Goal: Task Accomplishment & Management: Use online tool/utility

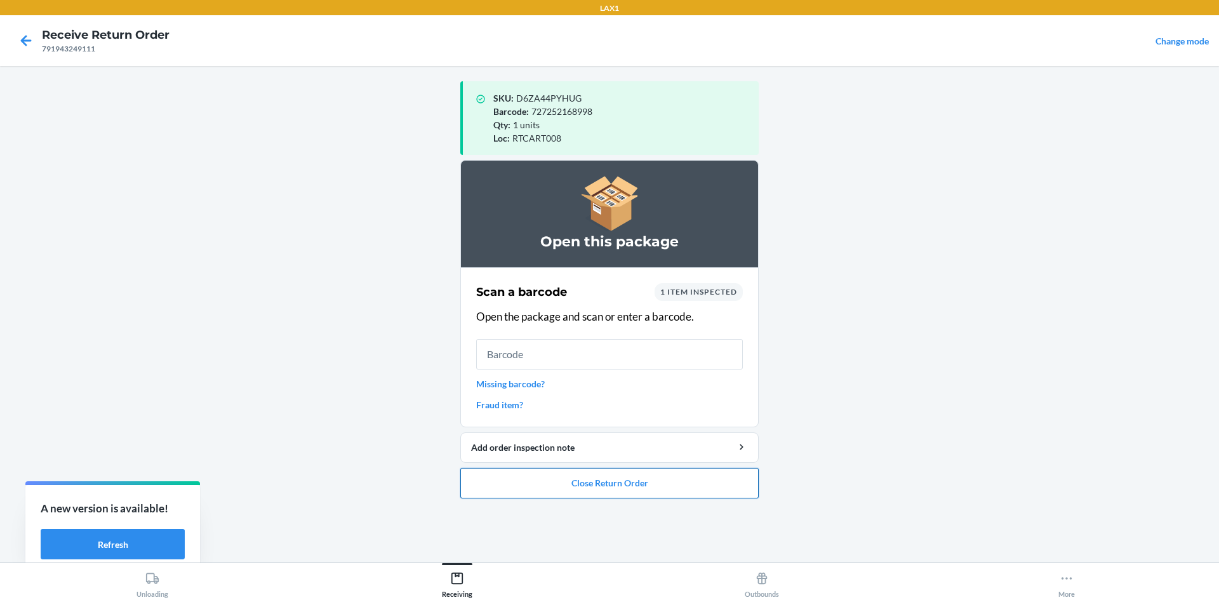
click at [632, 479] on button "Close Return Order" at bounding box center [609, 483] width 298 height 30
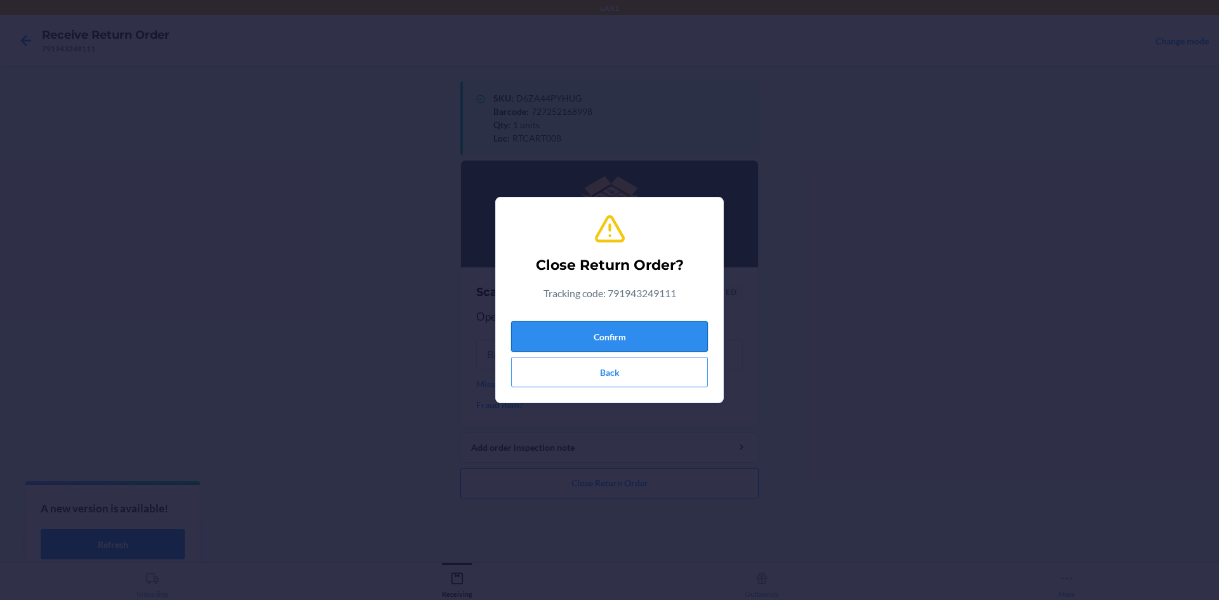
click at [630, 341] on button "Confirm" at bounding box center [609, 336] width 197 height 30
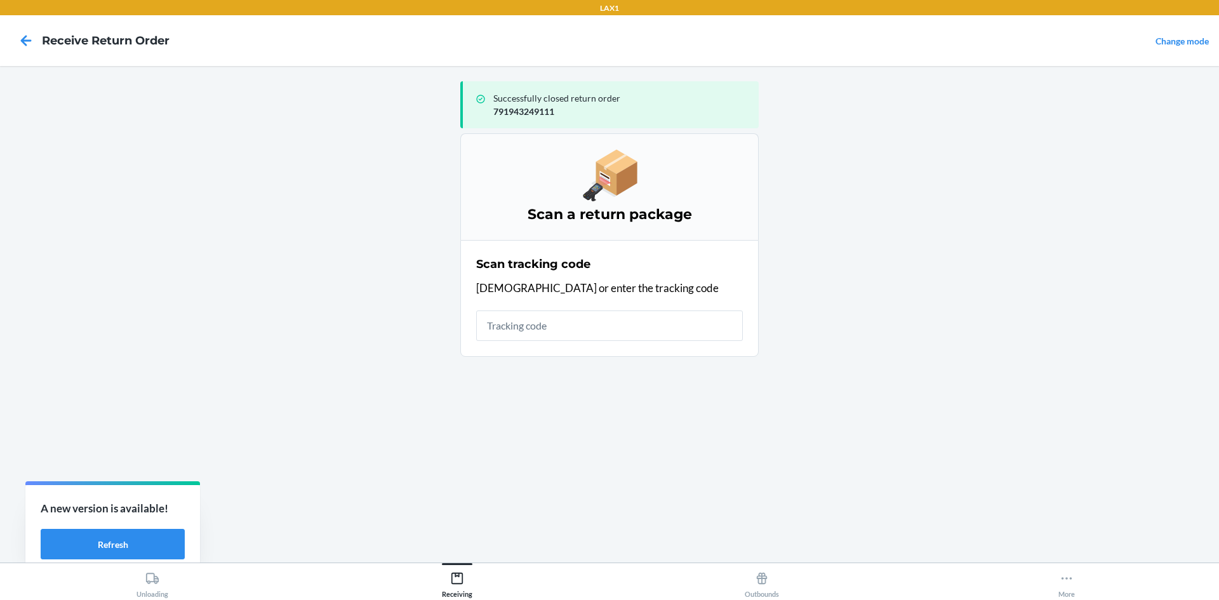
click at [608, 313] on input "text" at bounding box center [609, 326] width 267 height 30
click at [606, 326] on input "text" at bounding box center [609, 326] width 267 height 30
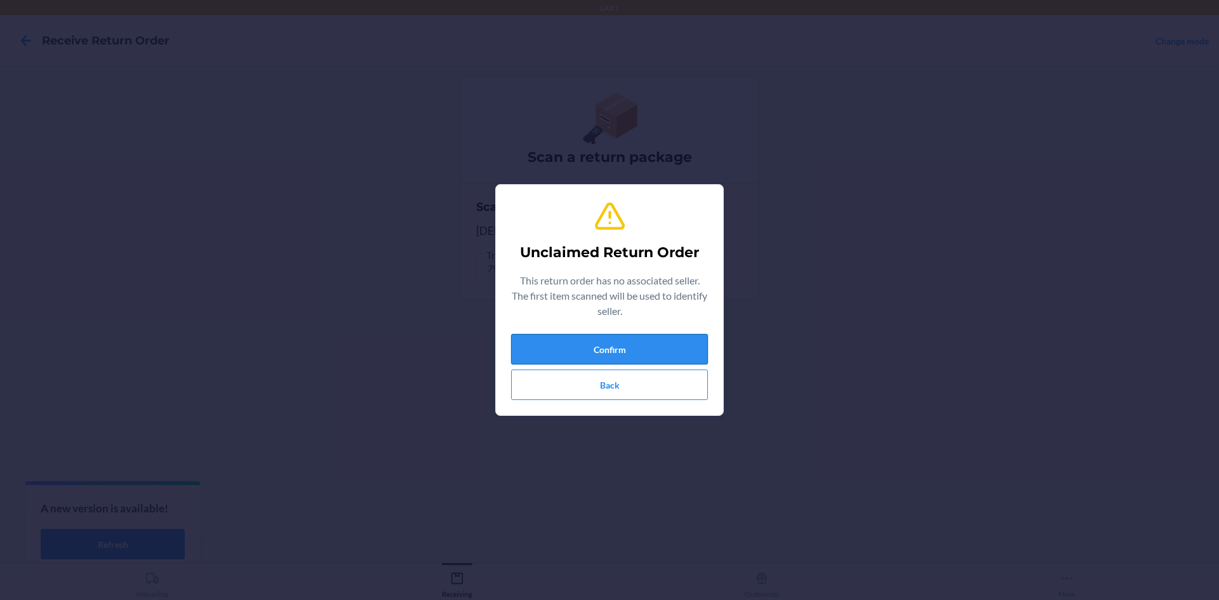
click at [617, 342] on button "Confirm" at bounding box center [609, 349] width 197 height 30
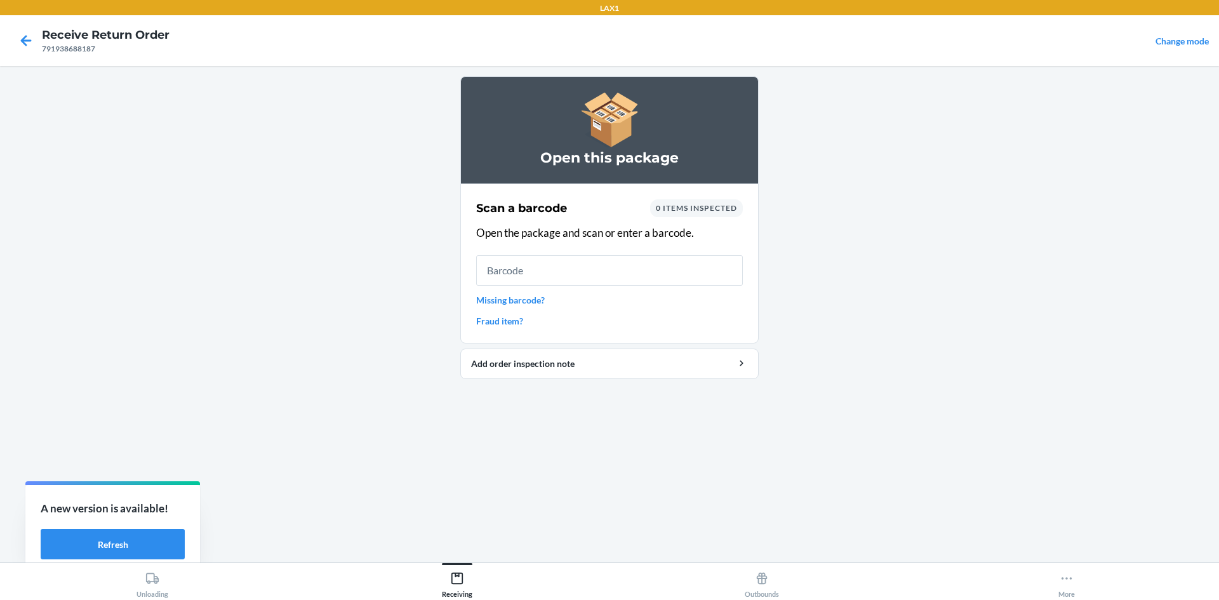
click at [573, 267] on input "text" at bounding box center [609, 270] width 267 height 30
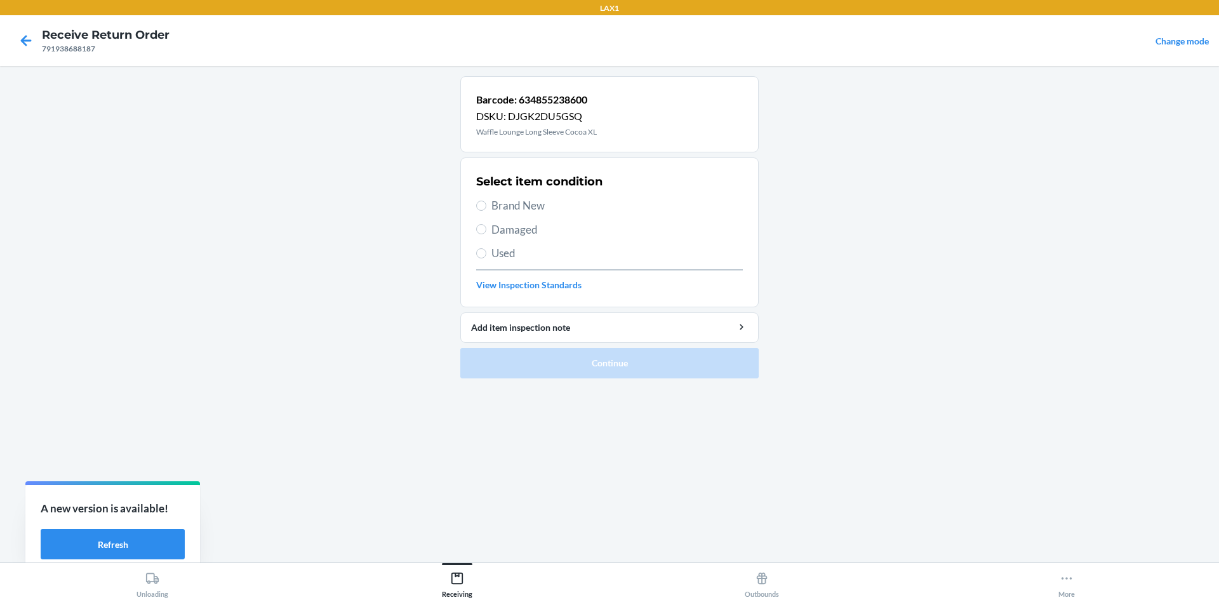
click at [528, 201] on span "Brand New" at bounding box center [617, 205] width 251 height 17
click at [486, 201] on input "Brand New" at bounding box center [481, 206] width 10 height 10
radio input "true"
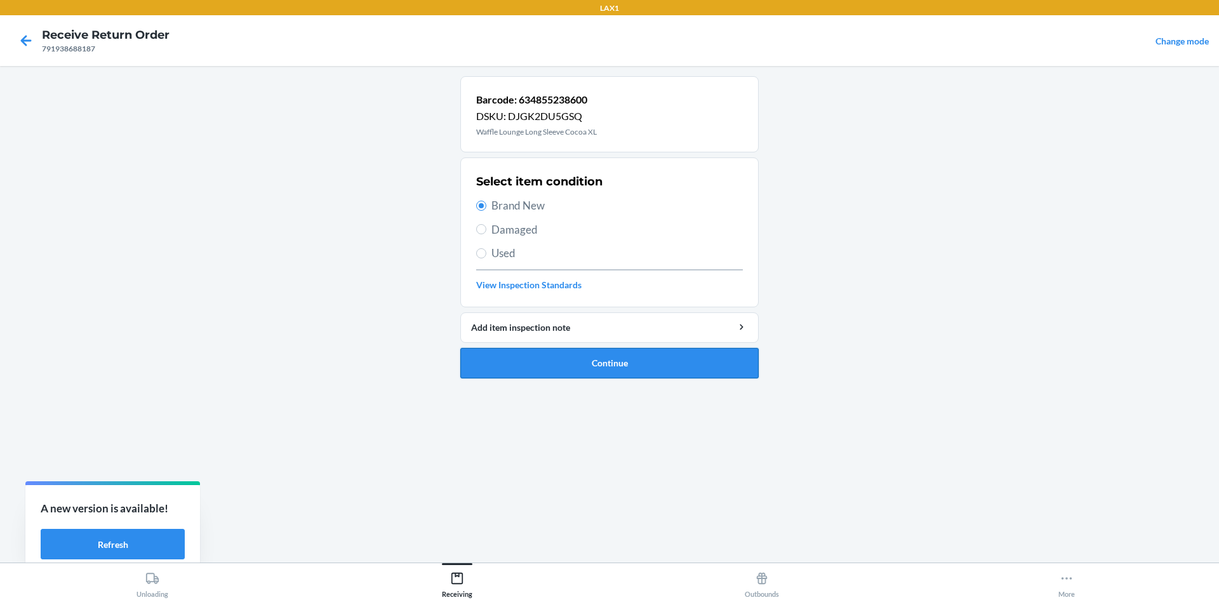
click at [547, 354] on button "Continue" at bounding box center [609, 363] width 298 height 30
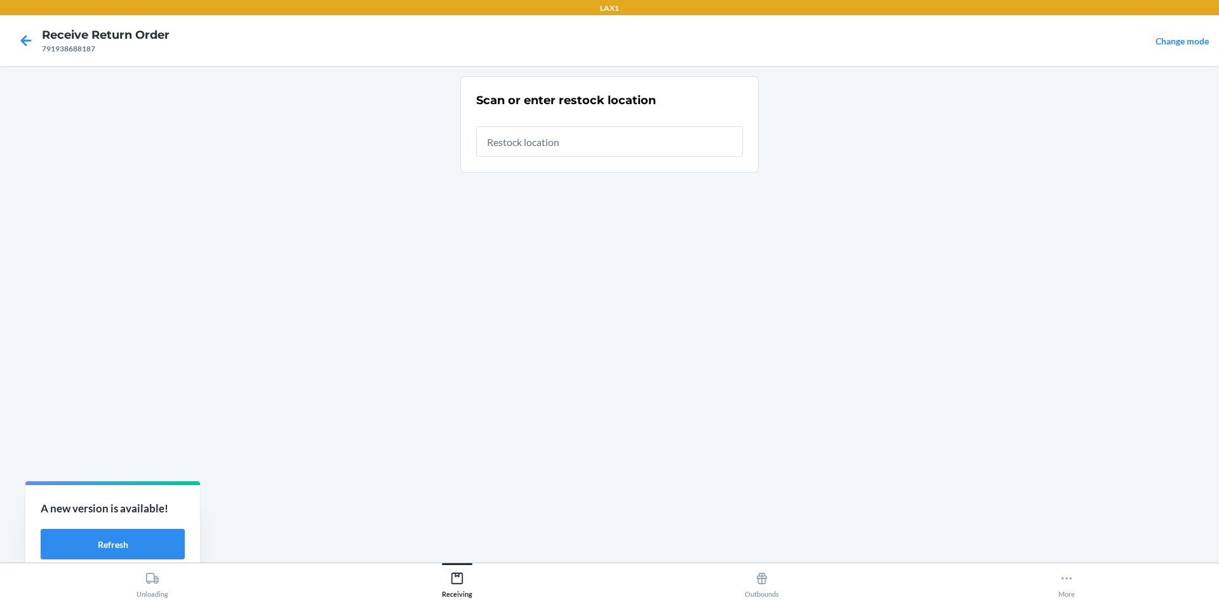
click at [601, 138] on input "text" at bounding box center [609, 141] width 267 height 30
type input "RTCART008"
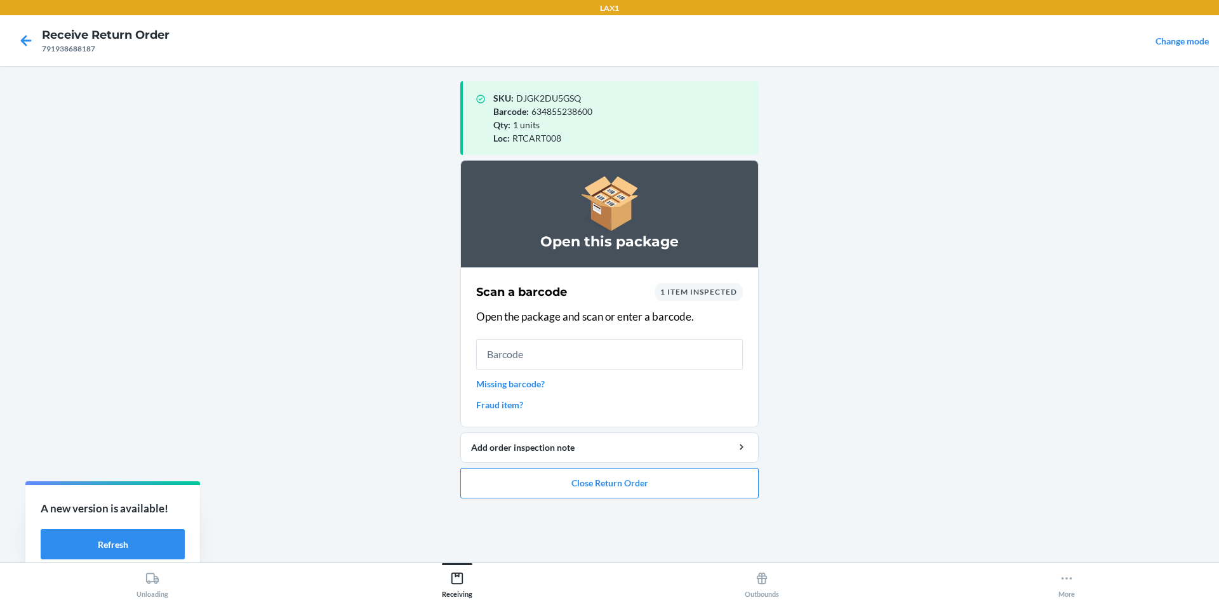
click at [570, 351] on input "text" at bounding box center [609, 354] width 267 height 30
click at [563, 493] on ol "Open this package Scan a barcode 1 item inspected Open the package and scan or …" at bounding box center [609, 334] width 298 height 349
click at [567, 486] on button "Close Return Order" at bounding box center [609, 483] width 298 height 30
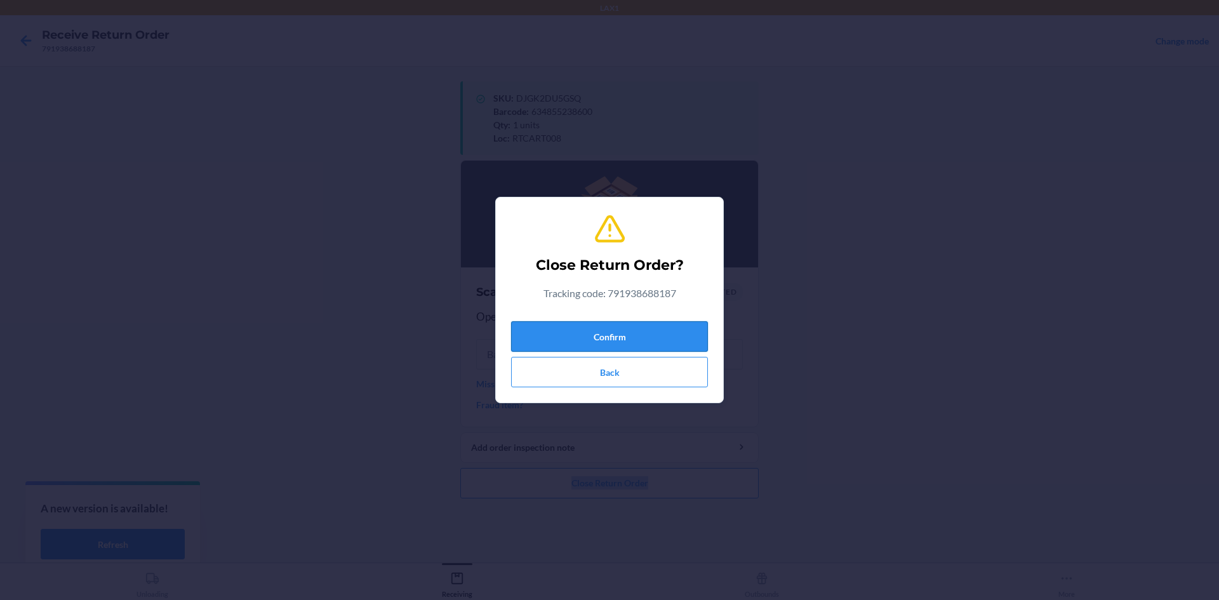
click at [596, 340] on button "Confirm" at bounding box center [609, 336] width 197 height 30
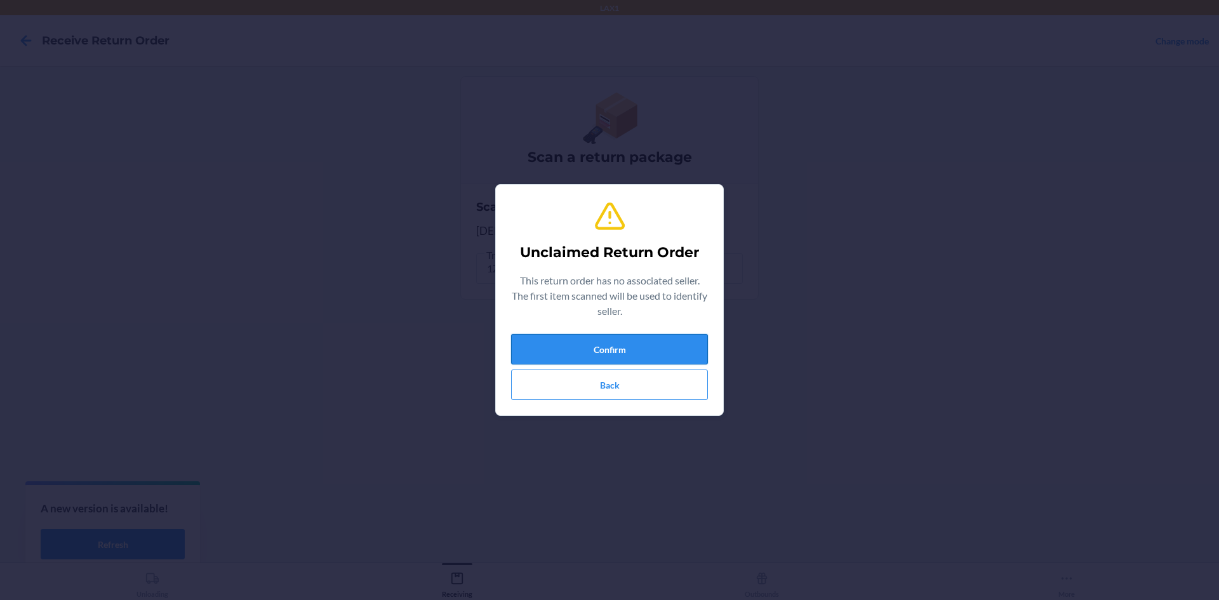
click at [565, 359] on button "Confirm" at bounding box center [609, 349] width 197 height 30
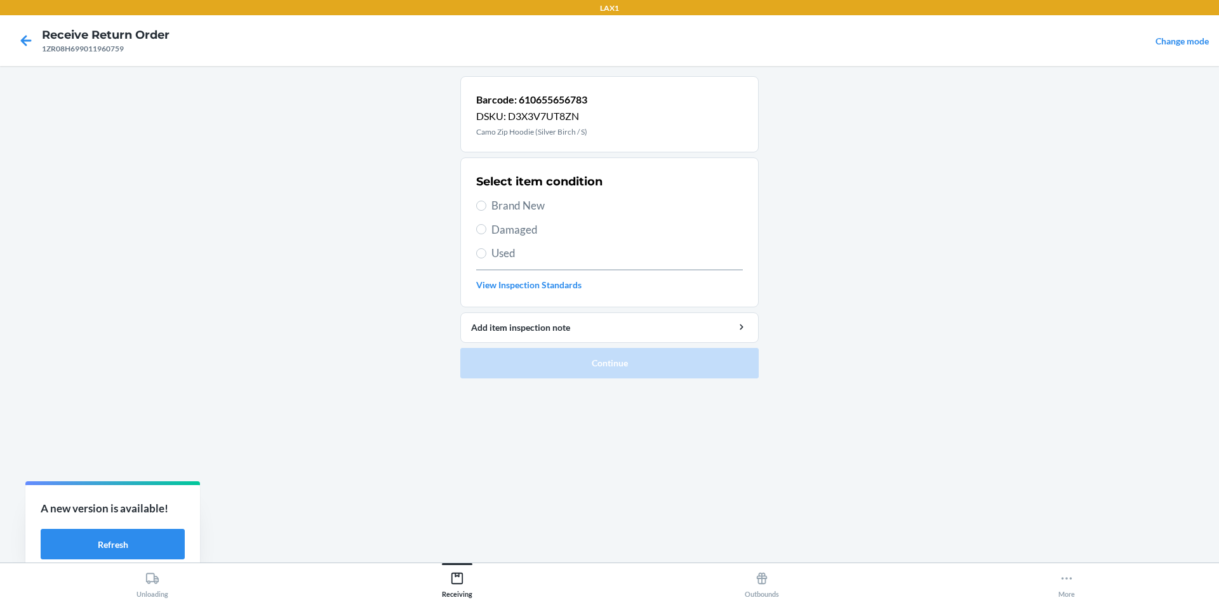
click at [521, 205] on span "Brand New" at bounding box center [617, 205] width 251 height 17
click at [486, 205] on input "Brand New" at bounding box center [481, 206] width 10 height 10
radio input "true"
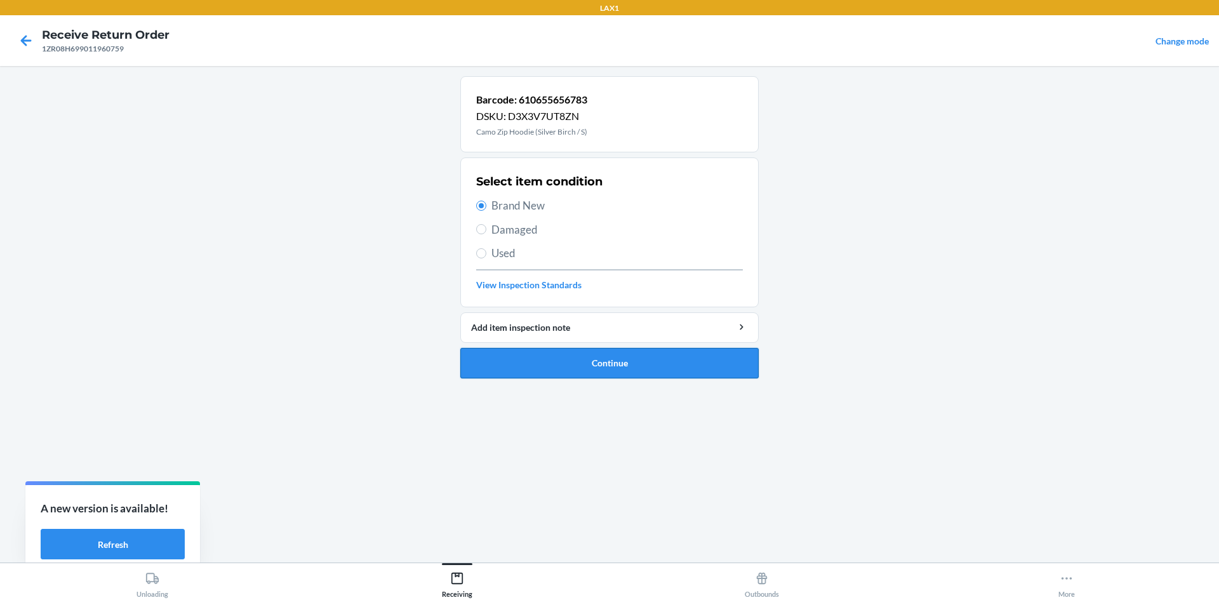
click at [554, 365] on button "Continue" at bounding box center [609, 363] width 298 height 30
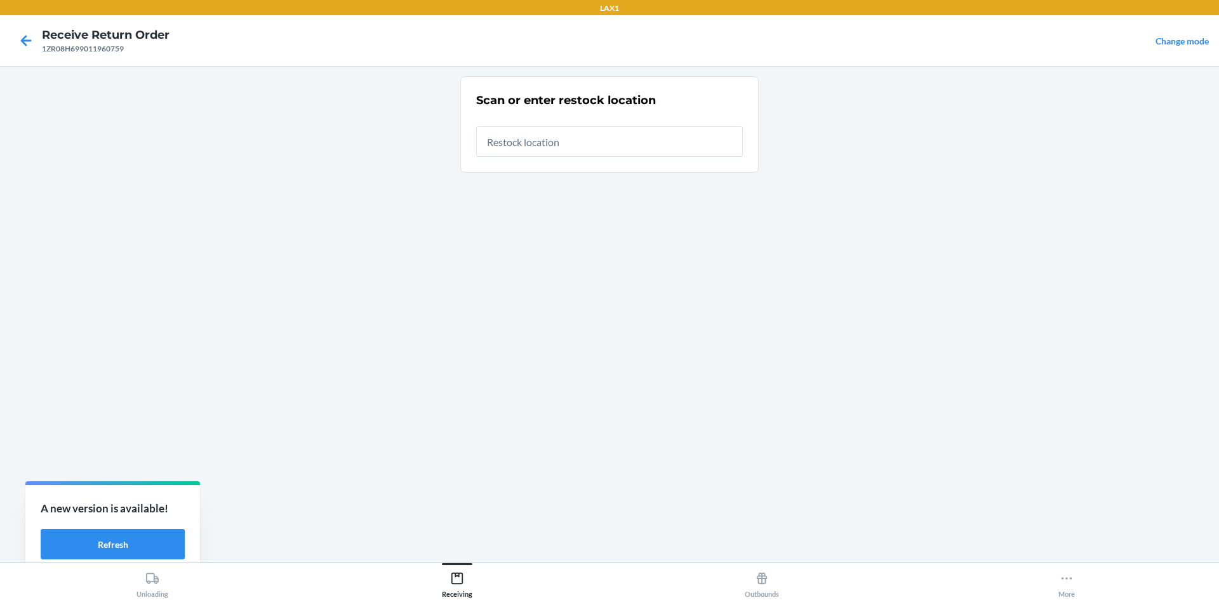
click at [606, 144] on input "text" at bounding box center [609, 141] width 267 height 30
type input "RTCART008"
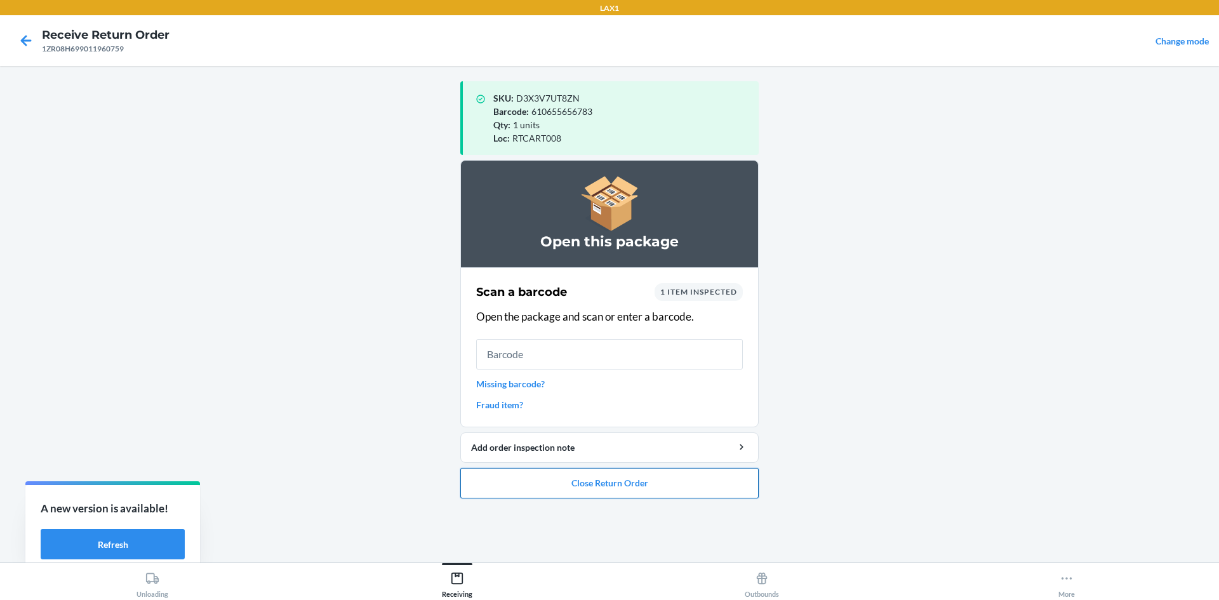
click at [537, 478] on button "Close Return Order" at bounding box center [609, 483] width 298 height 30
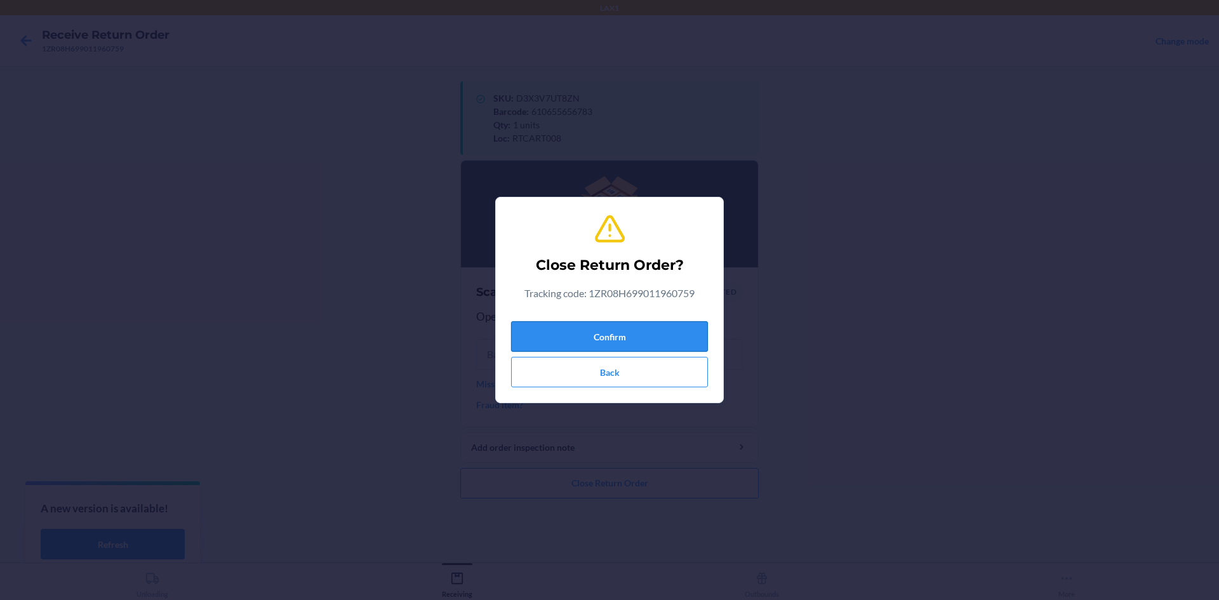
click at [556, 342] on button "Confirm" at bounding box center [609, 336] width 197 height 30
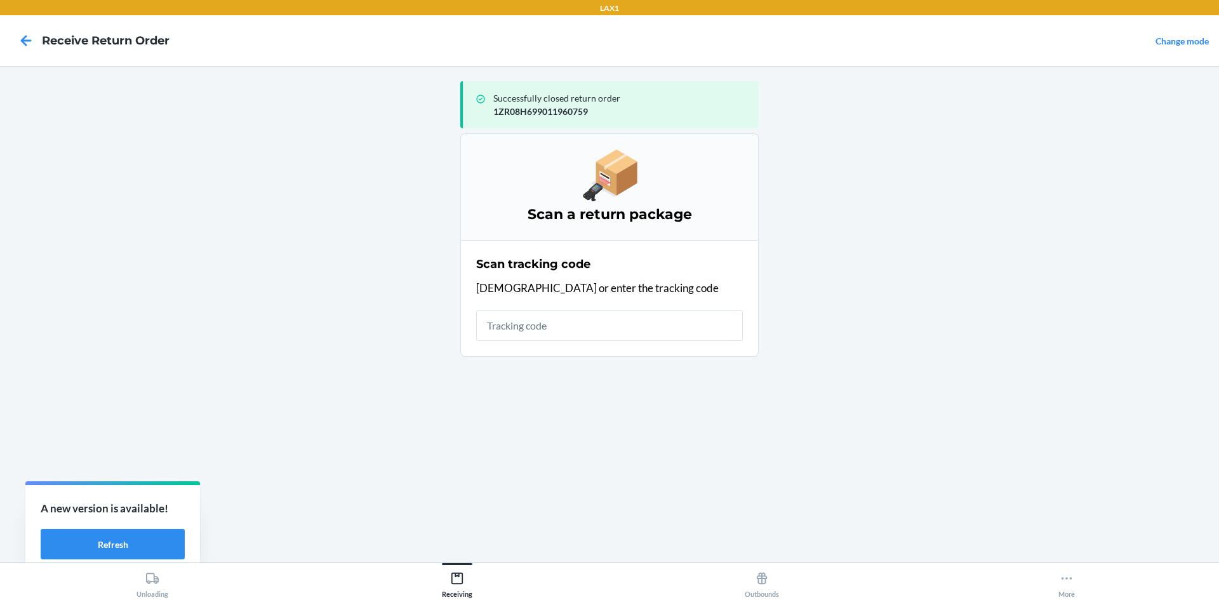
click at [545, 321] on input "text" at bounding box center [609, 326] width 267 height 30
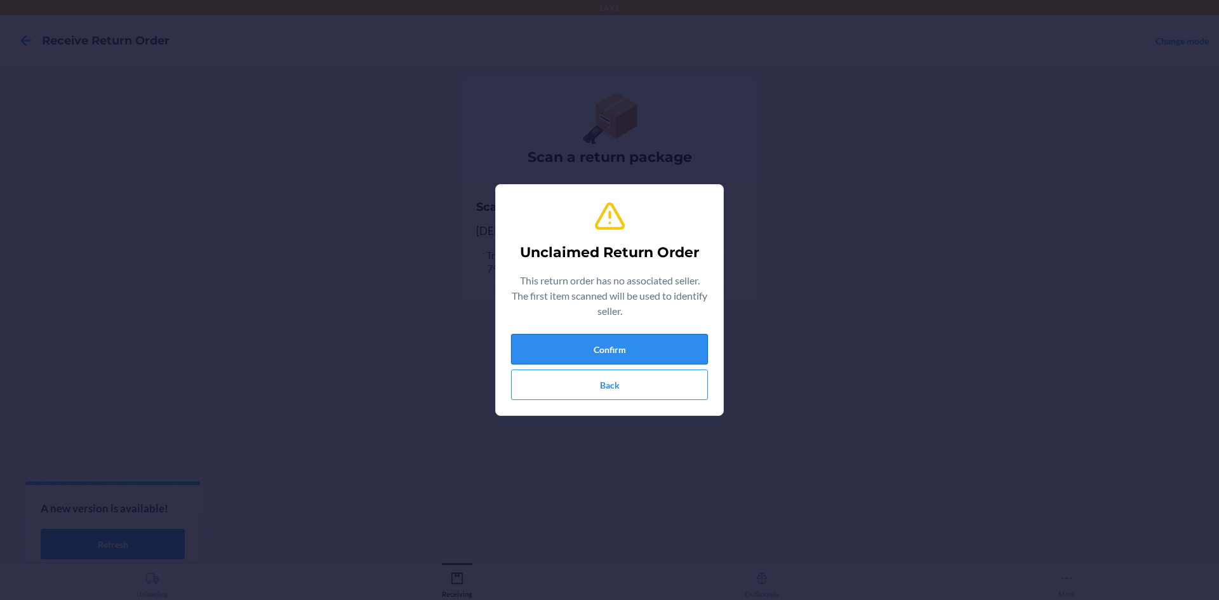
click at [615, 342] on button "Confirm" at bounding box center [609, 349] width 197 height 30
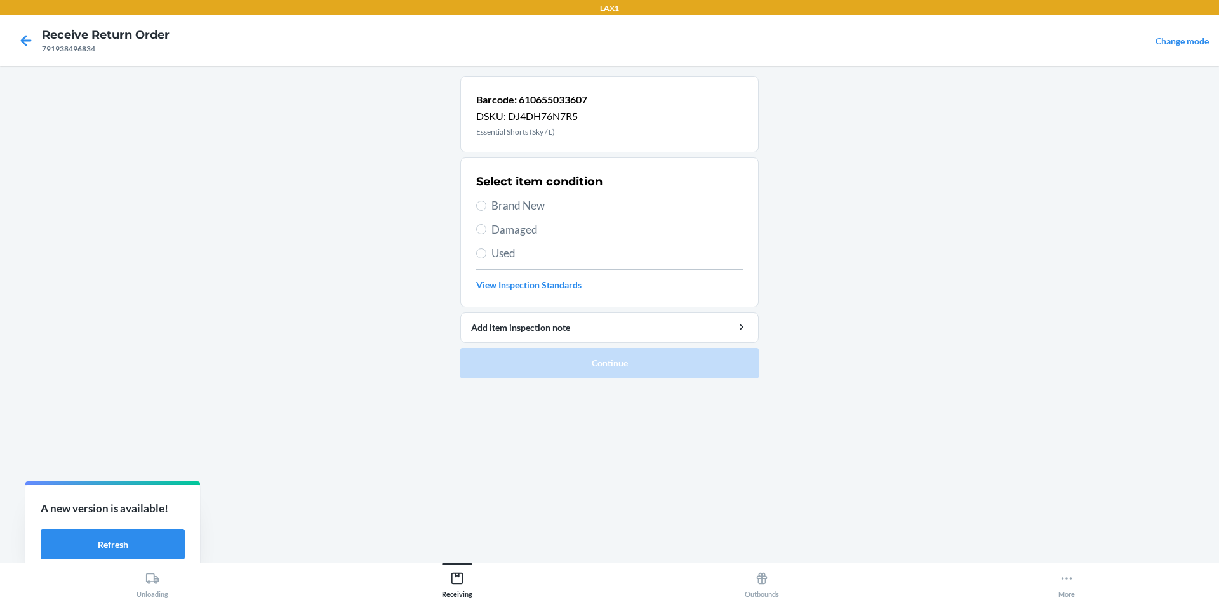
click at [531, 206] on span "Brand New" at bounding box center [617, 205] width 251 height 17
click at [486, 206] on input "Brand New" at bounding box center [481, 206] width 10 height 10
radio input "true"
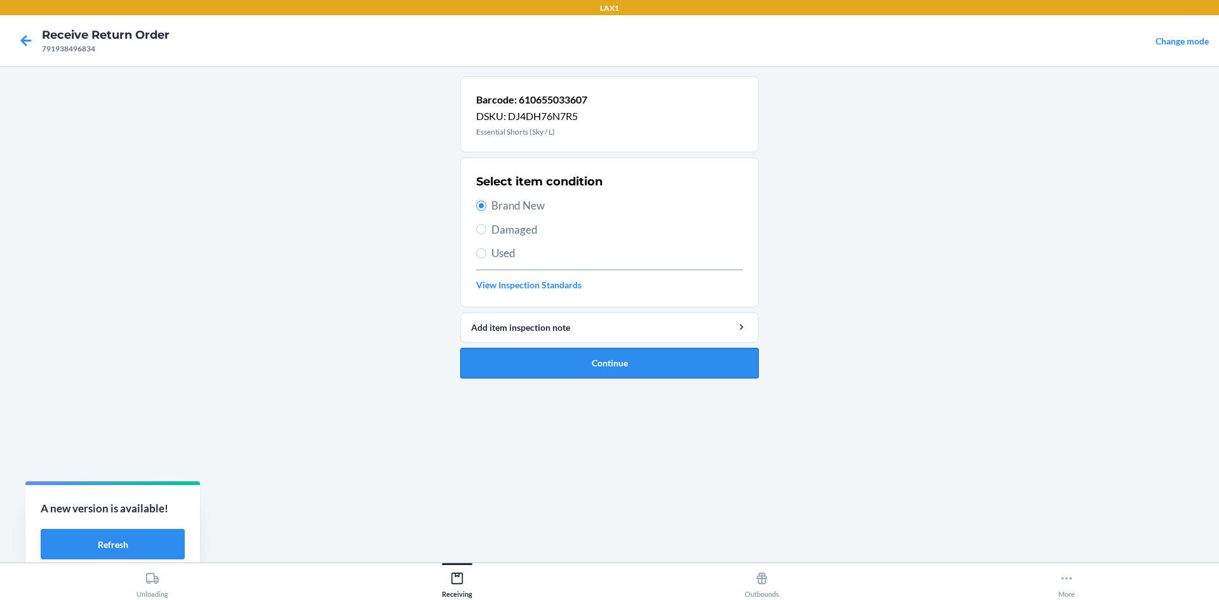
click at [627, 354] on button "Continue" at bounding box center [609, 363] width 298 height 30
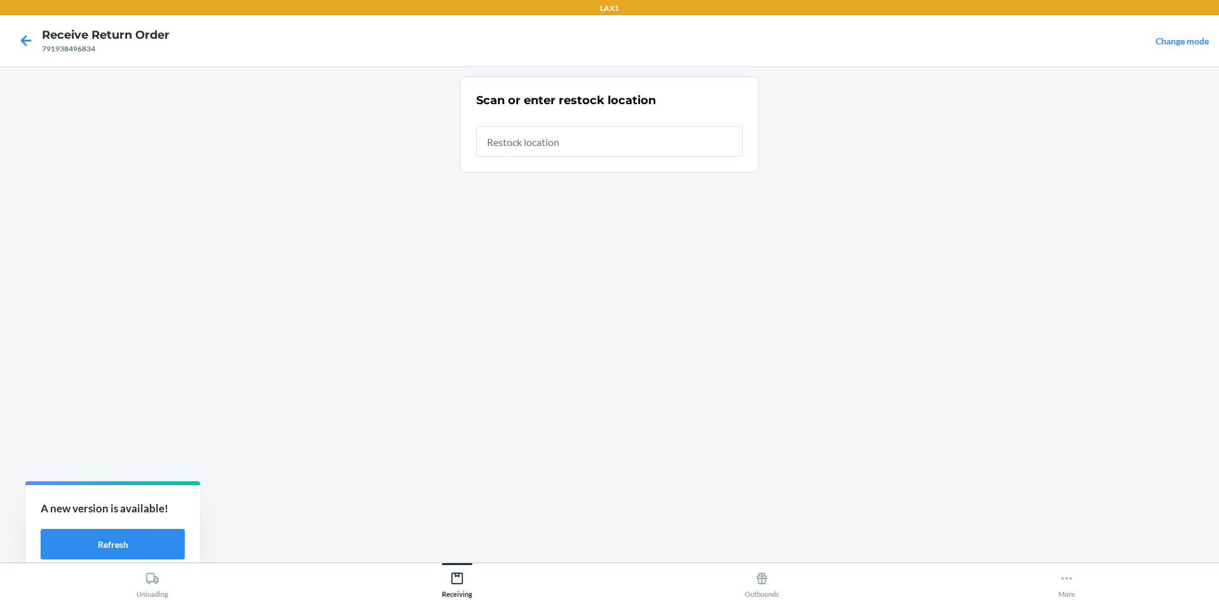
click at [592, 144] on input "text" at bounding box center [609, 141] width 267 height 30
type input "RTCART008"
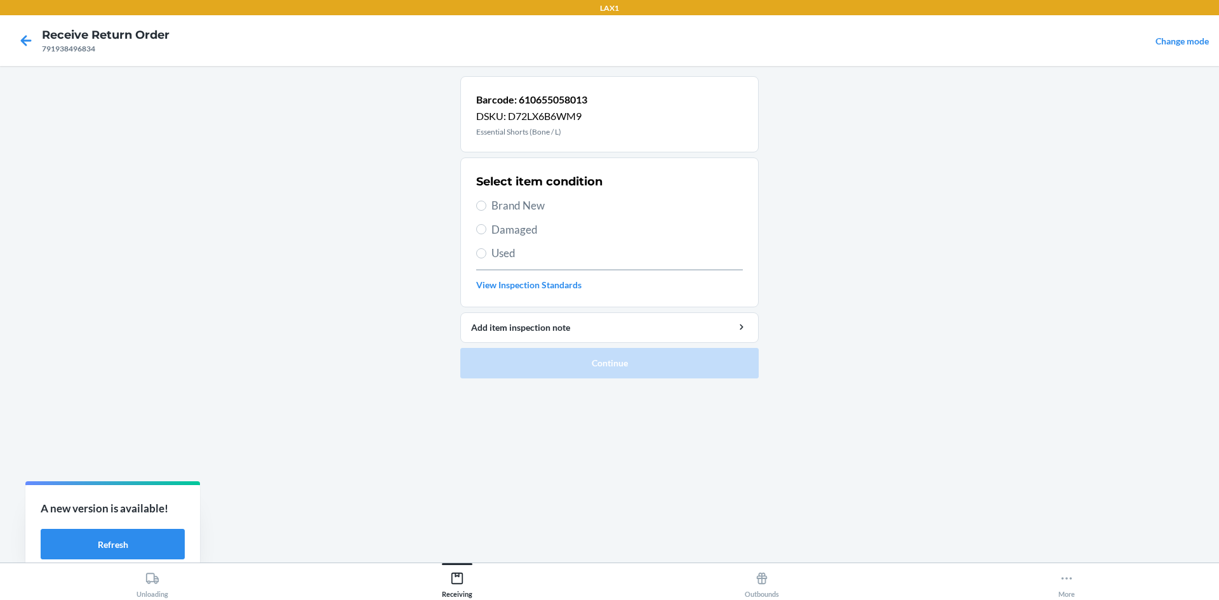
click at [519, 208] on span "Brand New" at bounding box center [617, 205] width 251 height 17
click at [486, 208] on input "Brand New" at bounding box center [481, 206] width 10 height 10
radio input "true"
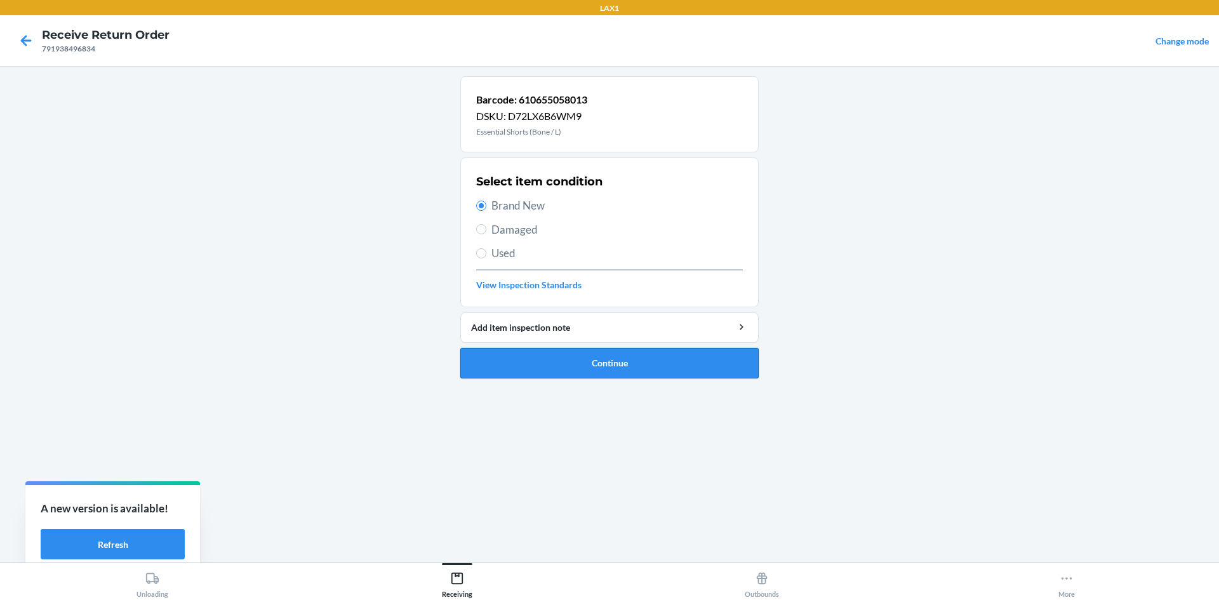
click at [610, 373] on button "Continue" at bounding box center [609, 363] width 298 height 30
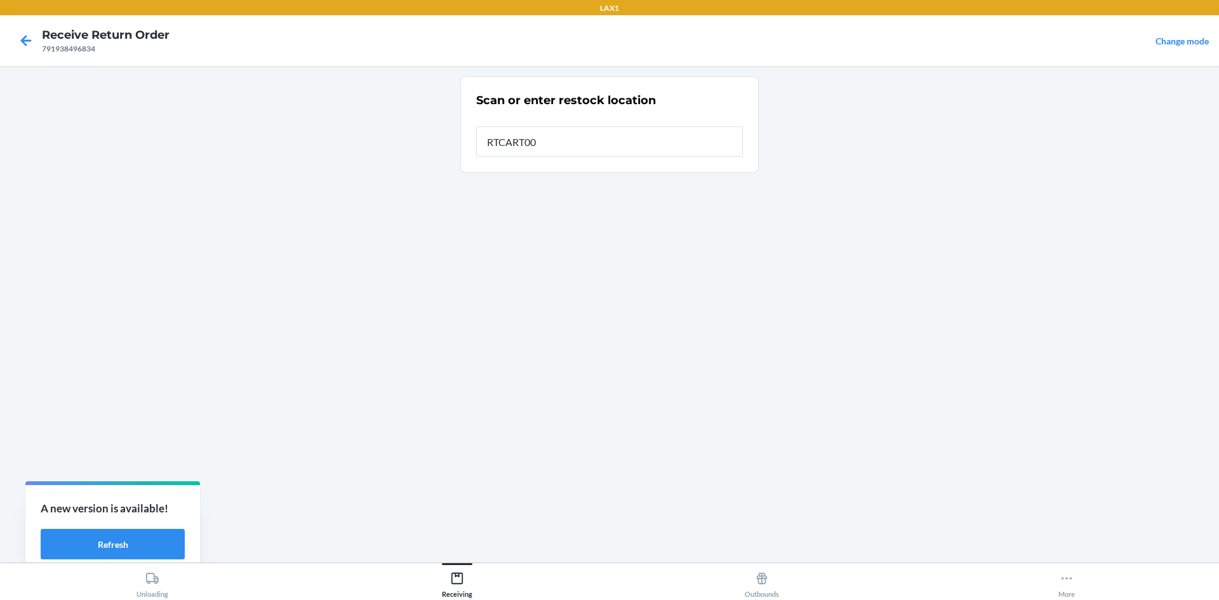
type input "RTCART008"
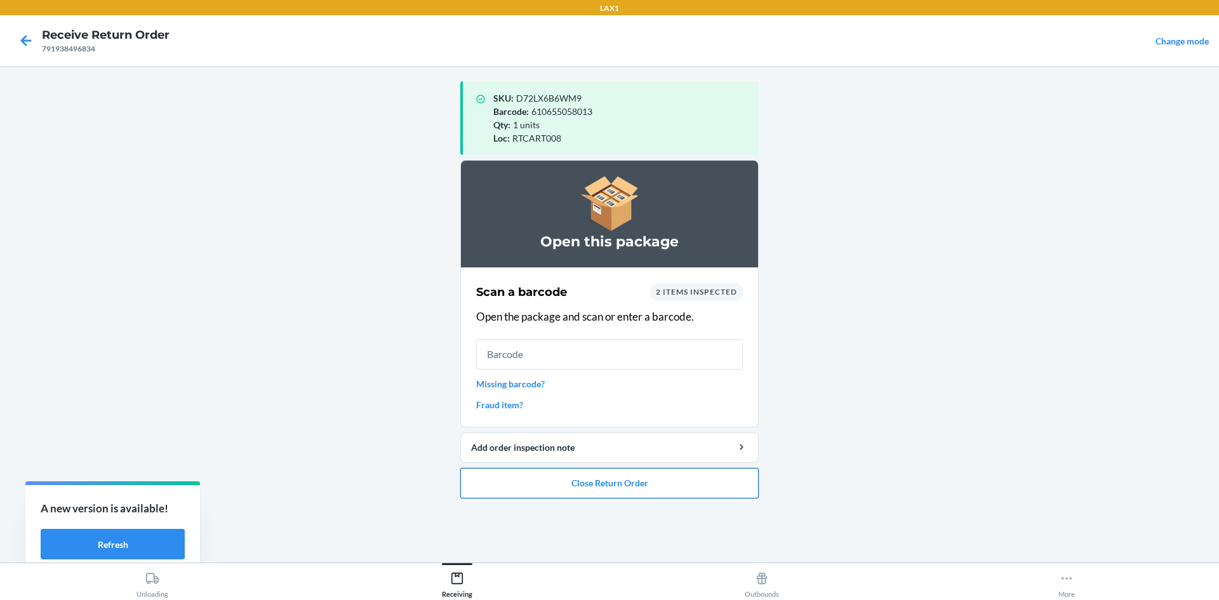
click at [584, 492] on button "Close Return Order" at bounding box center [609, 483] width 298 height 30
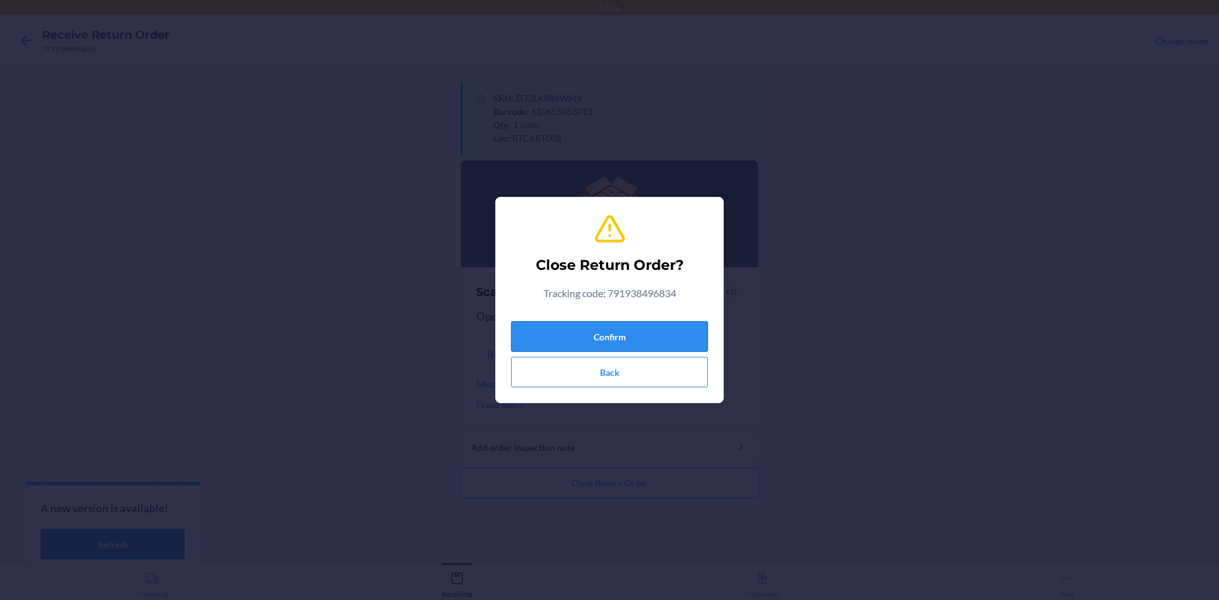
click at [656, 341] on button "Confirm" at bounding box center [609, 336] width 197 height 30
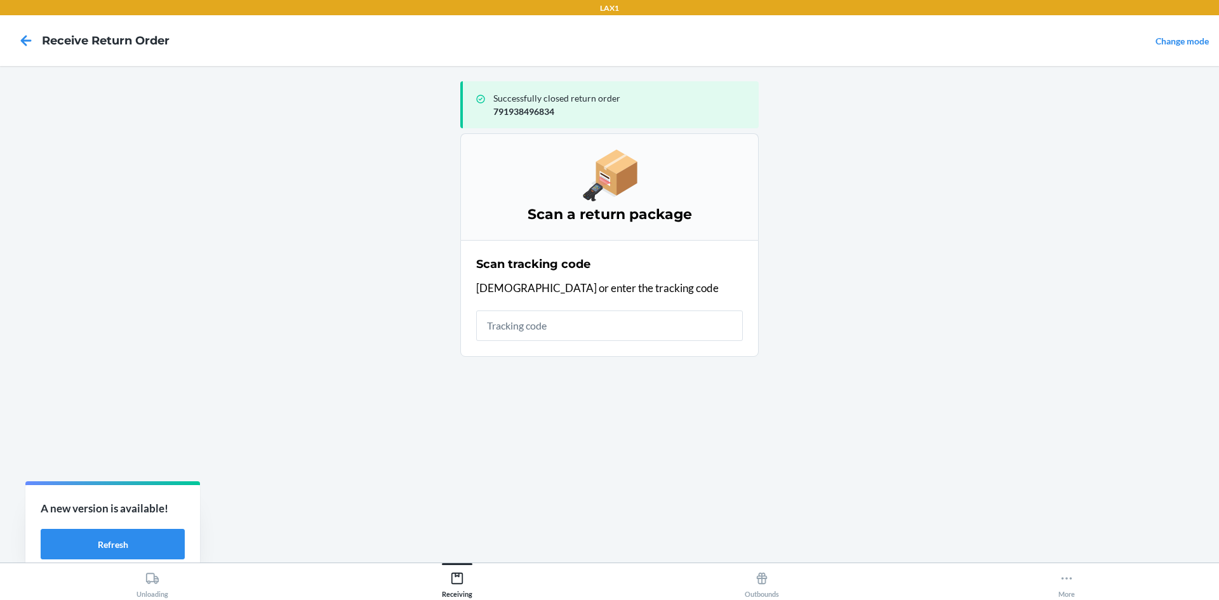
click at [629, 336] on input "text" at bounding box center [609, 326] width 267 height 30
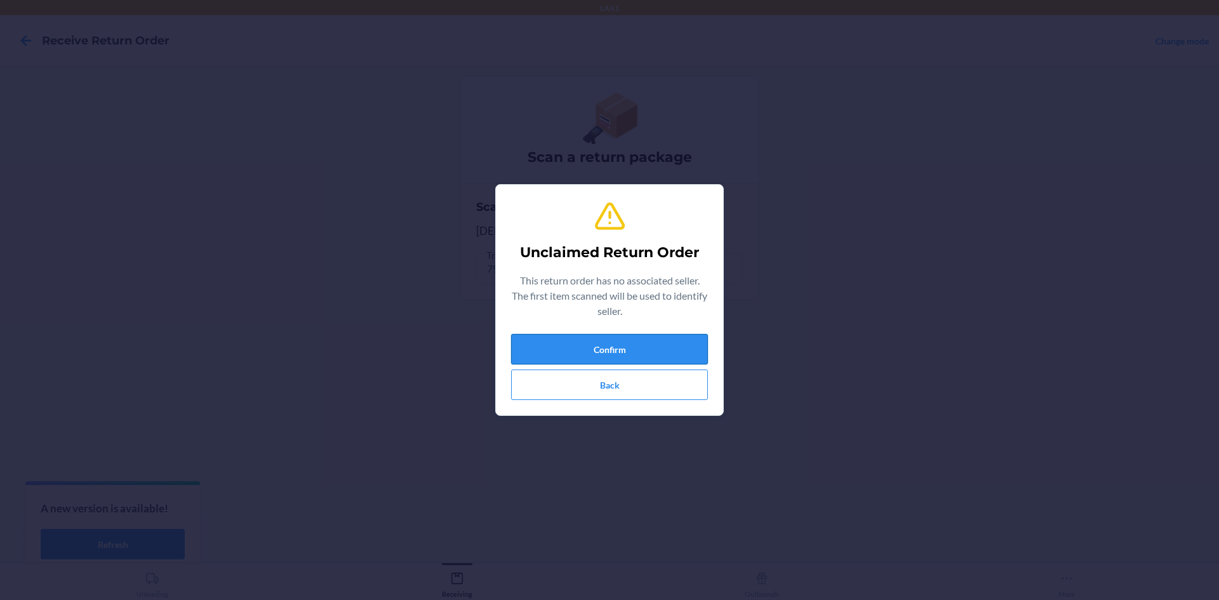
click at [610, 352] on button "Confirm" at bounding box center [609, 349] width 197 height 30
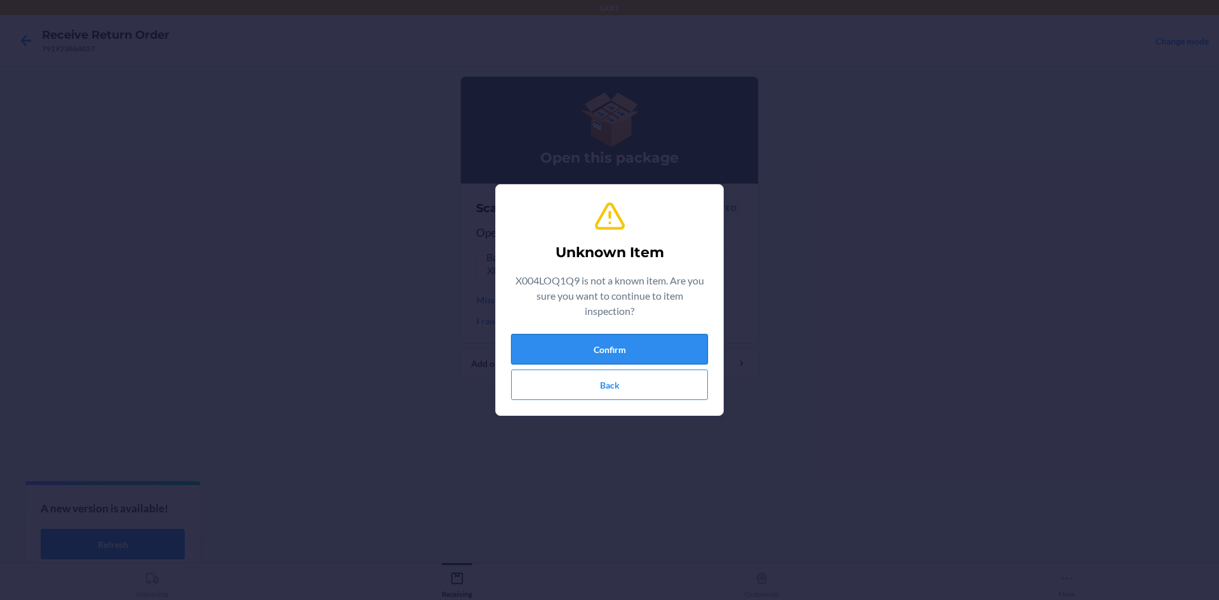
click at [617, 352] on button "Confirm" at bounding box center [609, 349] width 197 height 30
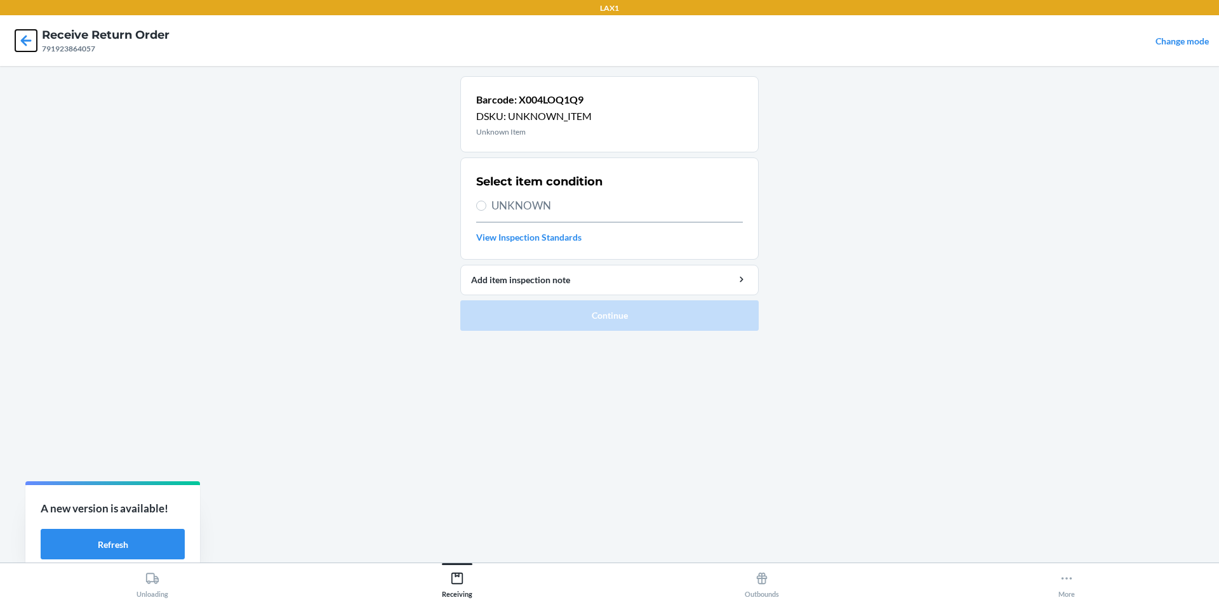
click at [31, 46] on icon at bounding box center [26, 41] width 22 height 22
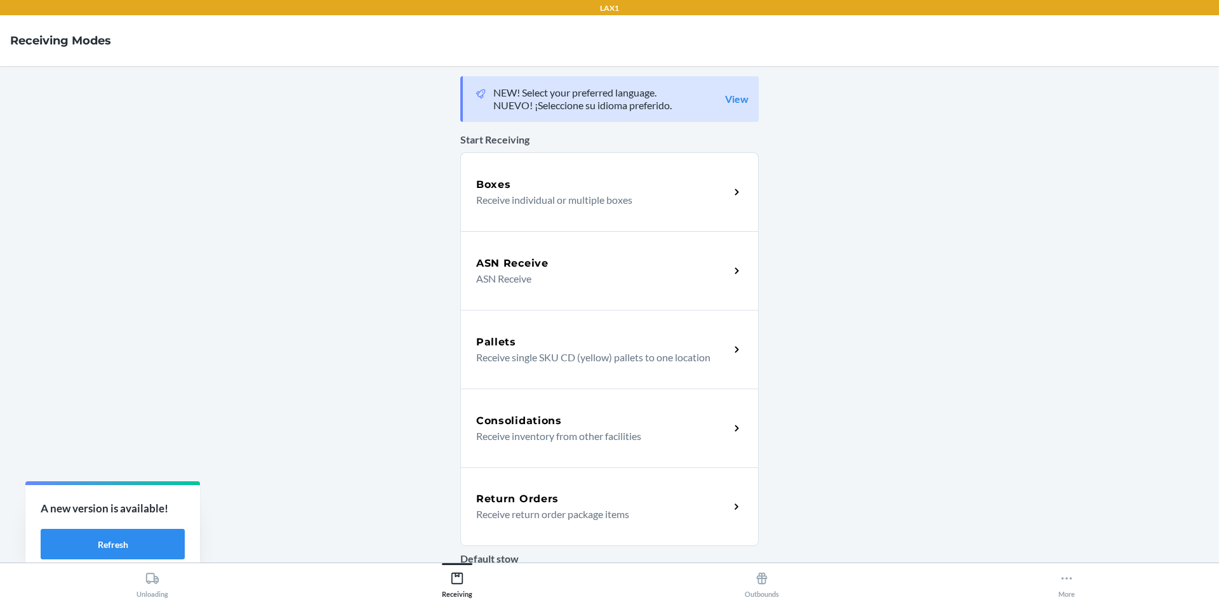
click at [601, 509] on p "Receive return order package items" at bounding box center [597, 514] width 243 height 15
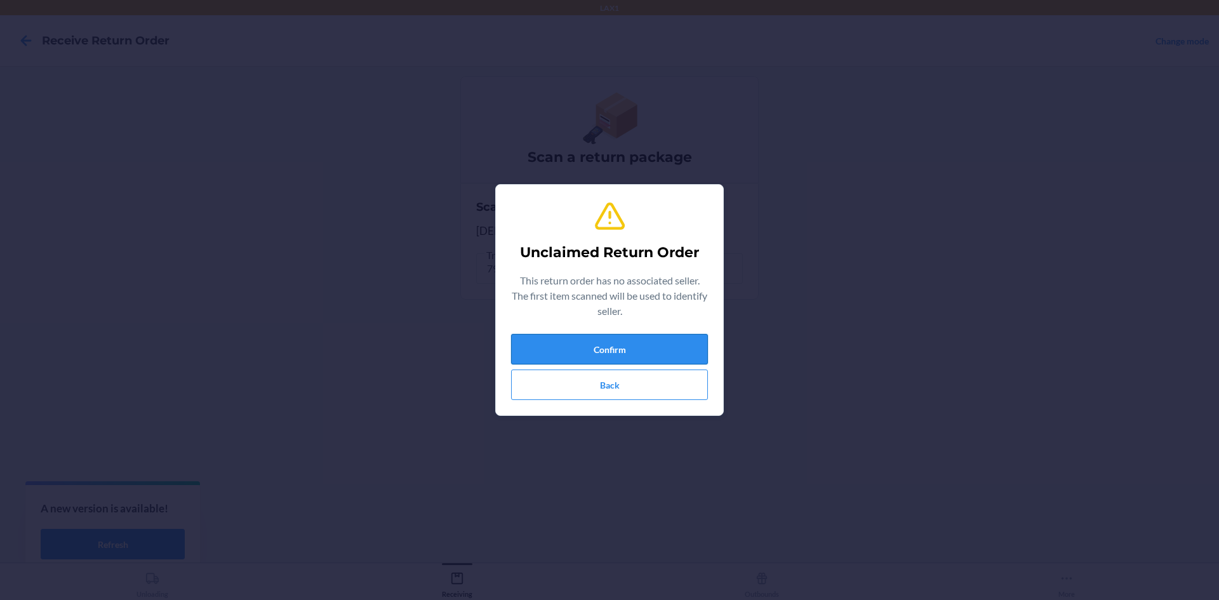
click at [683, 349] on button "Confirm" at bounding box center [609, 349] width 197 height 30
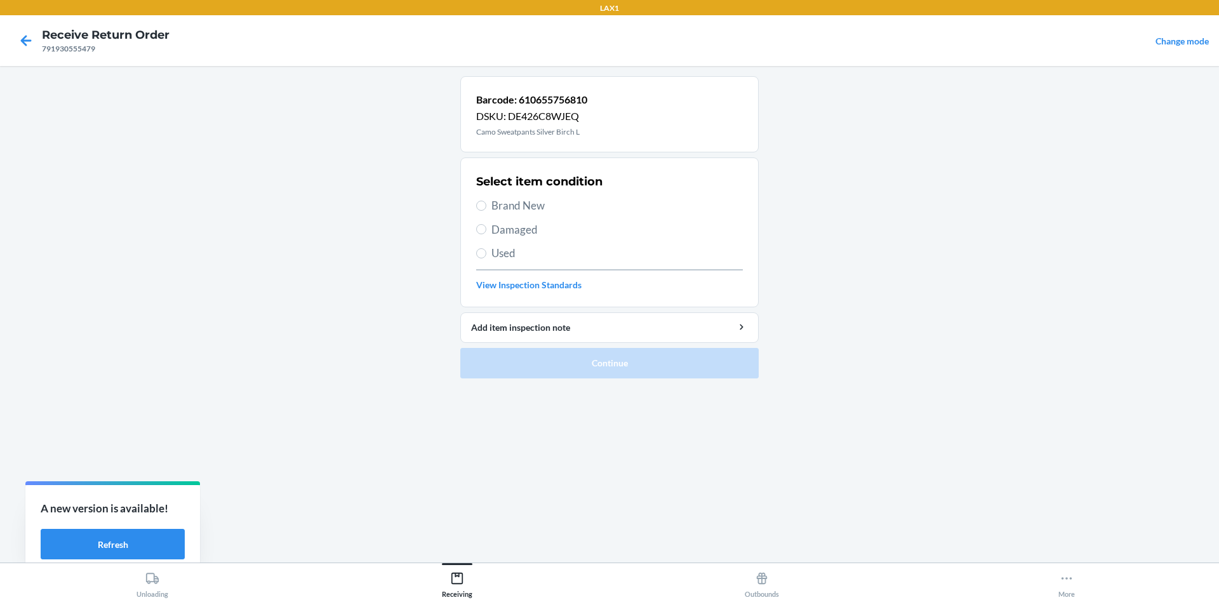
click at [522, 208] on span "Brand New" at bounding box center [617, 205] width 251 height 17
click at [486, 208] on input "Brand New" at bounding box center [481, 206] width 10 height 10
radio input "true"
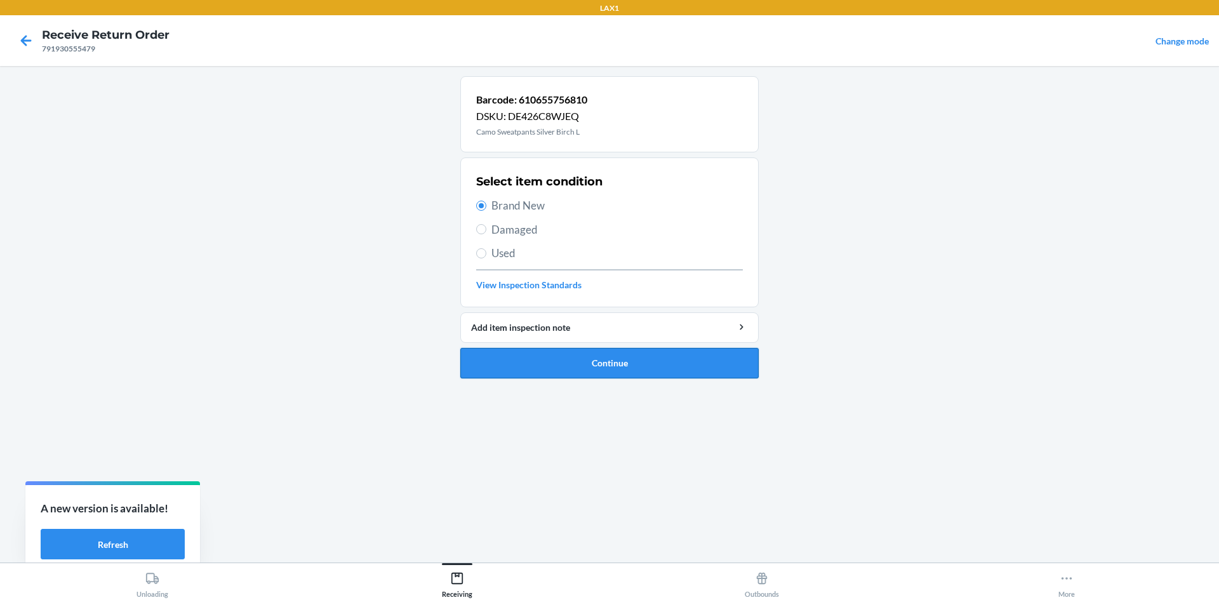
click at [626, 357] on button "Continue" at bounding box center [609, 363] width 298 height 30
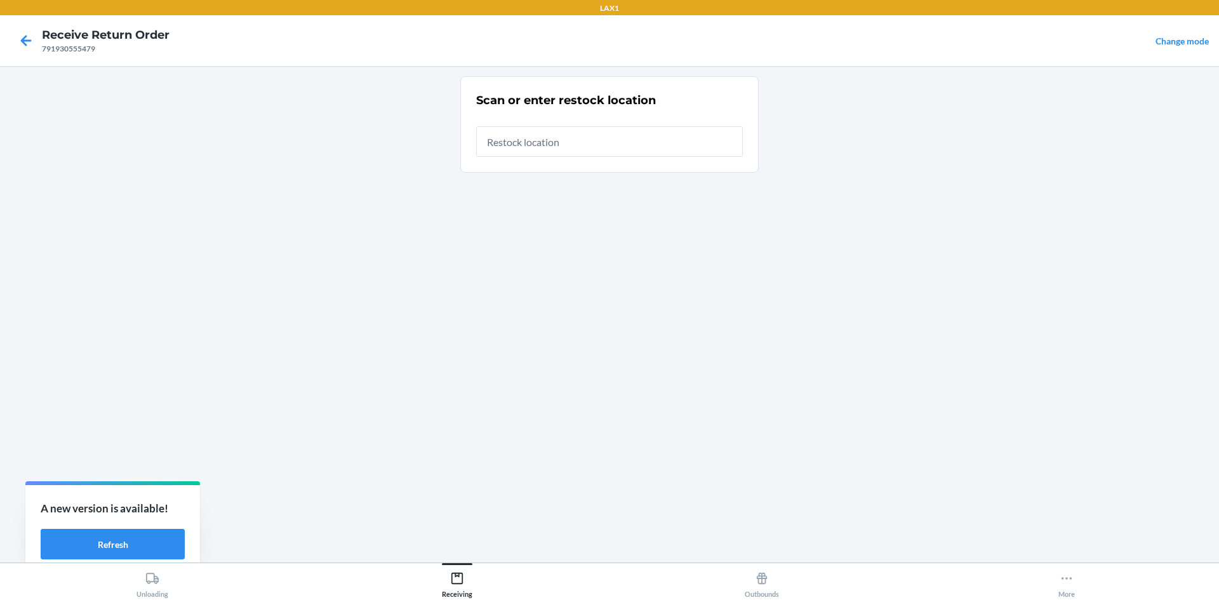
click at [592, 159] on div "Scan or enter restock location" at bounding box center [609, 124] width 267 height 72
click at [595, 152] on input "text" at bounding box center [609, 141] width 267 height 30
type input "RTCART008"
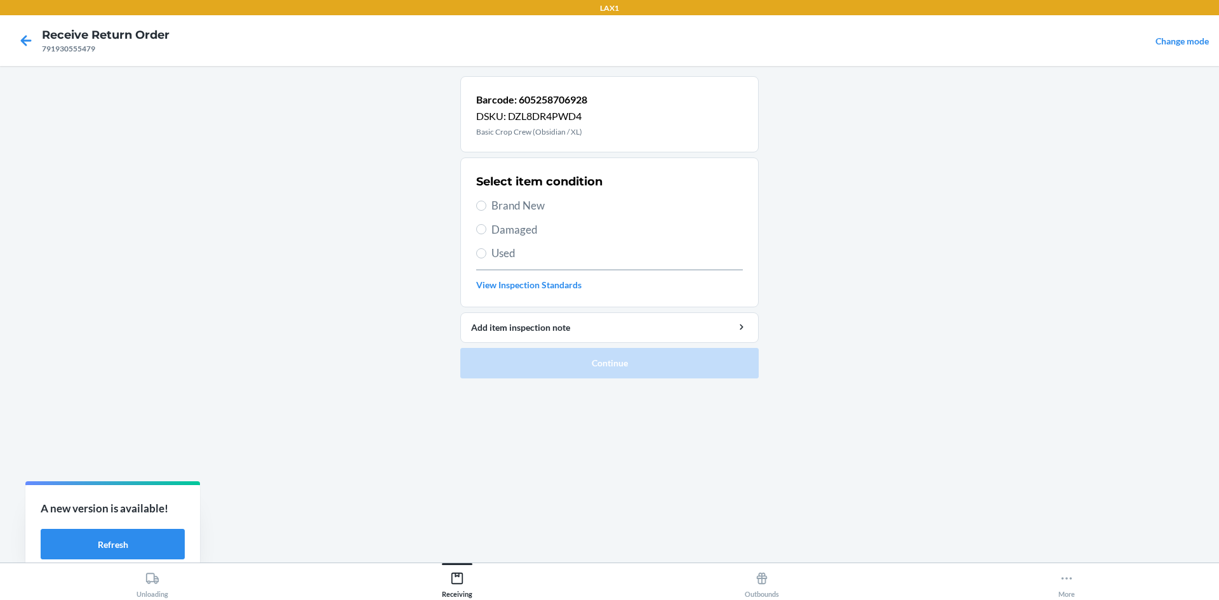
click at [491, 232] on label "Damaged" at bounding box center [609, 230] width 267 height 17
click at [486, 232] on input "Damaged" at bounding box center [481, 229] width 10 height 10
radio input "true"
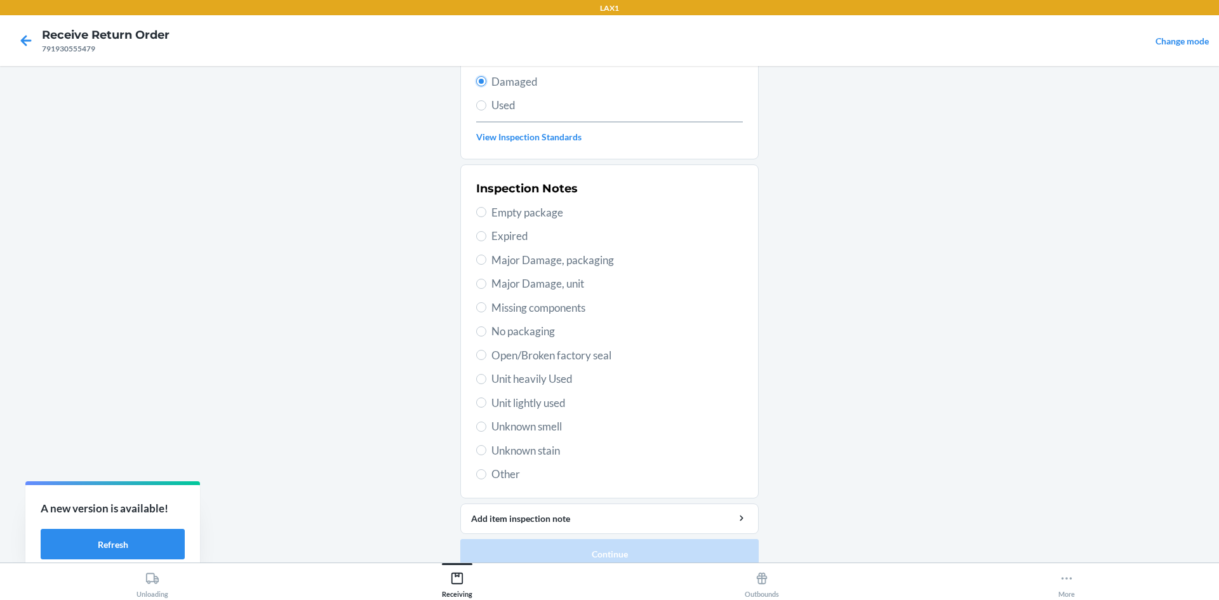
scroll to position [165, 0]
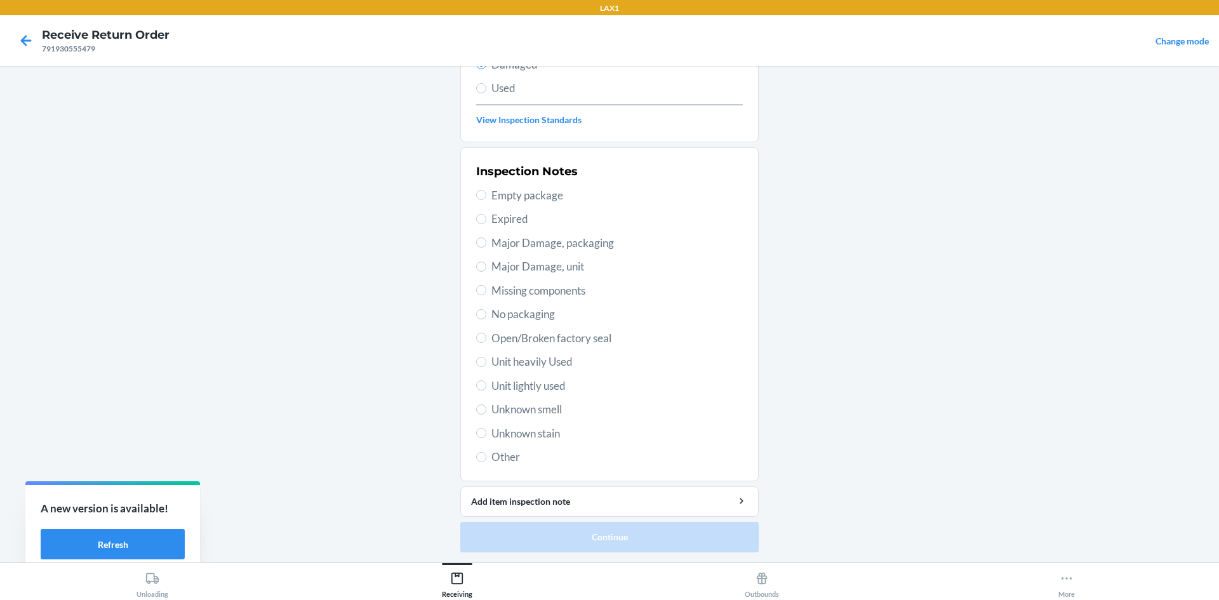
click at [516, 366] on span "Unit heavily Used" at bounding box center [617, 362] width 251 height 17
click at [486, 366] on input "Unit heavily Used" at bounding box center [481, 362] width 10 height 10
radio input "true"
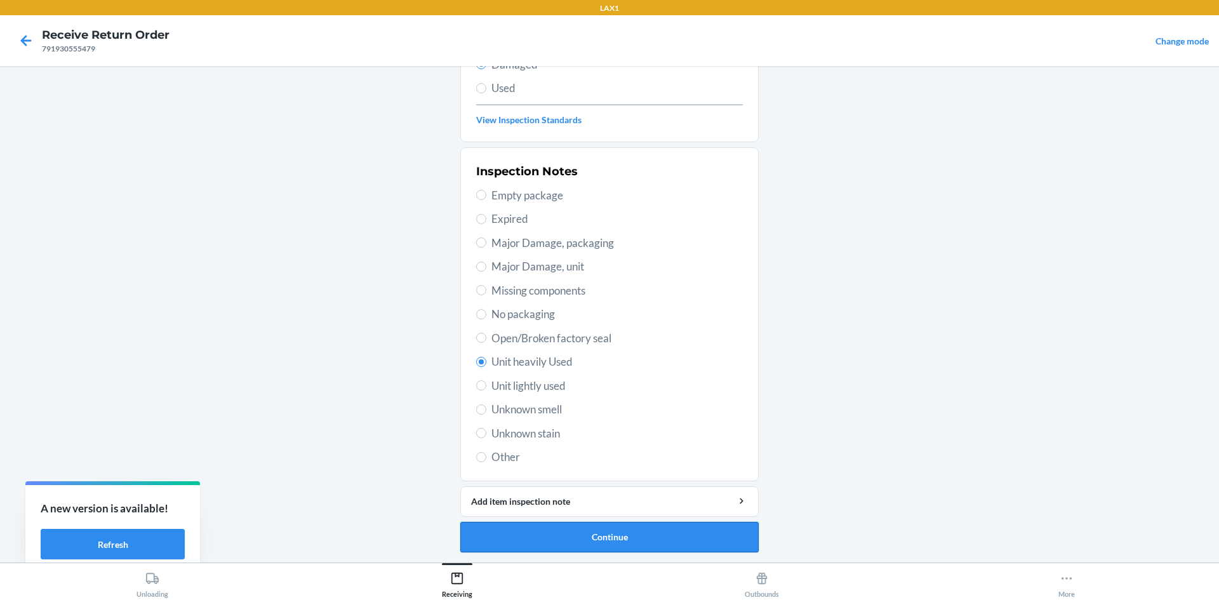
click at [589, 534] on button "Continue" at bounding box center [609, 537] width 298 height 30
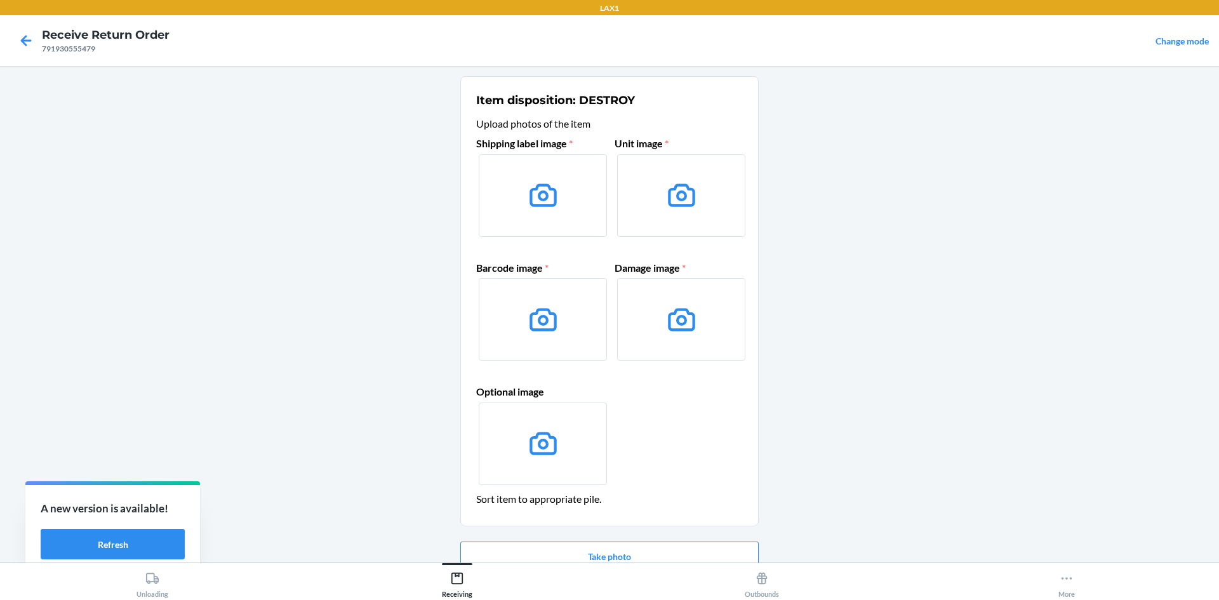
scroll to position [60, 0]
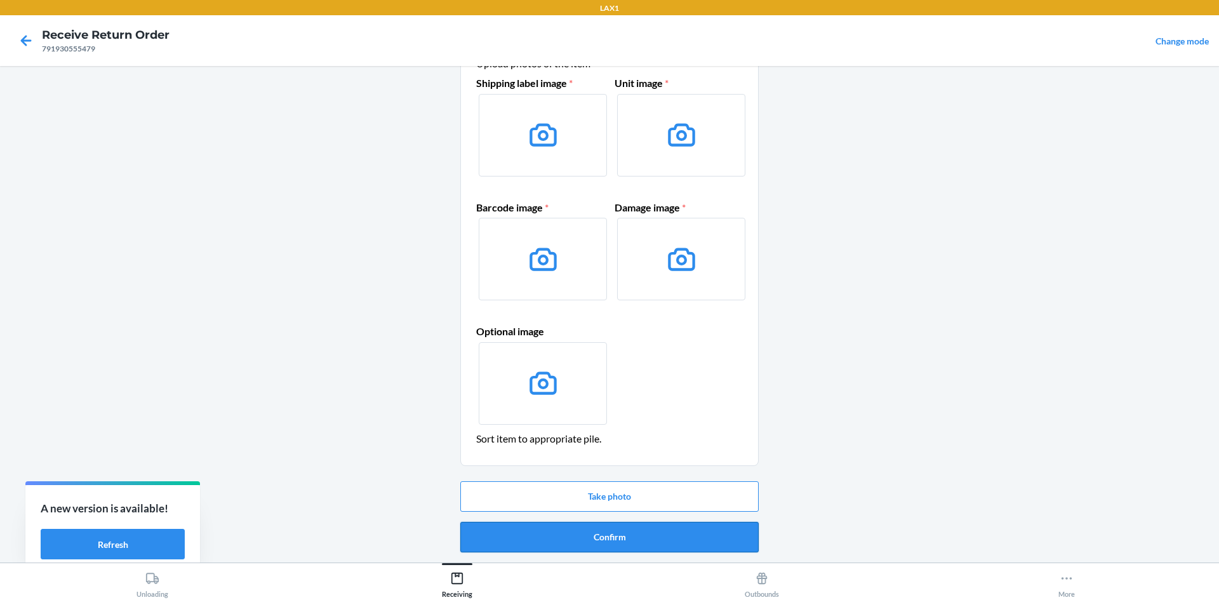
click at [609, 528] on button "Confirm" at bounding box center [609, 537] width 298 height 30
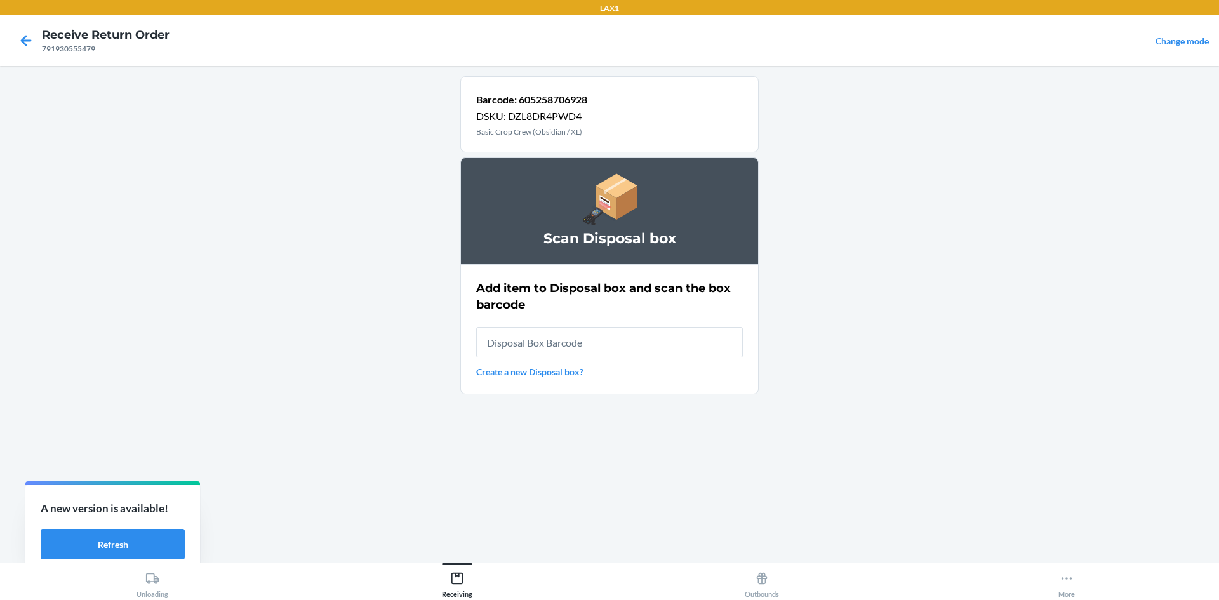
click at [601, 340] on input "text" at bounding box center [609, 342] width 267 height 30
type input "RB0000019AD"
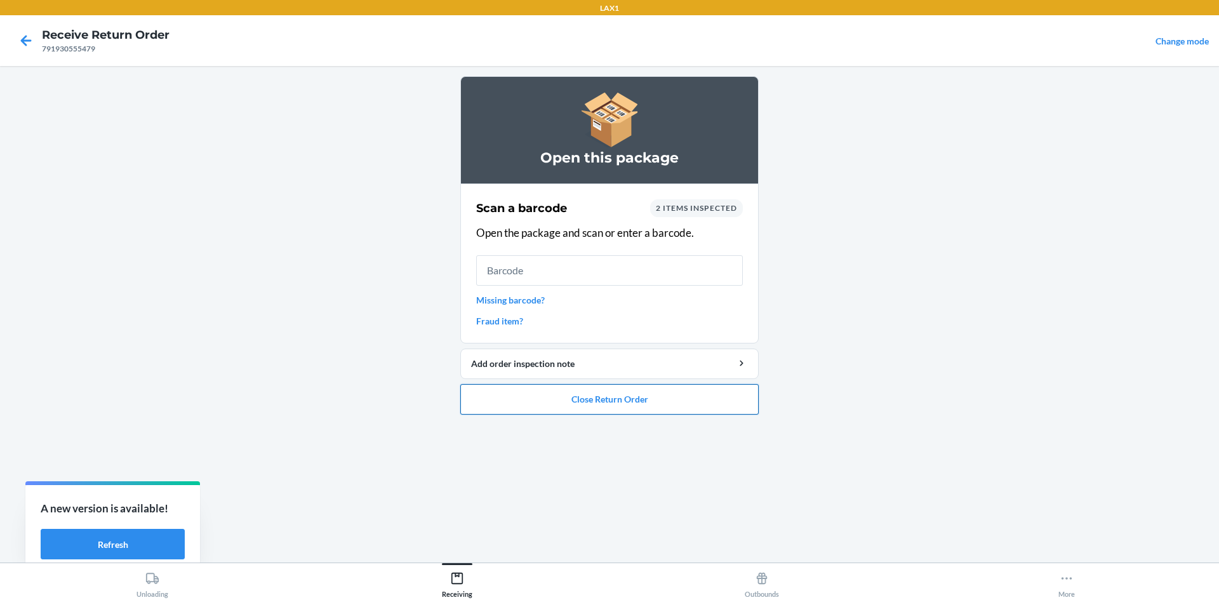
click at [610, 403] on button "Close Return Order" at bounding box center [609, 399] width 298 height 30
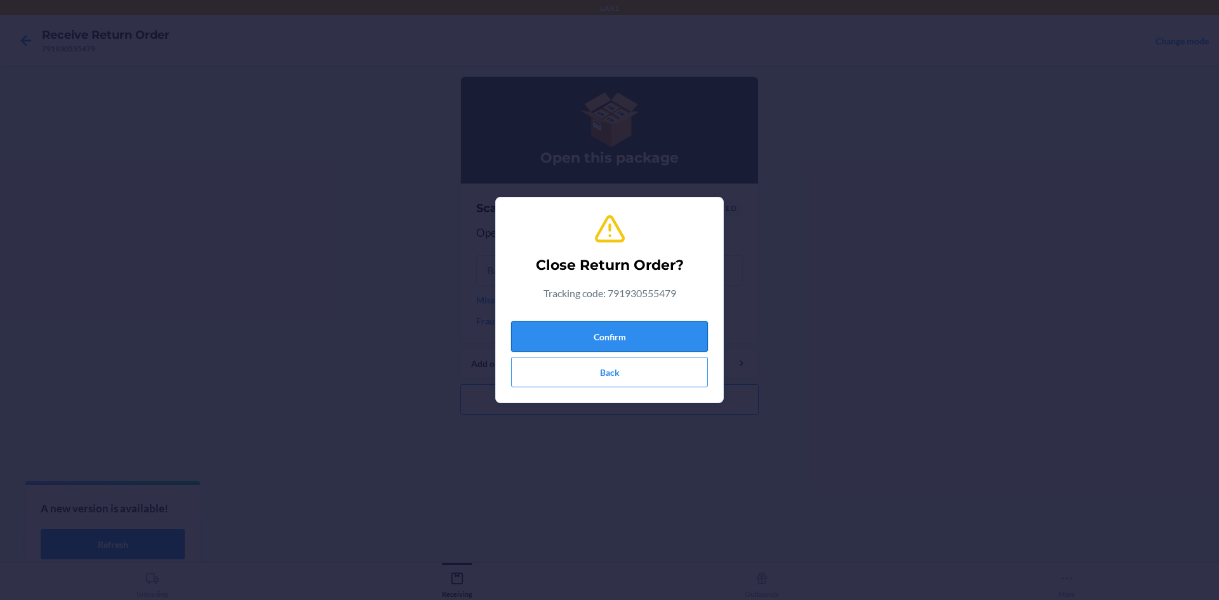
drag, startPoint x: 587, startPoint y: 325, endPoint x: 591, endPoint y: 295, distance: 30.0
click at [588, 325] on button "Confirm" at bounding box center [609, 336] width 197 height 30
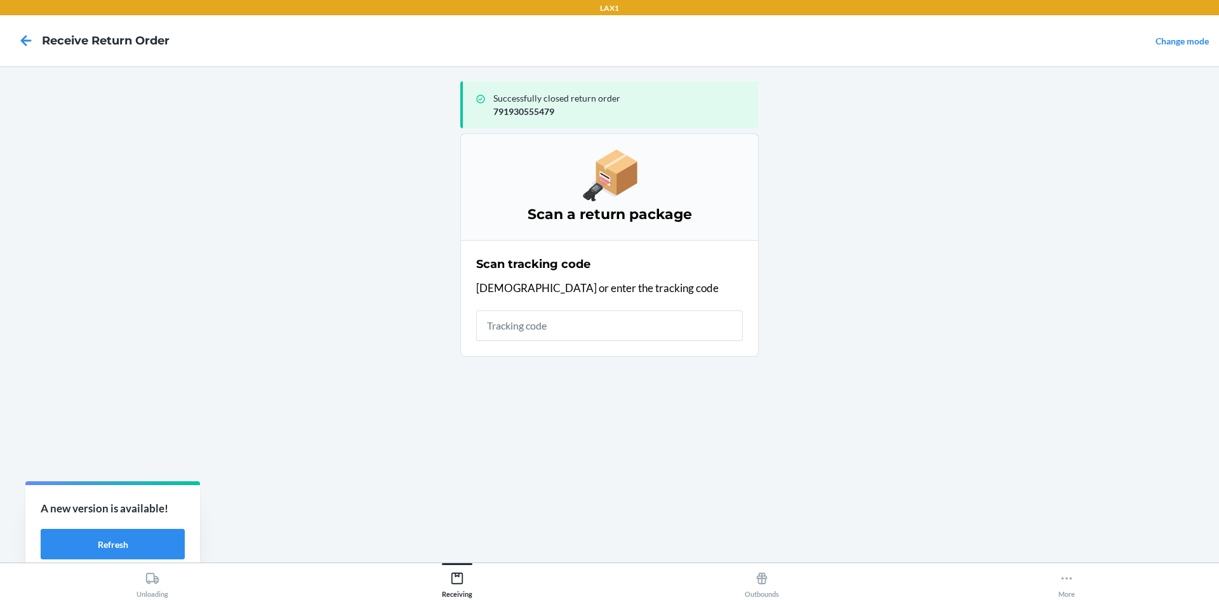
click at [579, 324] on input "text" at bounding box center [609, 326] width 267 height 30
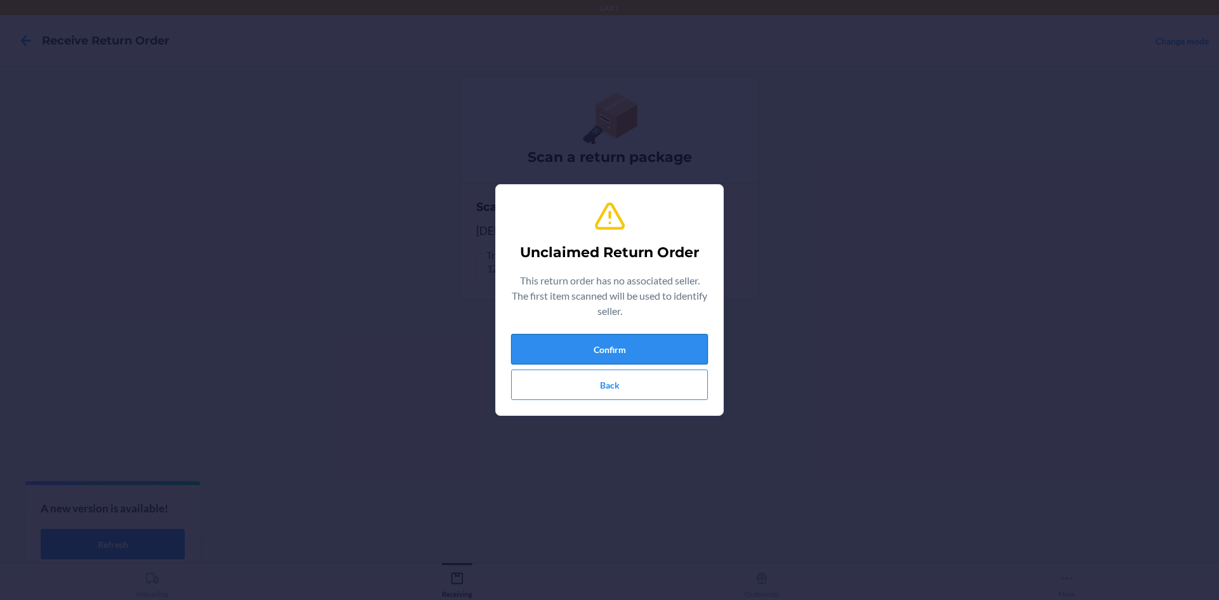
click at [599, 344] on button "Confirm" at bounding box center [609, 349] width 197 height 30
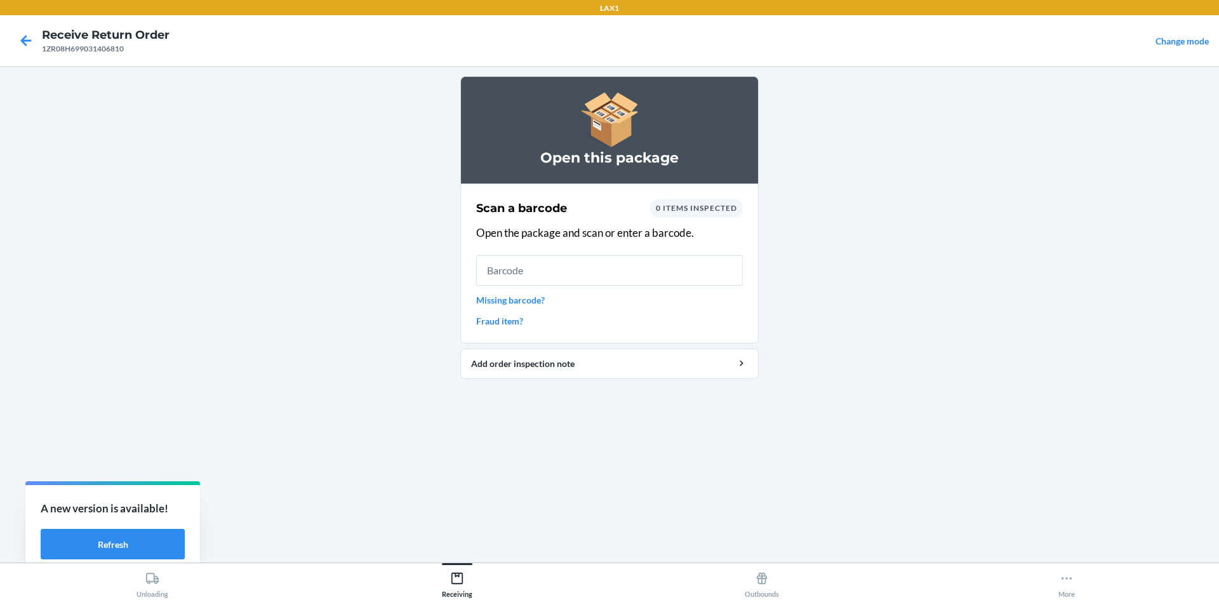
click at [572, 262] on input "text" at bounding box center [609, 270] width 267 height 30
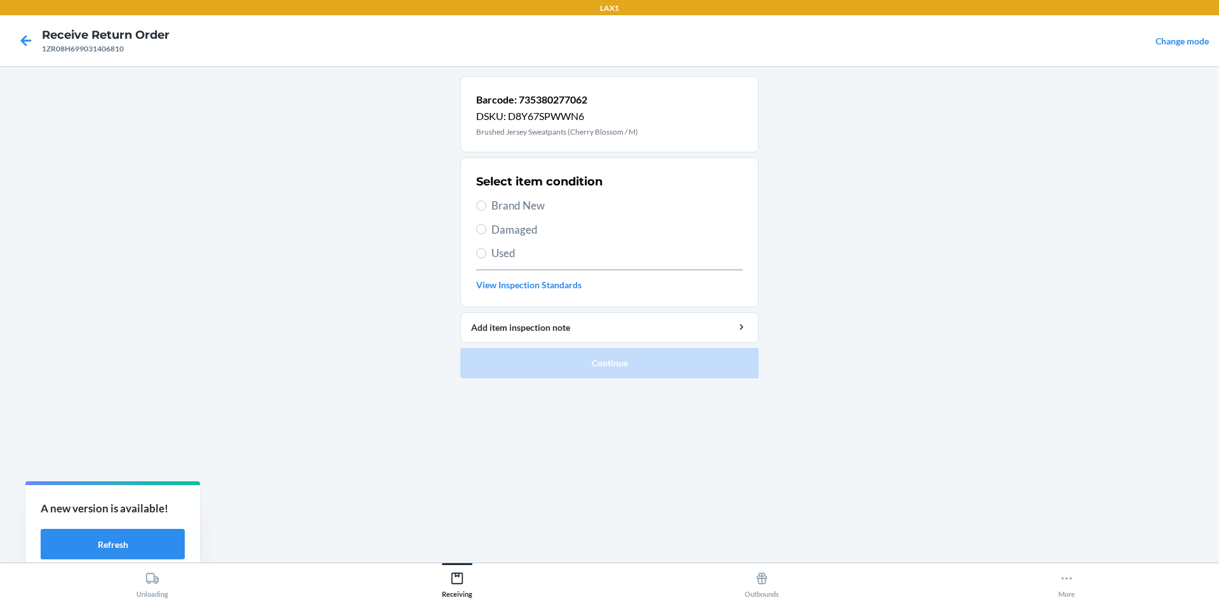
click at [509, 227] on span "Damaged" at bounding box center [617, 230] width 251 height 17
click at [486, 227] on input "Damaged" at bounding box center [481, 229] width 10 height 10
radio input "true"
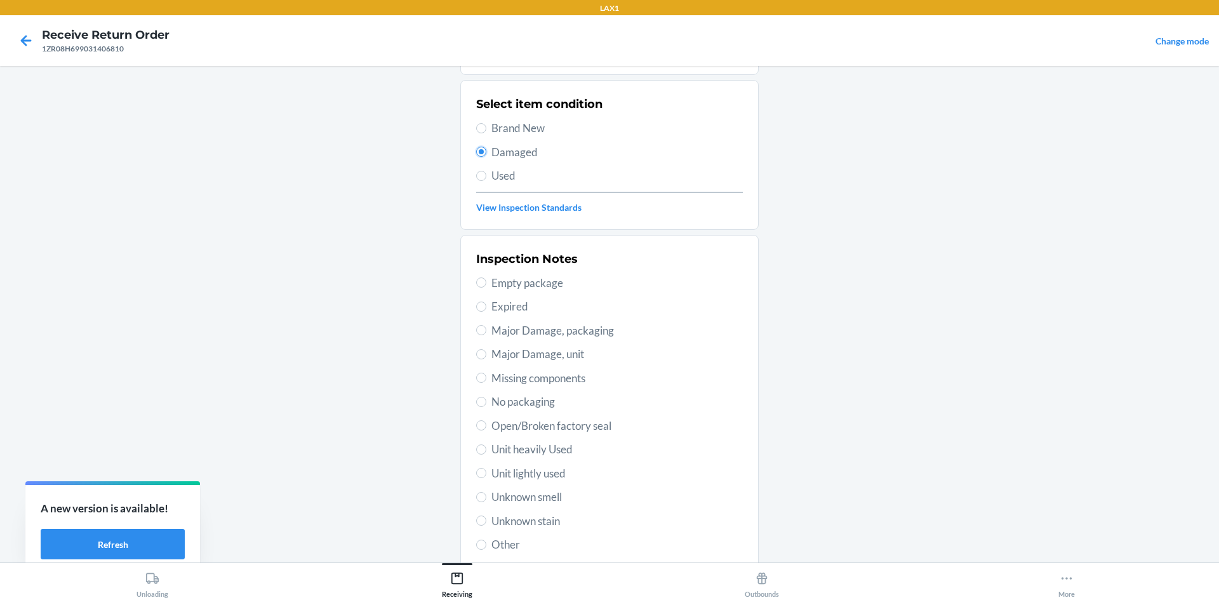
scroll to position [165, 0]
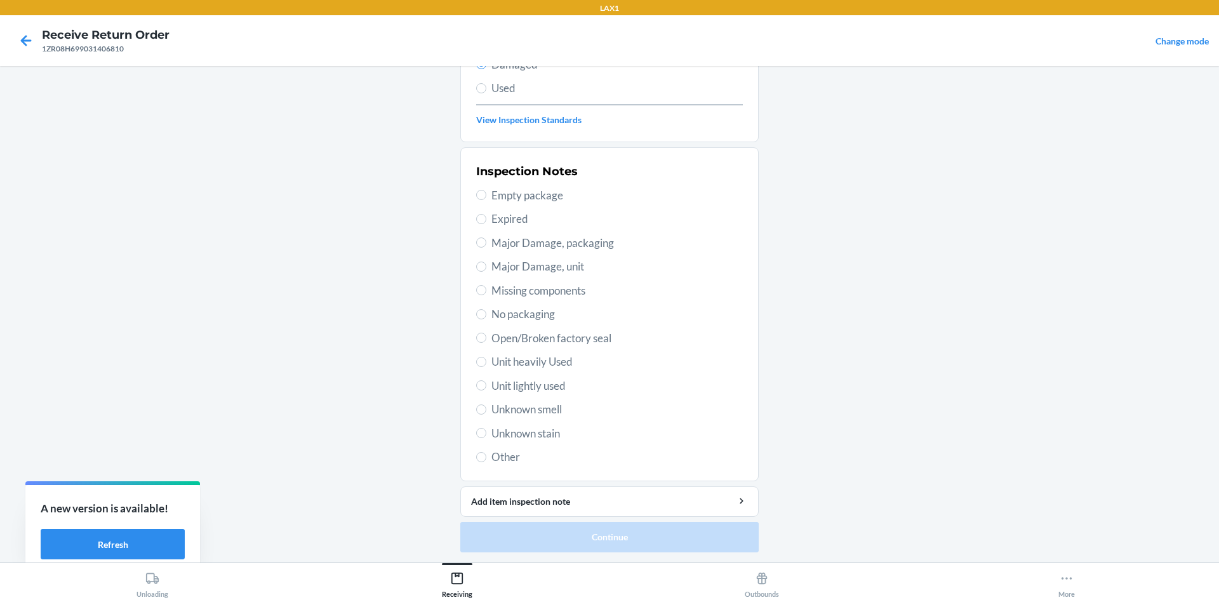
click at [528, 387] on span "Unit lightly used" at bounding box center [617, 386] width 251 height 17
click at [486, 387] on input "Unit lightly used" at bounding box center [481, 385] width 10 height 10
radio input "true"
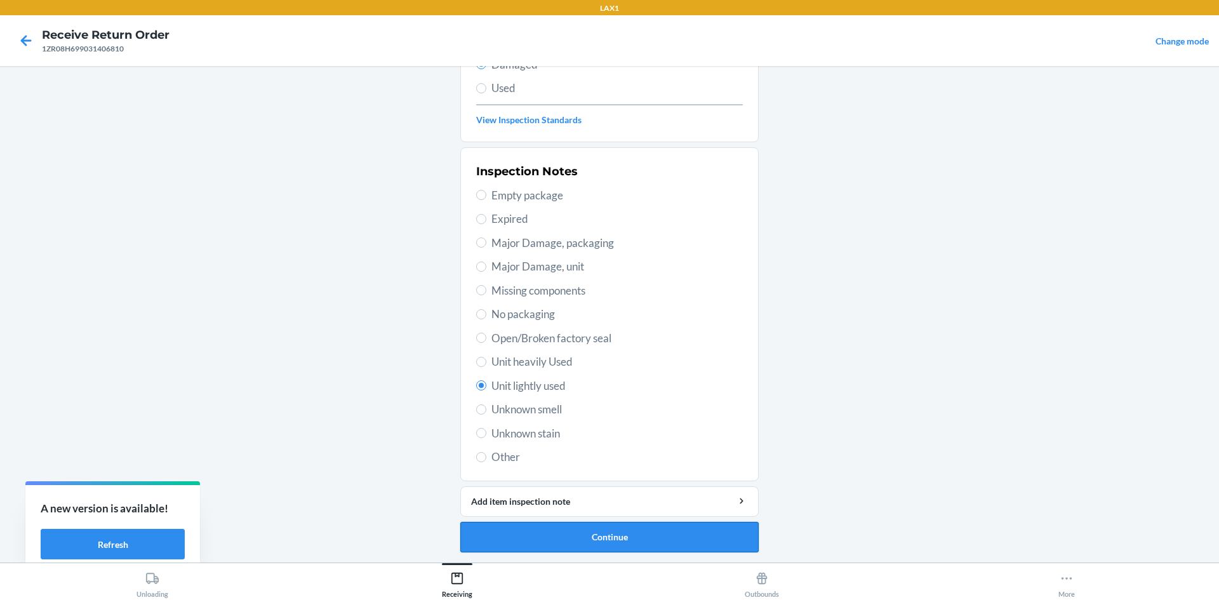
click at [559, 545] on button "Continue" at bounding box center [609, 537] width 298 height 30
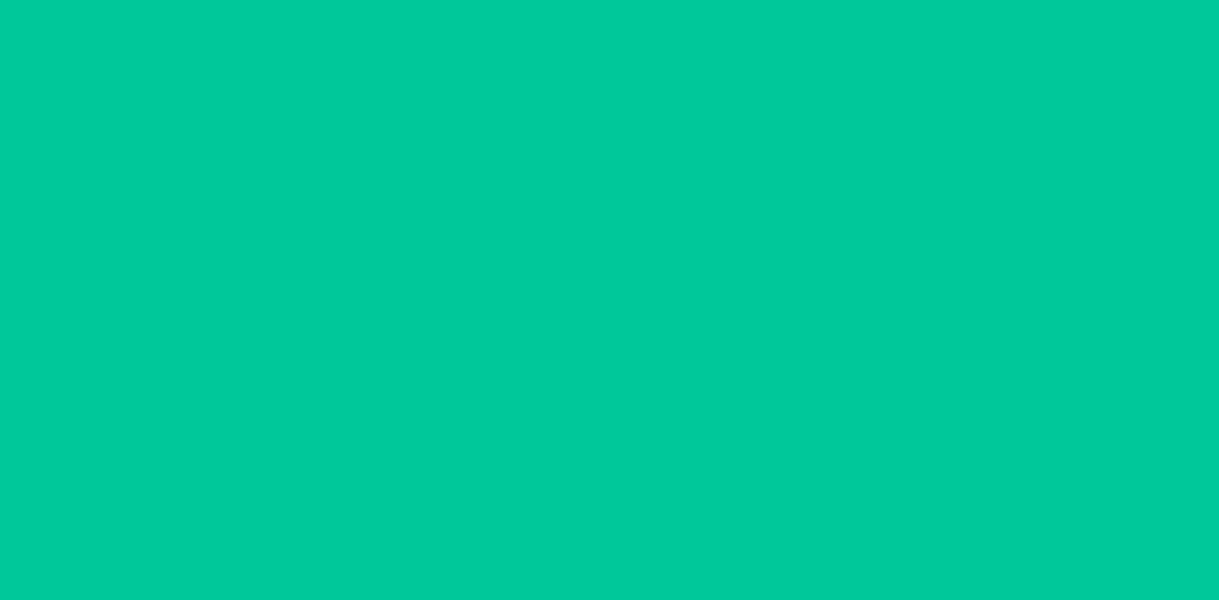
scroll to position [60, 0]
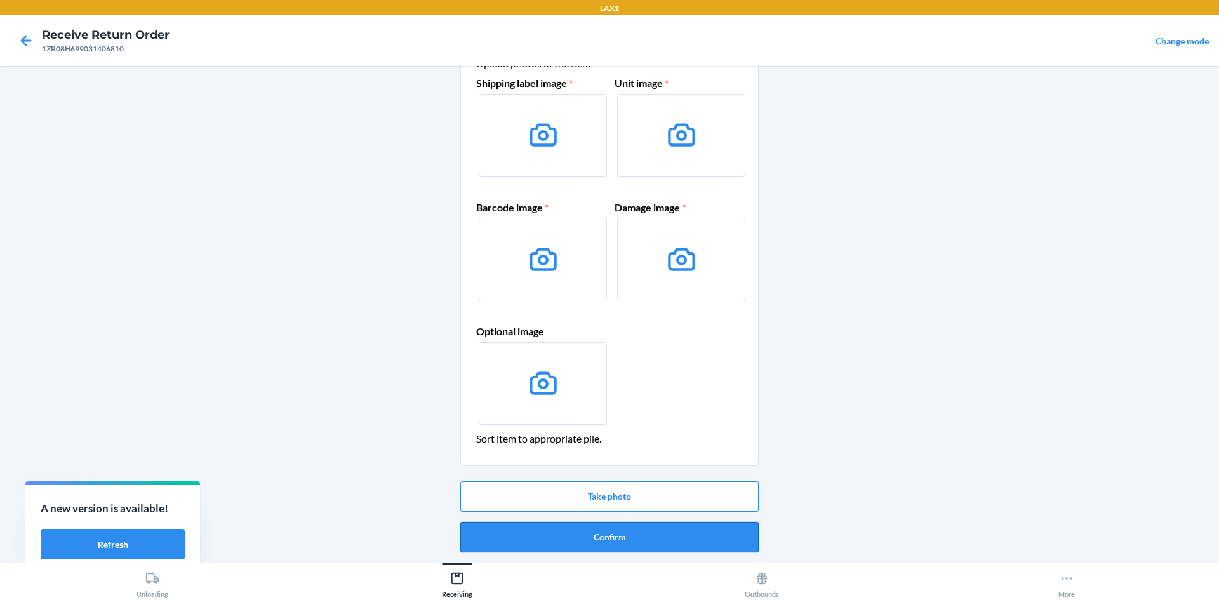
click at [624, 537] on button "Confirm" at bounding box center [609, 537] width 298 height 30
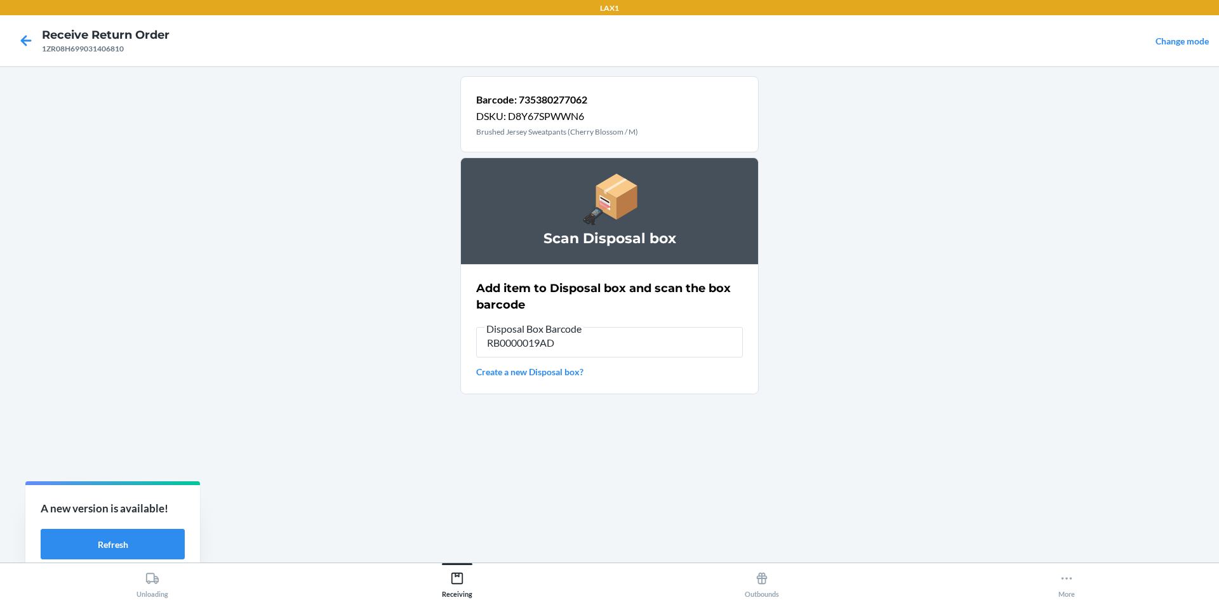
type input "RB0000019AD"
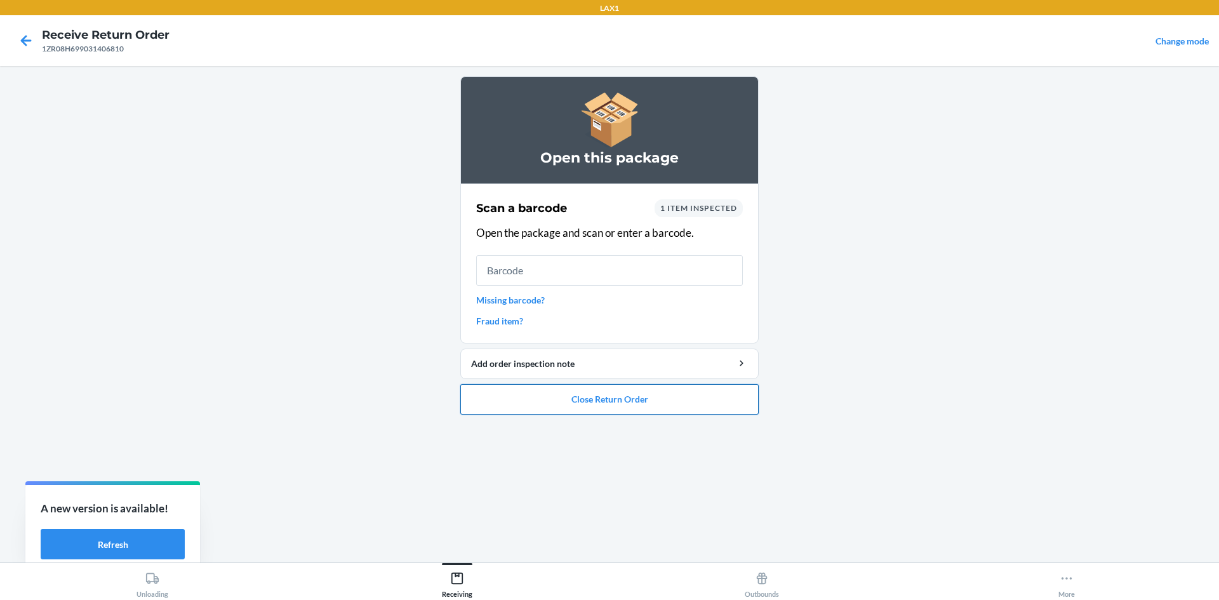
click at [626, 405] on button "Close Return Order" at bounding box center [609, 399] width 298 height 30
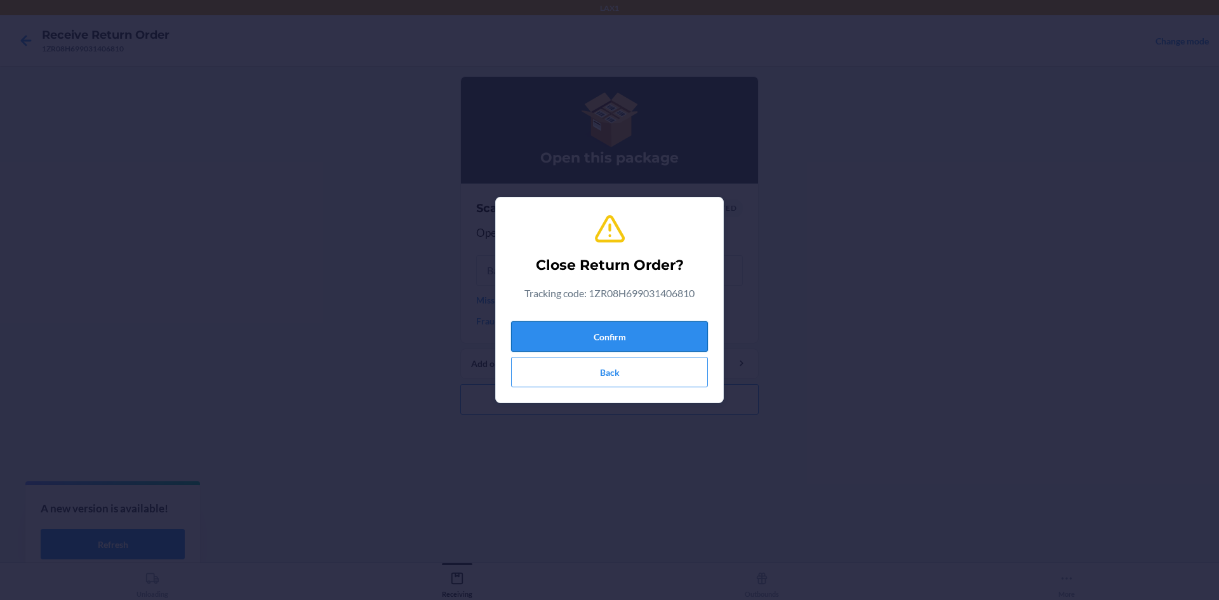
click at [626, 329] on button "Confirm" at bounding box center [609, 336] width 197 height 30
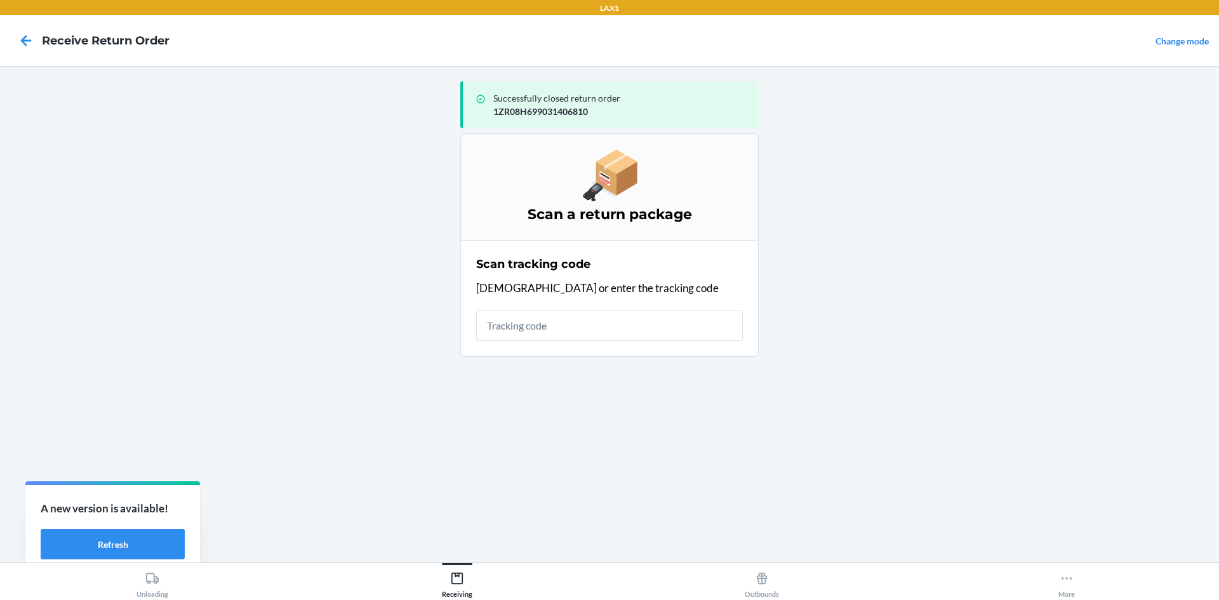
click at [556, 324] on input "text" at bounding box center [609, 326] width 267 height 30
type input "963201310020495584810079193853"
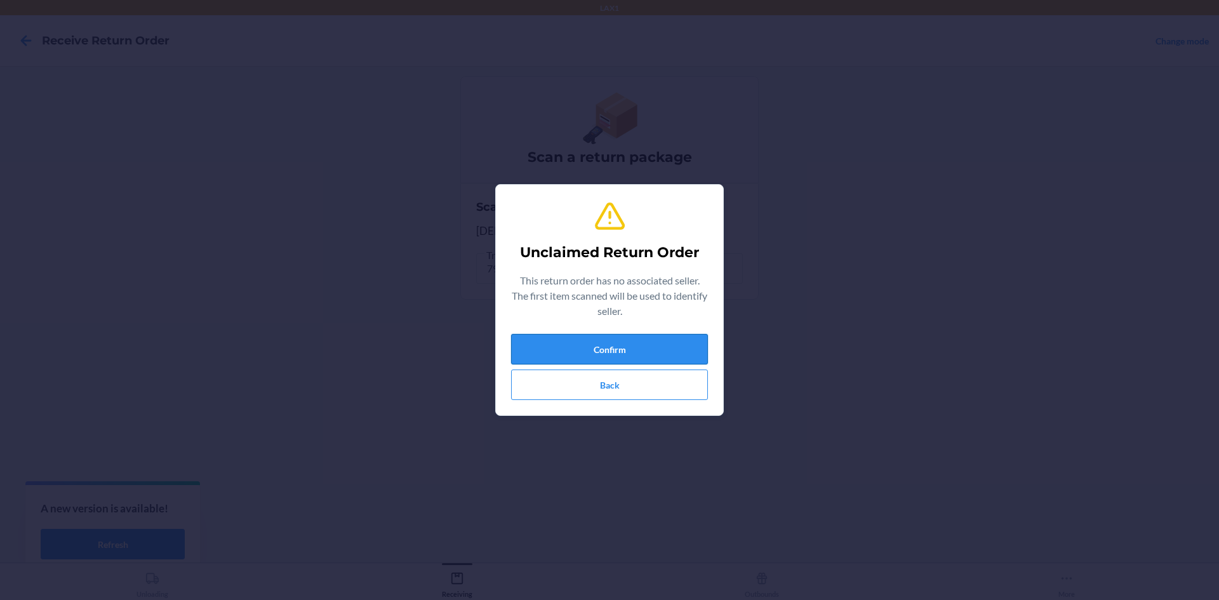
click at [568, 362] on button "Confirm" at bounding box center [609, 349] width 197 height 30
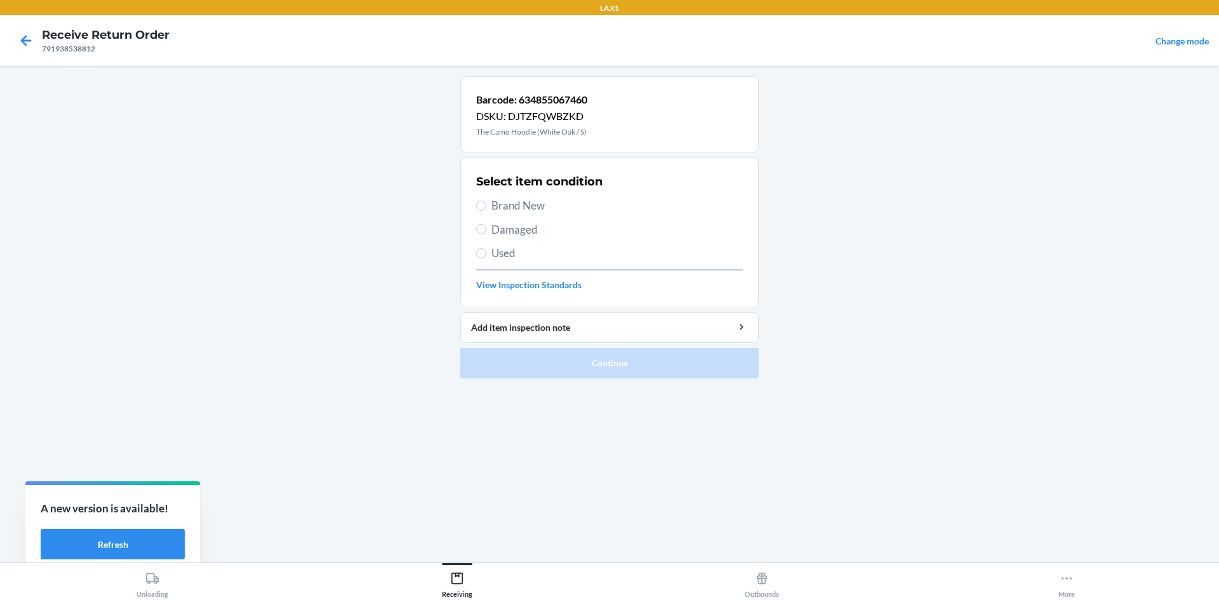
click at [520, 210] on span "Brand New" at bounding box center [617, 205] width 251 height 17
click at [486, 210] on input "Brand New" at bounding box center [481, 206] width 10 height 10
radio input "true"
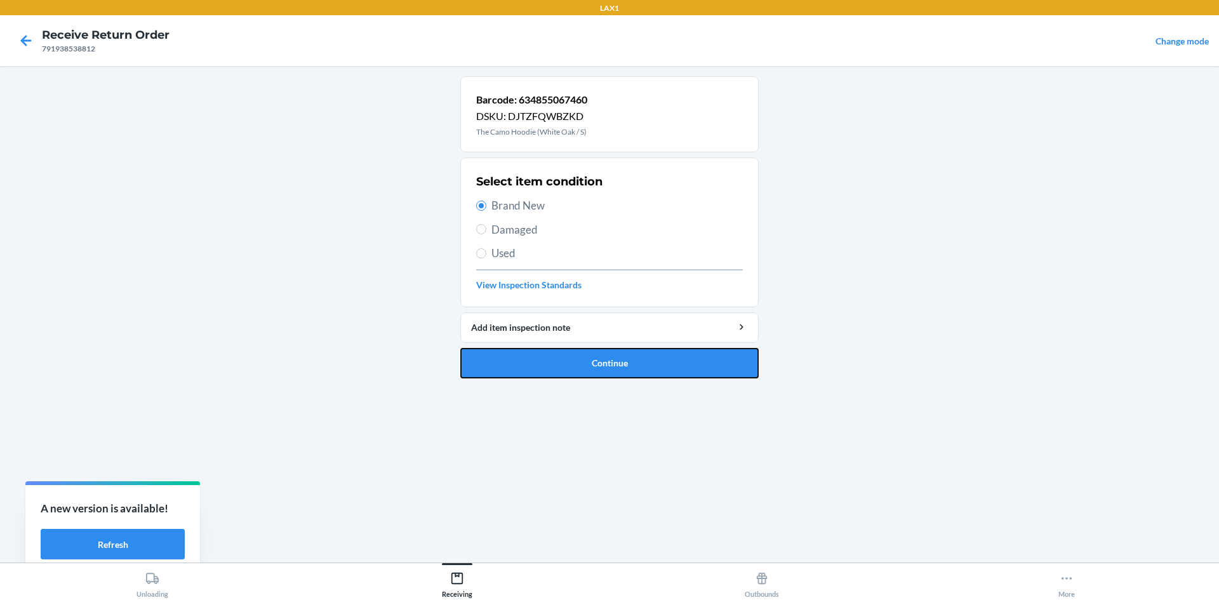
drag, startPoint x: 575, startPoint y: 366, endPoint x: 405, endPoint y: 326, distance: 175.3
click at [405, 326] on main "Barcode: 634855067460 DSKU: DJTZFQWBZKD The Camo Hoodie (White Oak / S) Select …" at bounding box center [609, 314] width 1219 height 497
click at [488, 376] on button "Continue" at bounding box center [609, 363] width 298 height 30
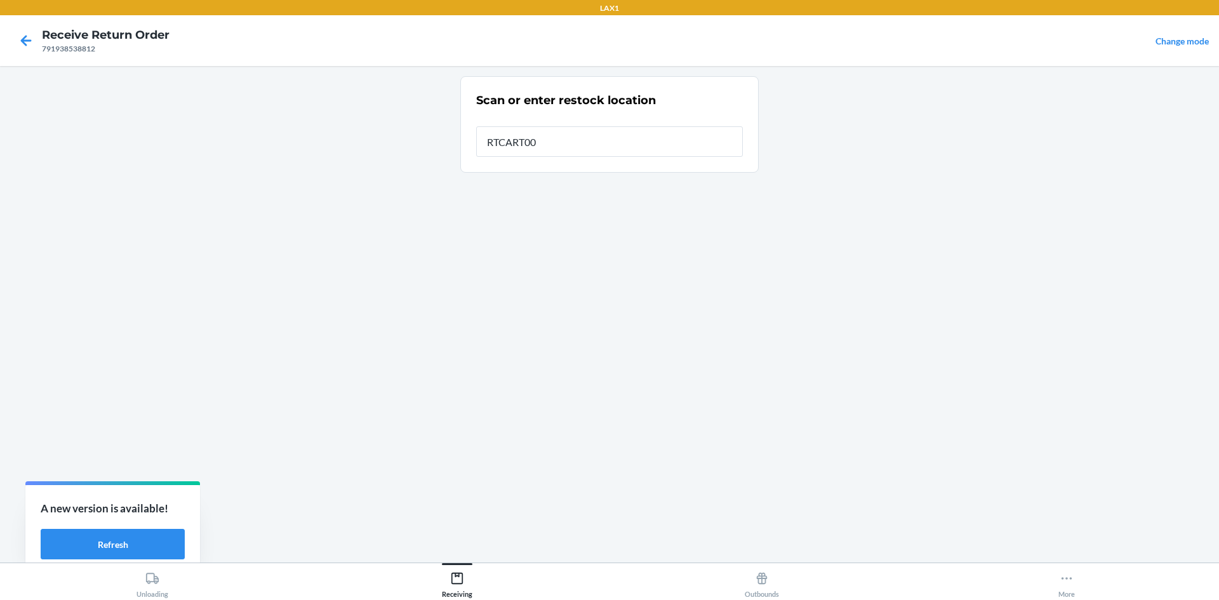
type input "RTCART008"
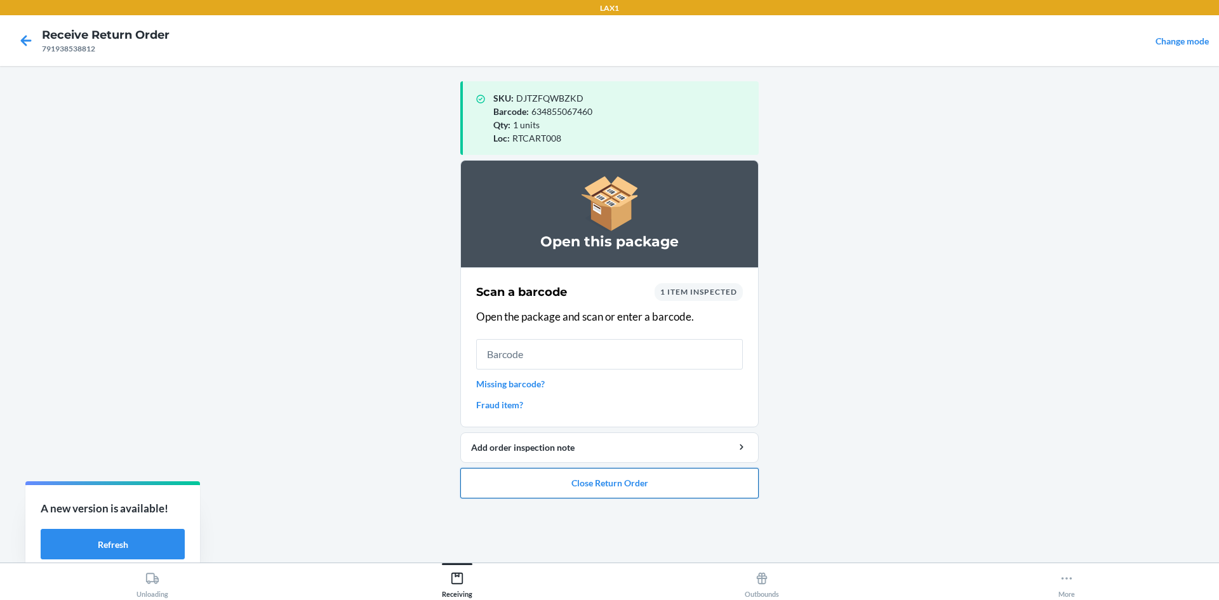
click at [639, 471] on button "Close Return Order" at bounding box center [609, 483] width 298 height 30
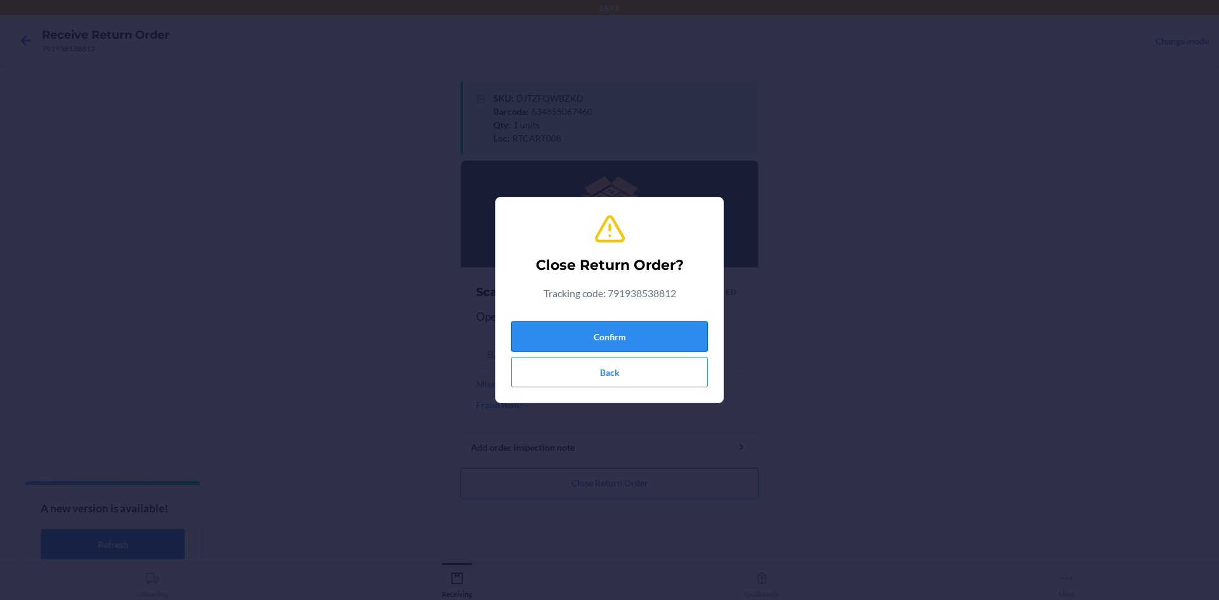
click at [668, 340] on button "Confirm" at bounding box center [609, 336] width 197 height 30
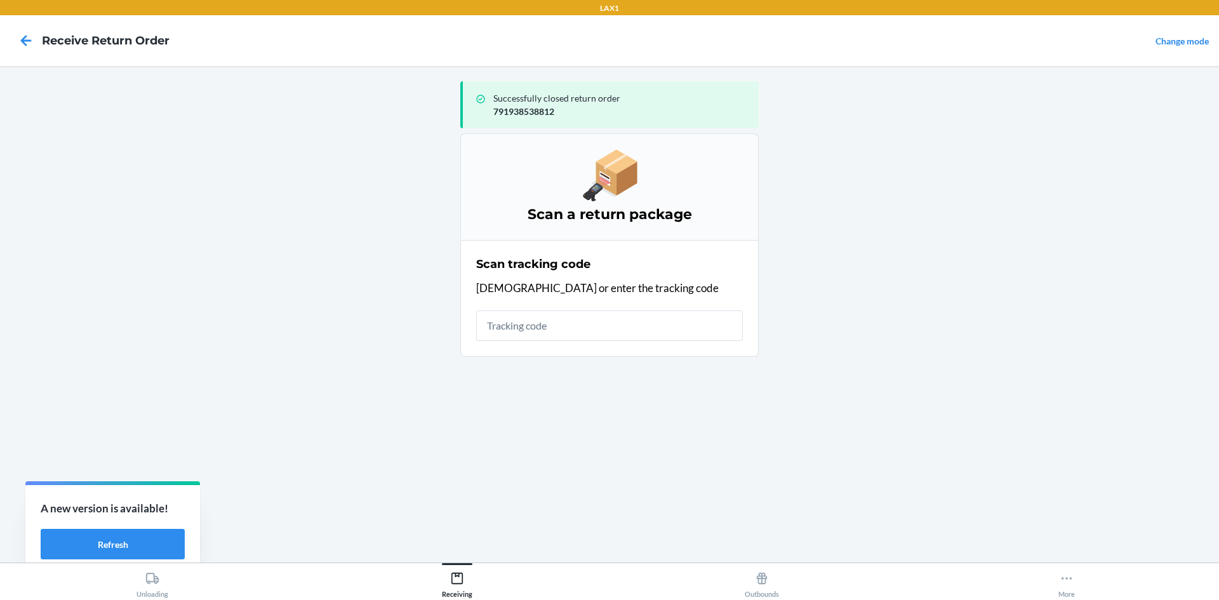
click at [610, 325] on input "text" at bounding box center [609, 326] width 267 height 30
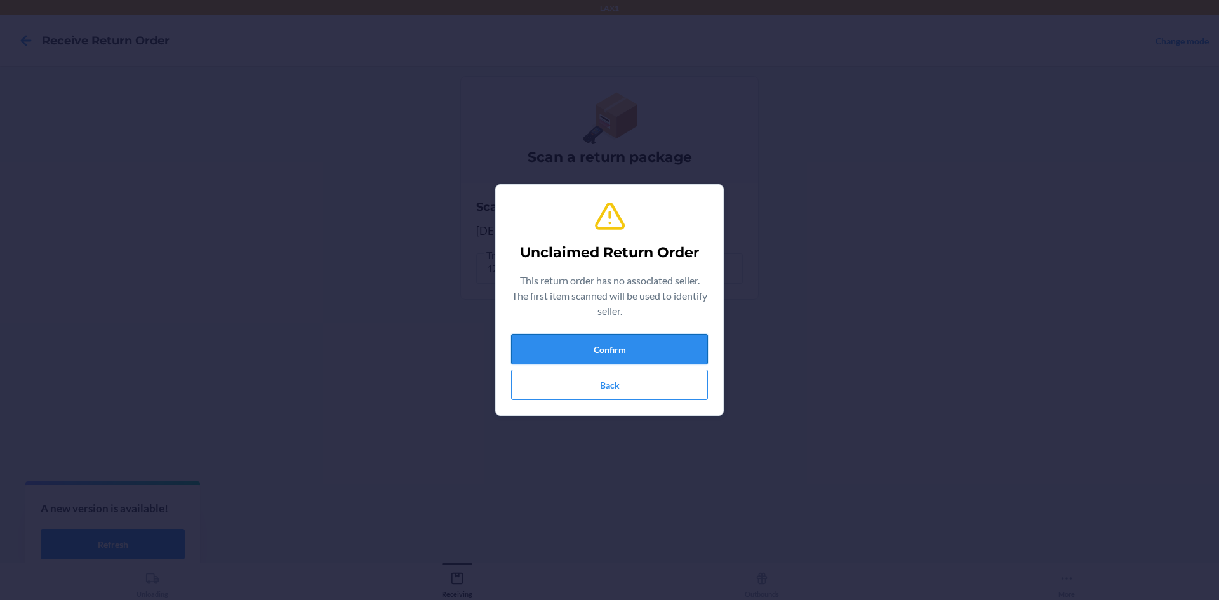
click at [606, 337] on button "Confirm" at bounding box center [609, 349] width 197 height 30
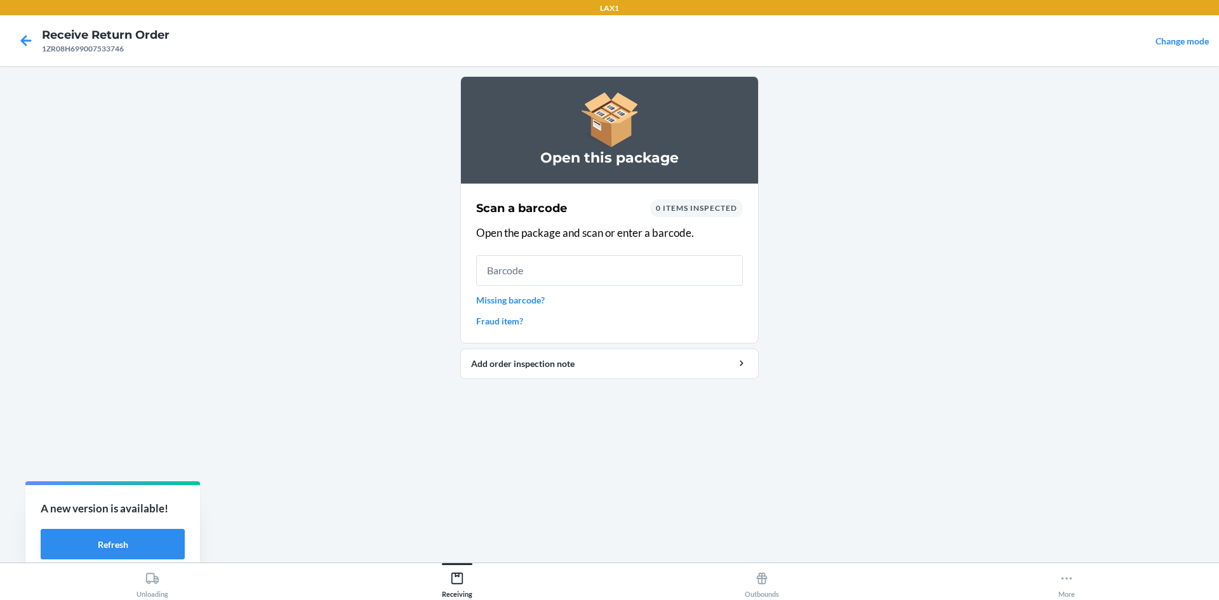
click at [582, 262] on input "text" at bounding box center [609, 270] width 267 height 30
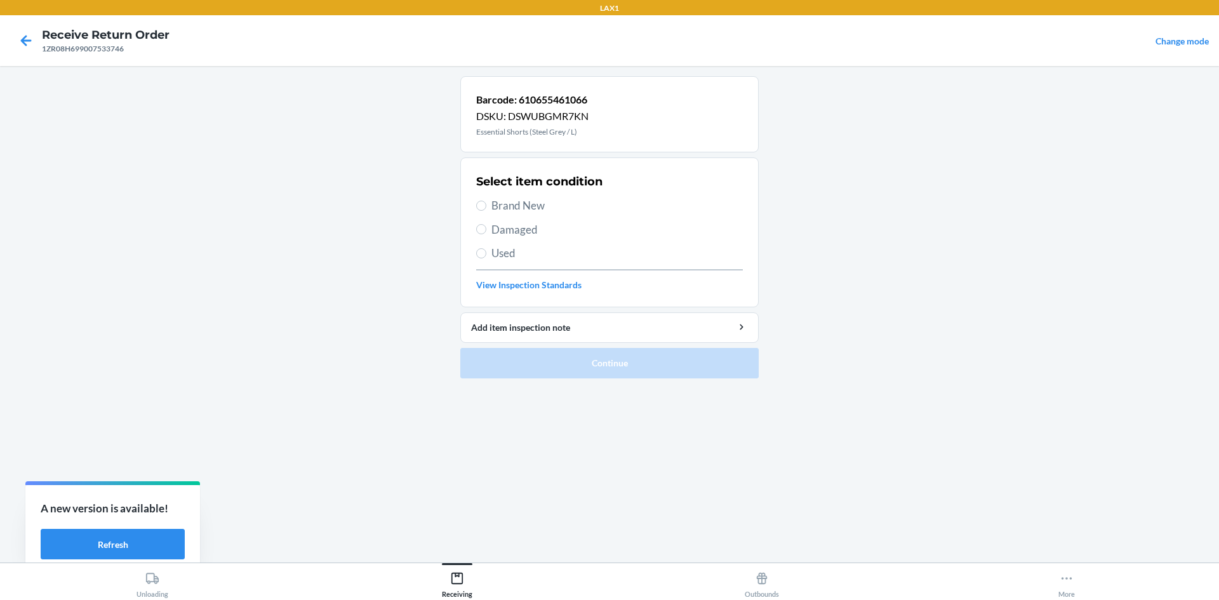
click at [545, 205] on span "Brand New" at bounding box center [617, 205] width 251 height 17
click at [486, 205] on input "Brand New" at bounding box center [481, 206] width 10 height 10
radio input "true"
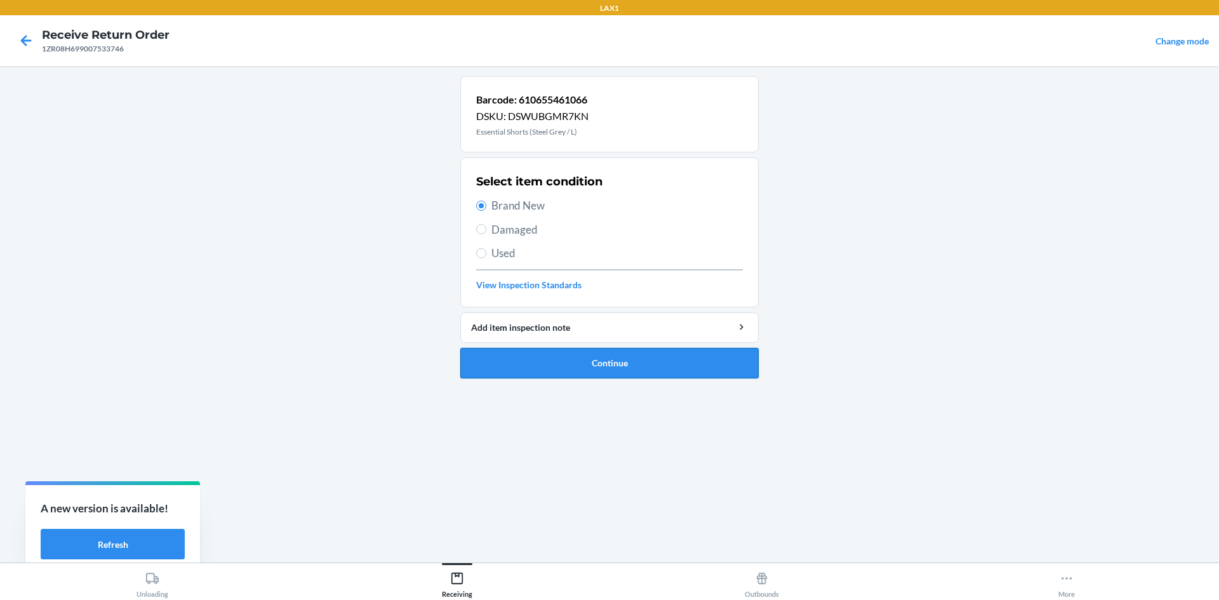
click at [575, 351] on button "Continue" at bounding box center [609, 363] width 298 height 30
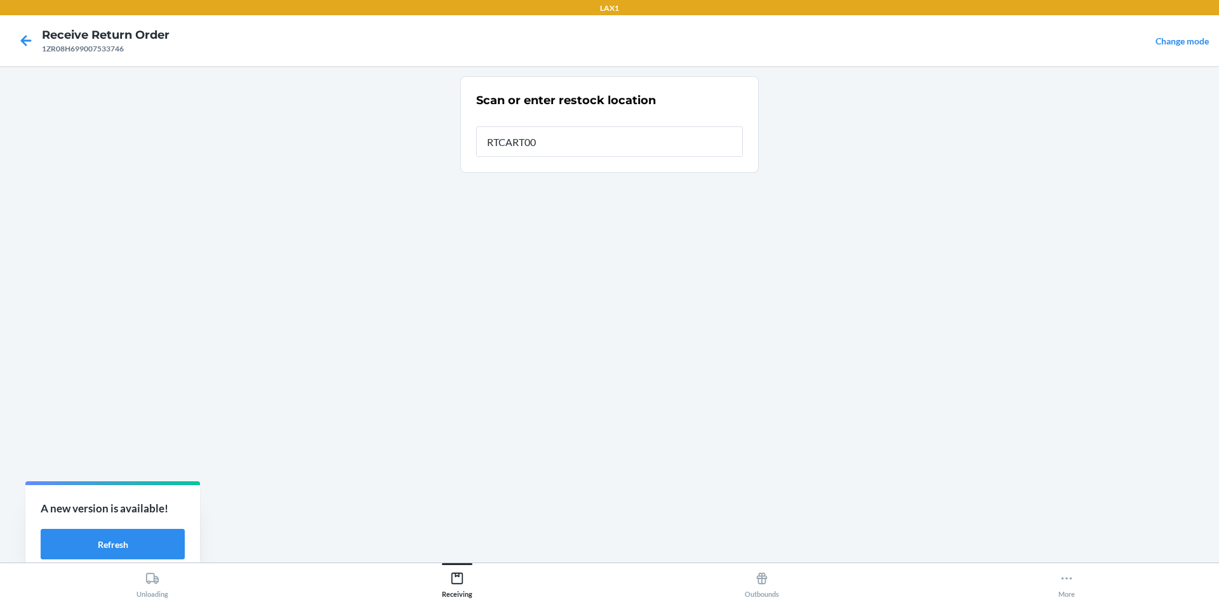
type input "RTCART008"
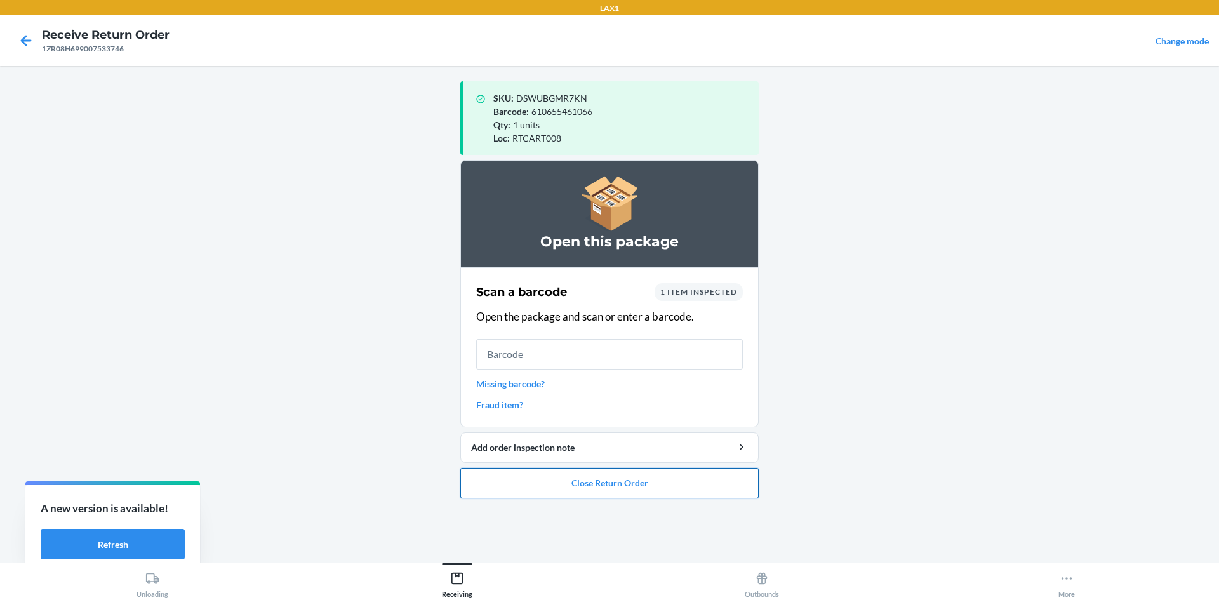
click at [569, 491] on button "Close Return Order" at bounding box center [609, 483] width 298 height 30
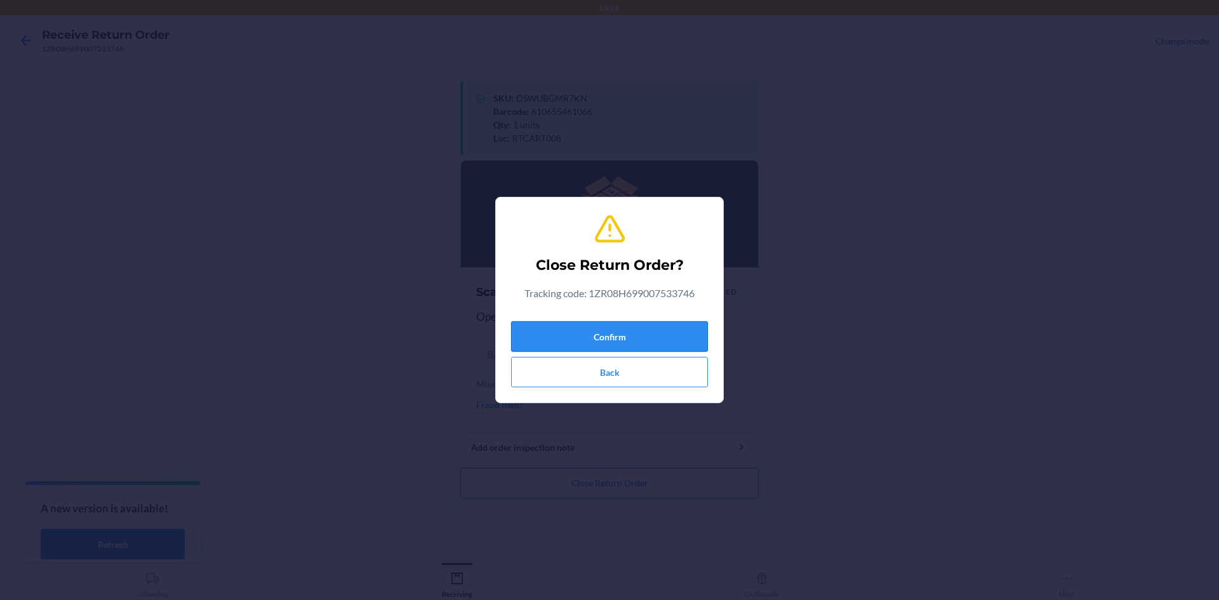
click at [598, 349] on button "Confirm" at bounding box center [609, 336] width 197 height 30
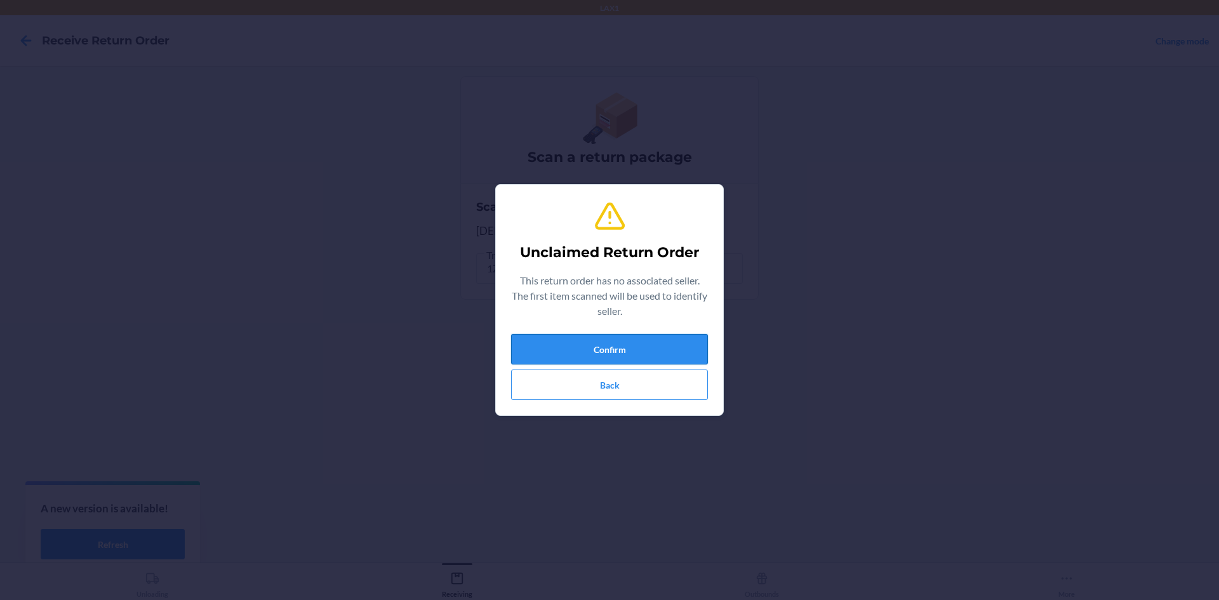
click at [674, 354] on button "Confirm" at bounding box center [609, 349] width 197 height 30
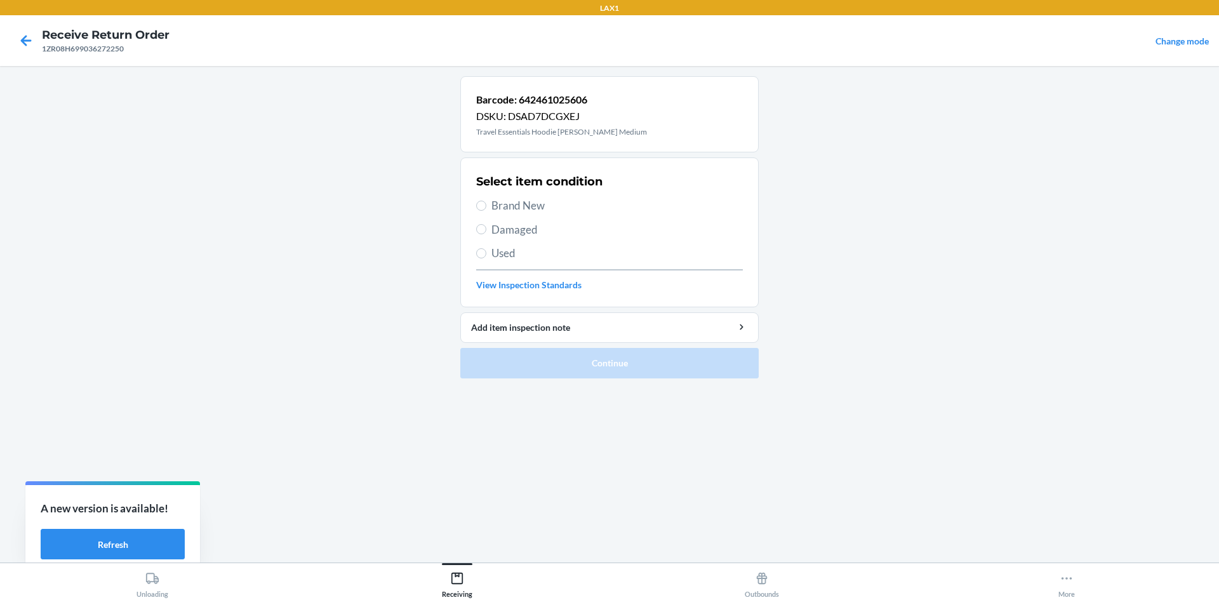
click at [538, 209] on span "Brand New" at bounding box center [617, 205] width 251 height 17
click at [486, 209] on input "Brand New" at bounding box center [481, 206] width 10 height 10
radio input "true"
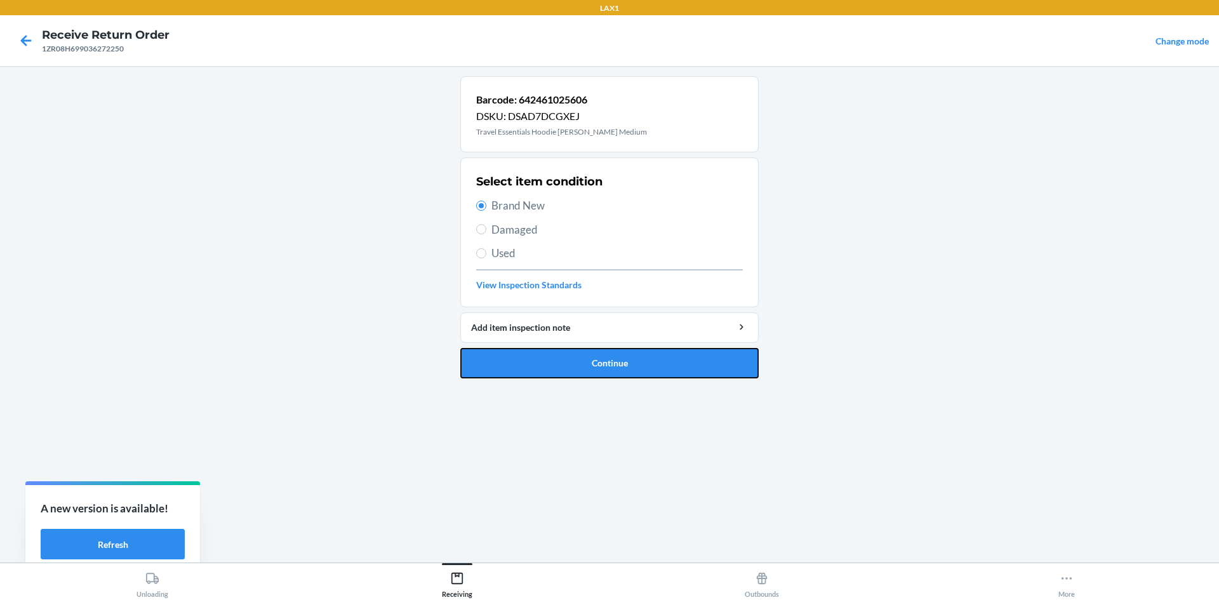
click at [697, 362] on button "Continue" at bounding box center [609, 363] width 298 height 30
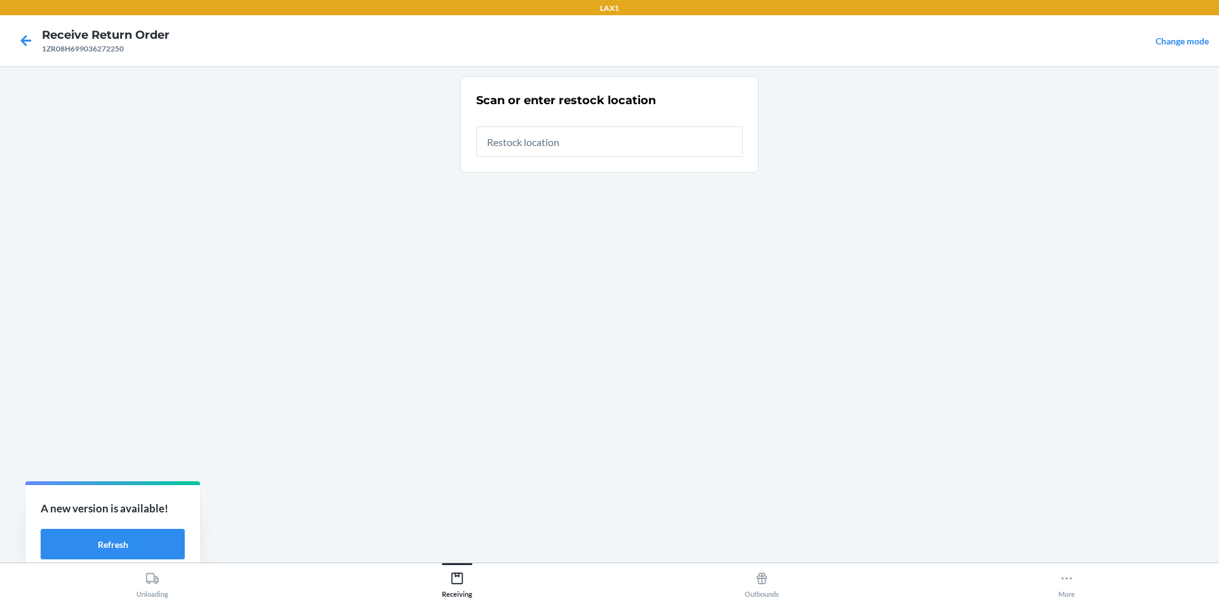
click at [627, 138] on input "text" at bounding box center [609, 141] width 267 height 30
type input "RTCART008"
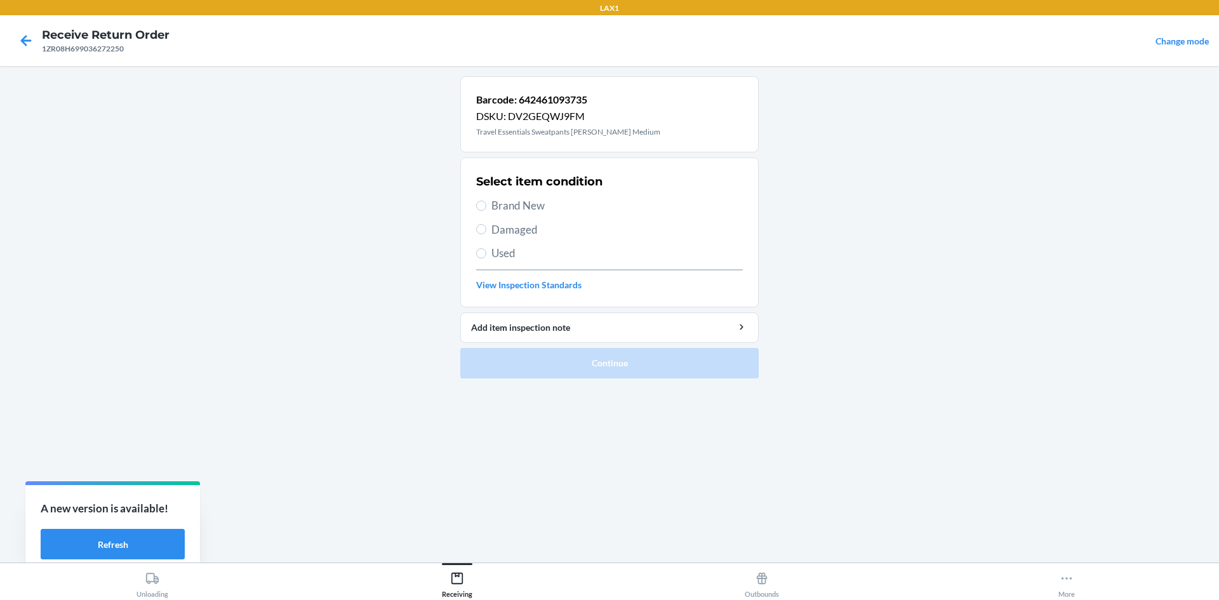
click at [503, 206] on span "Brand New" at bounding box center [617, 205] width 251 height 17
click at [486, 206] on input "Brand New" at bounding box center [481, 206] width 10 height 10
radio input "true"
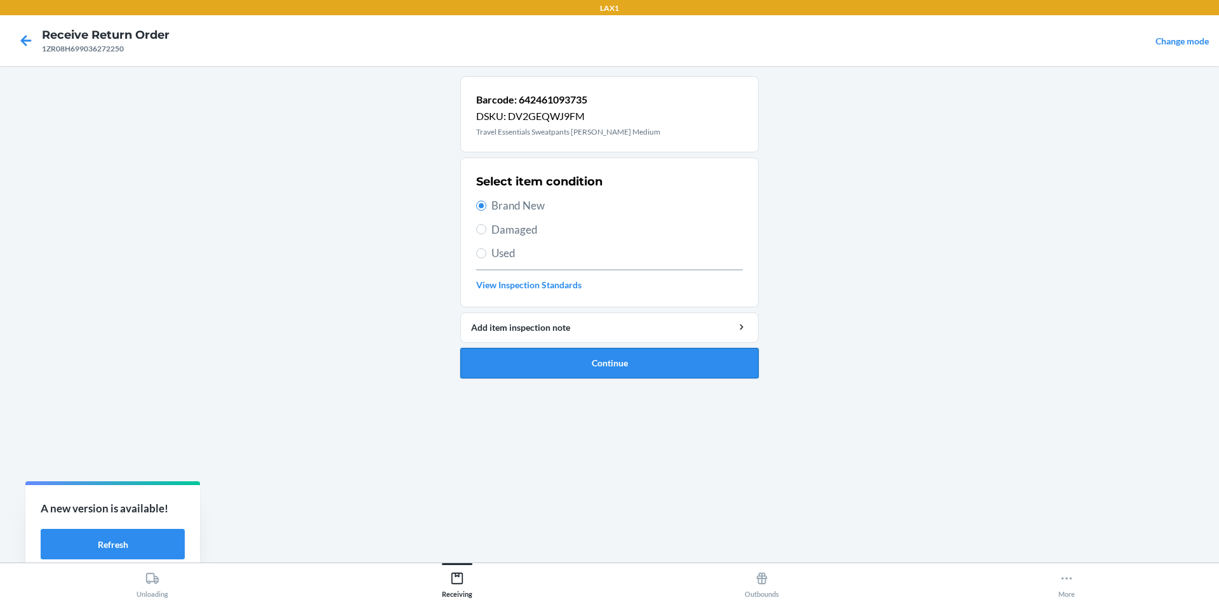
click at [616, 368] on button "Continue" at bounding box center [609, 363] width 298 height 30
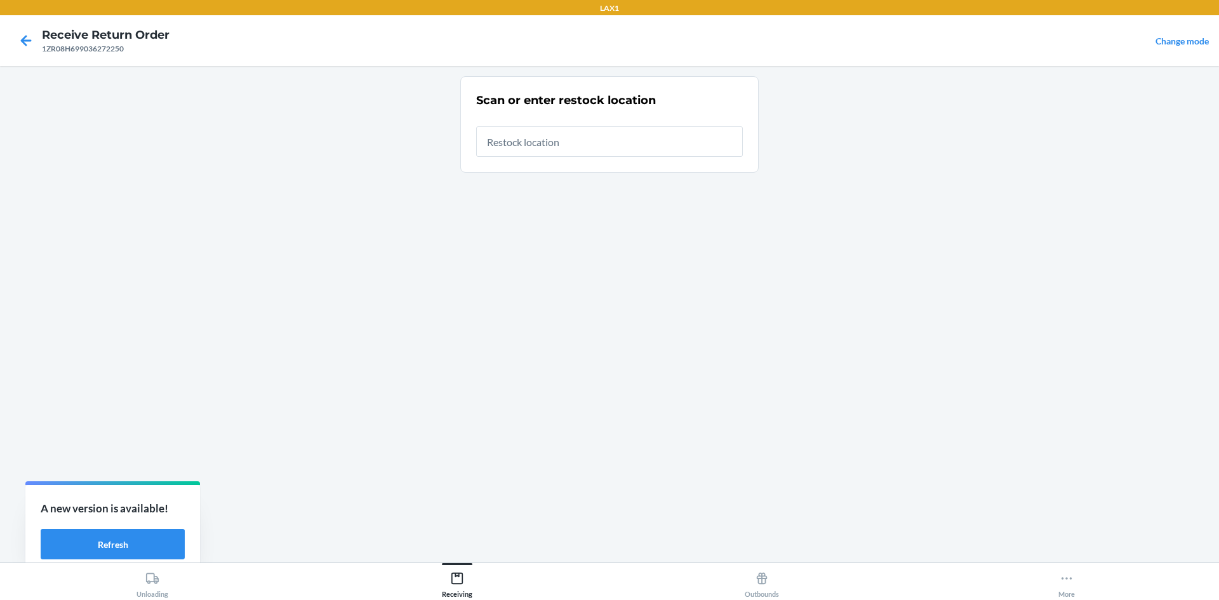
click at [599, 146] on input "text" at bounding box center [609, 141] width 267 height 30
type input "RTCART008"
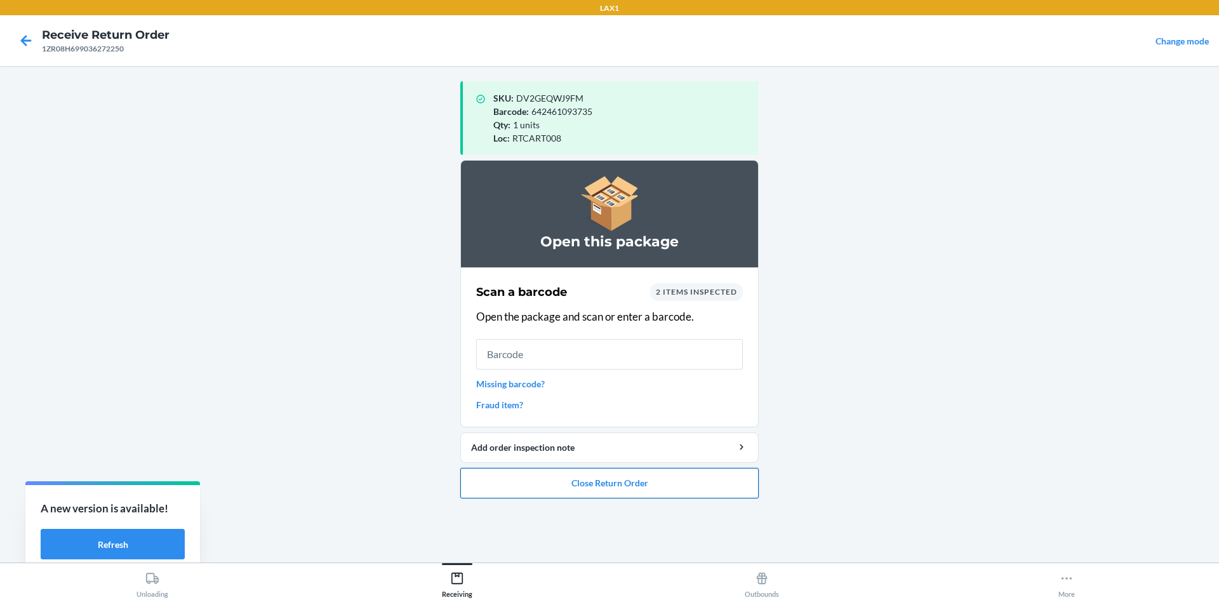
click at [659, 472] on button "Close Return Order" at bounding box center [609, 483] width 298 height 30
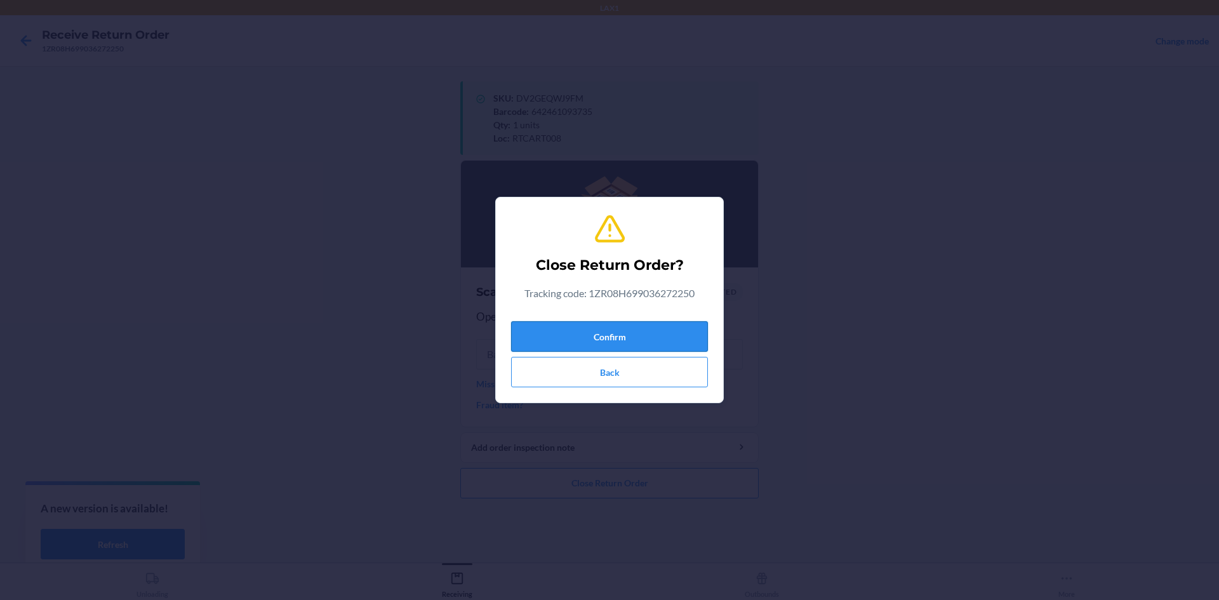
click at [615, 325] on button "Confirm" at bounding box center [609, 336] width 197 height 30
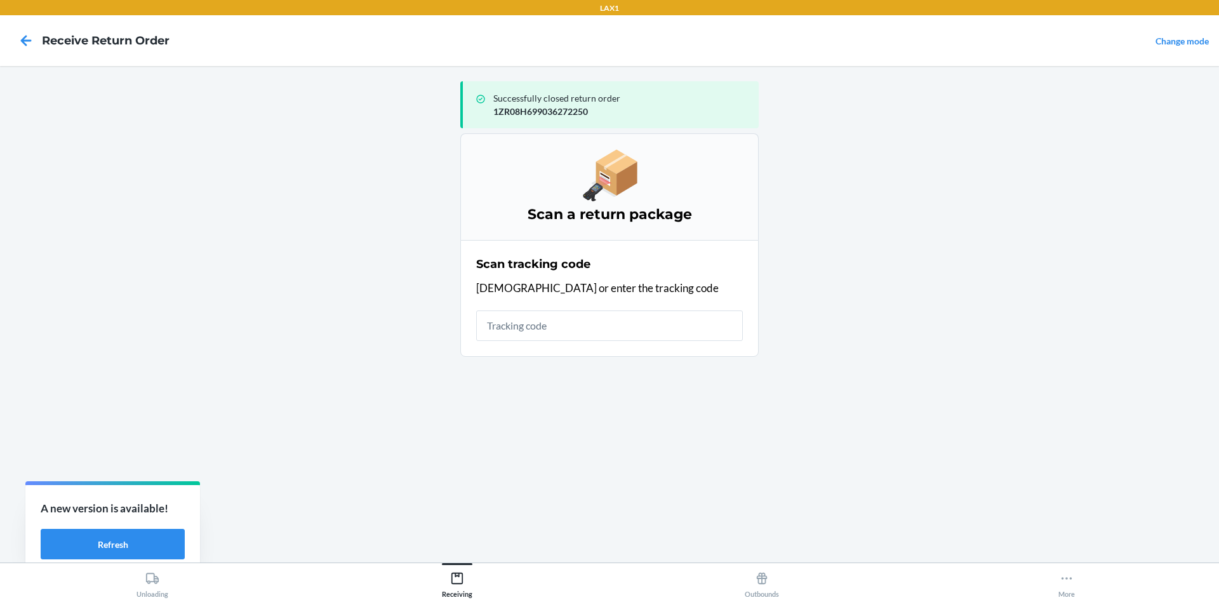
click at [599, 327] on input "text" at bounding box center [609, 326] width 267 height 30
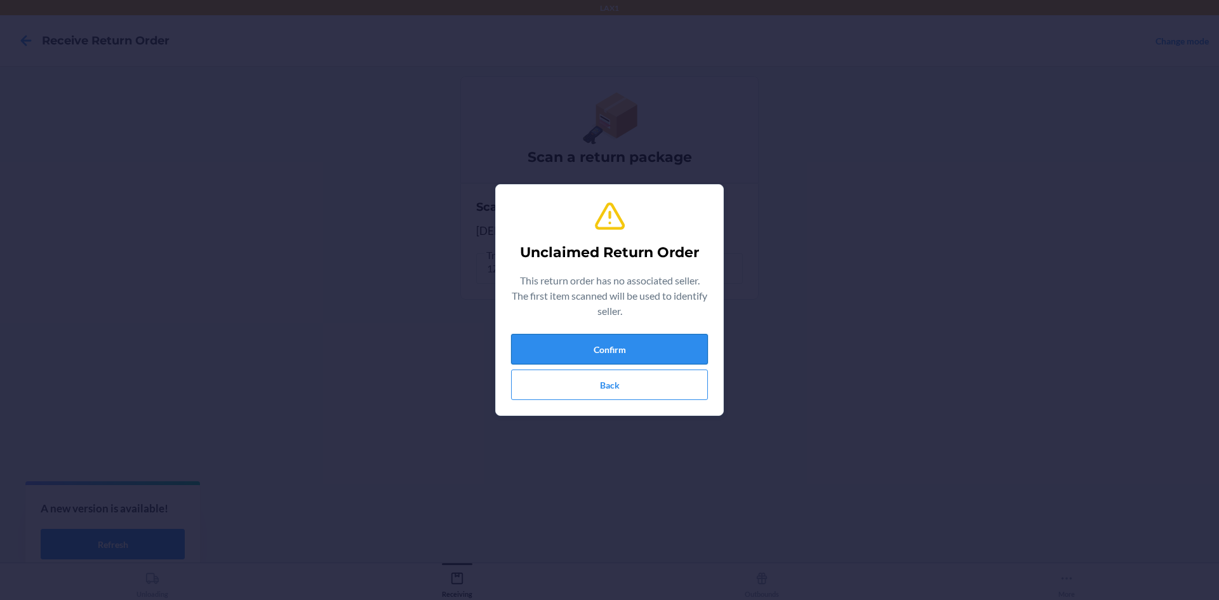
click at [605, 347] on button "Confirm" at bounding box center [609, 349] width 197 height 30
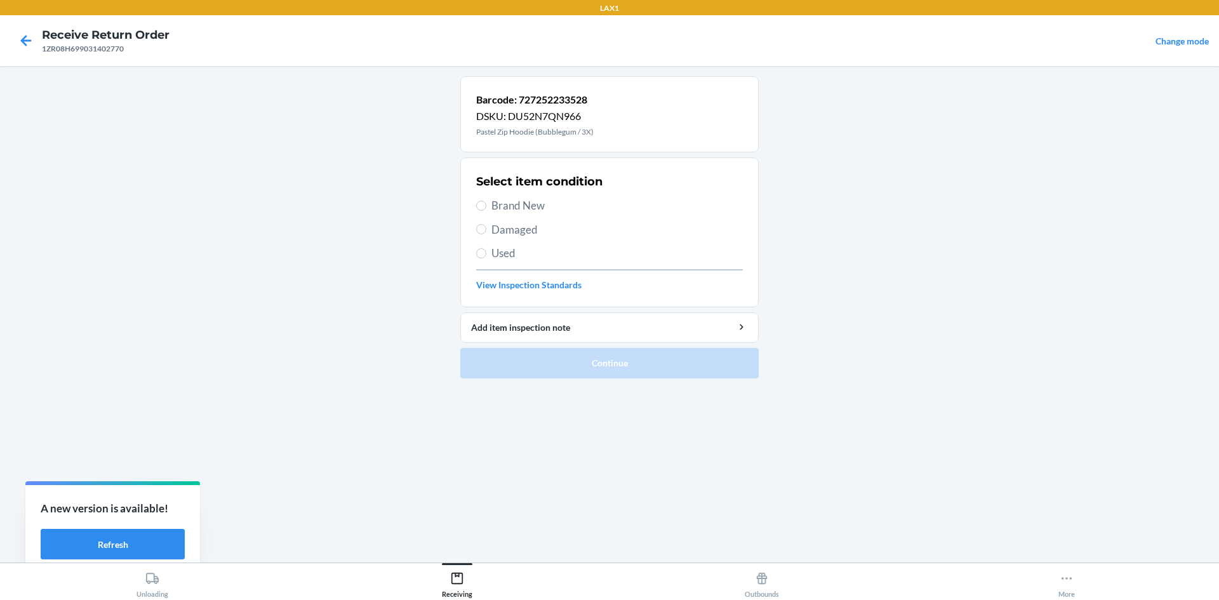
click at [514, 203] on span "Brand New" at bounding box center [617, 205] width 251 height 17
click at [486, 203] on input "Brand New" at bounding box center [481, 206] width 10 height 10
radio input "true"
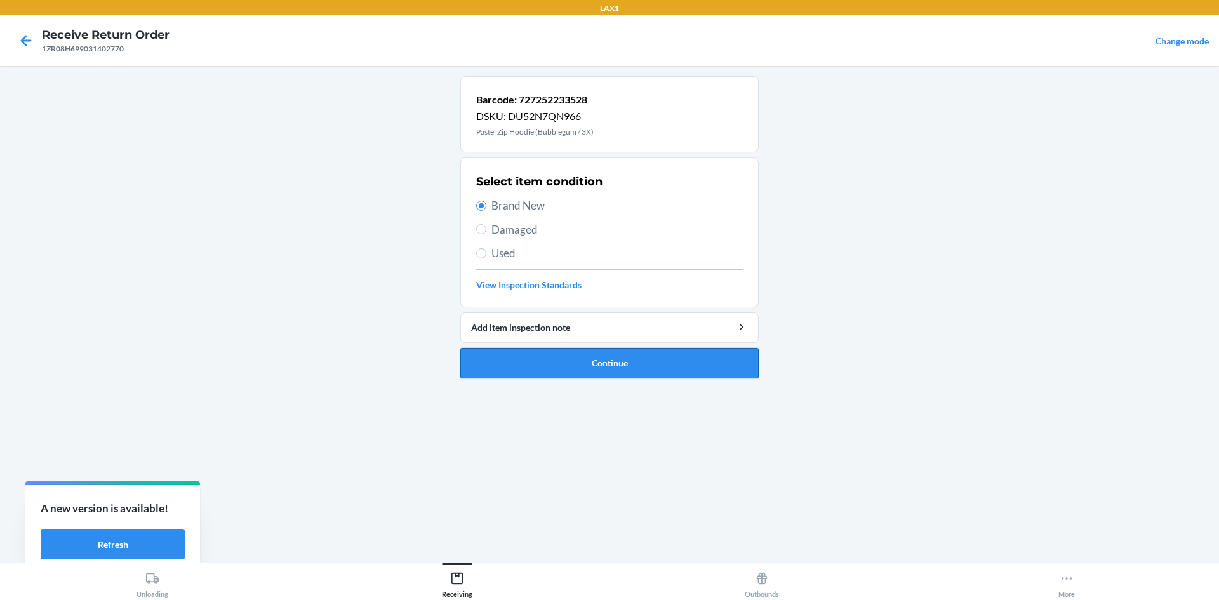
click at [580, 358] on button "Continue" at bounding box center [609, 363] width 298 height 30
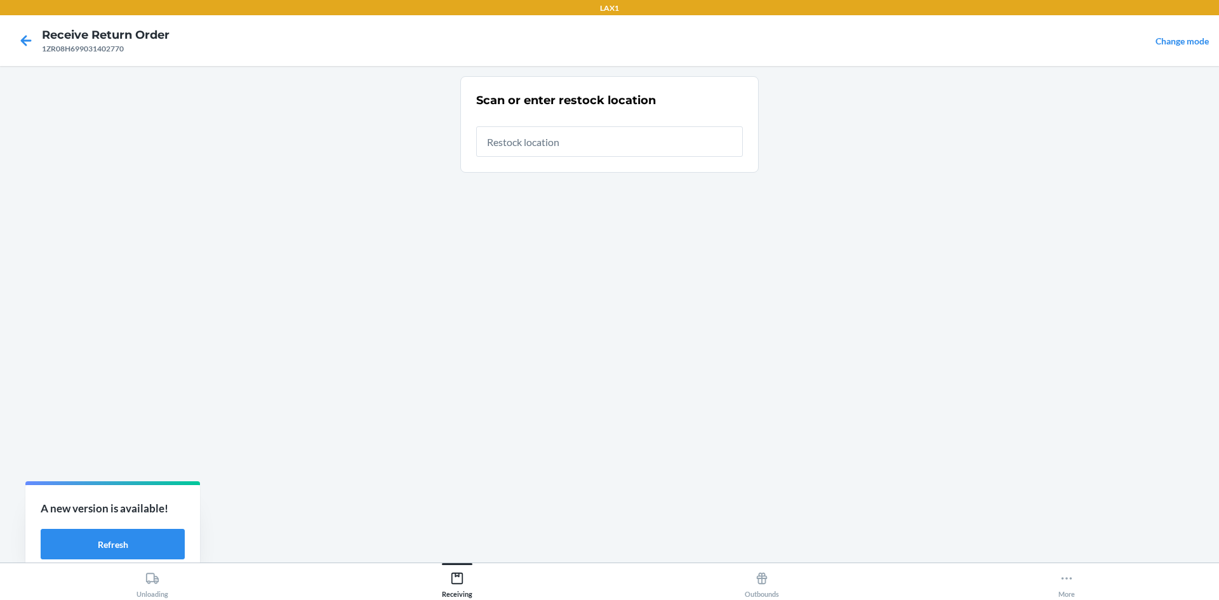
click at [564, 149] on input "text" at bounding box center [609, 141] width 267 height 30
type input "RTCART008"
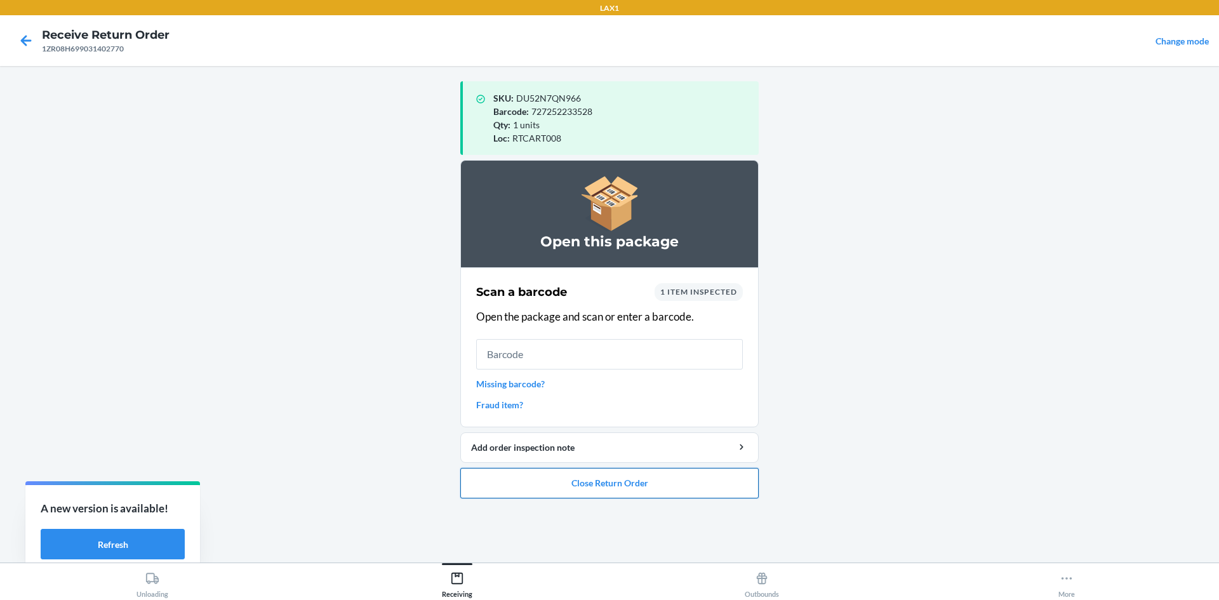
click at [662, 484] on button "Close Return Order" at bounding box center [609, 483] width 298 height 30
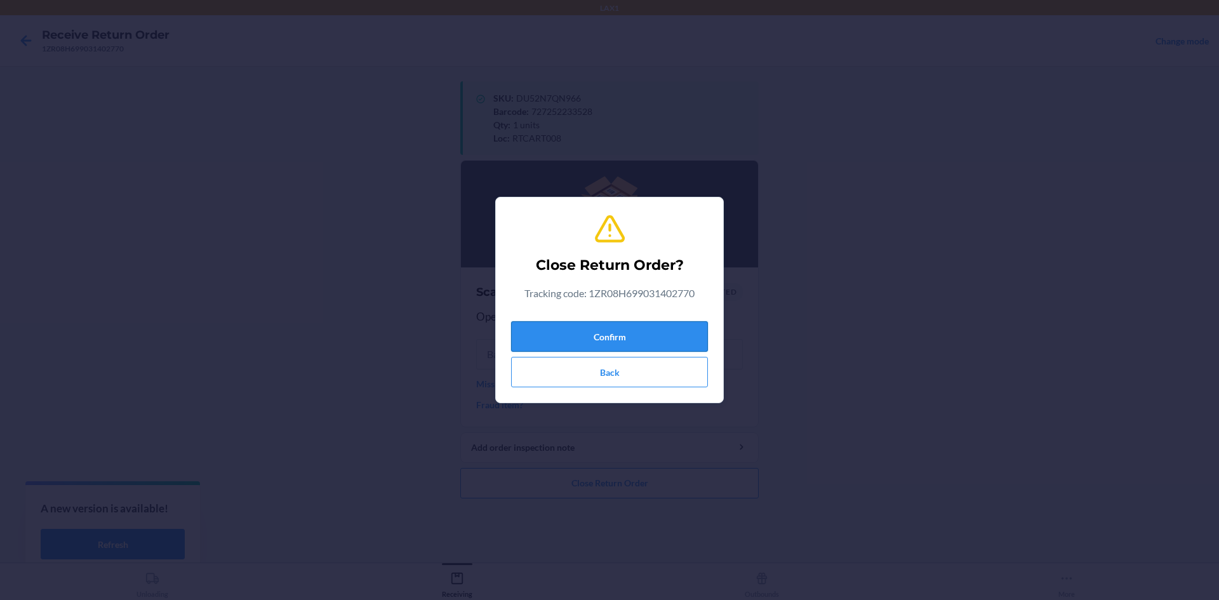
click at [651, 322] on button "Confirm" at bounding box center [609, 336] width 197 height 30
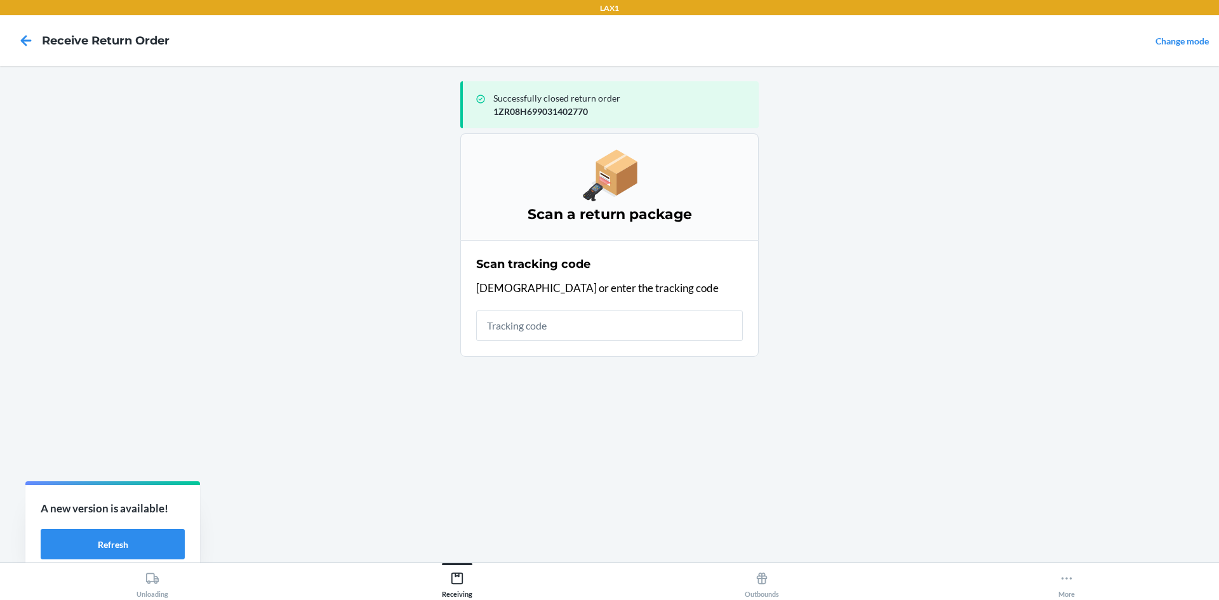
drag, startPoint x: 579, startPoint y: 324, endPoint x: 586, endPoint y: 317, distance: 9.9
click at [586, 318] on input "text" at bounding box center [609, 326] width 267 height 30
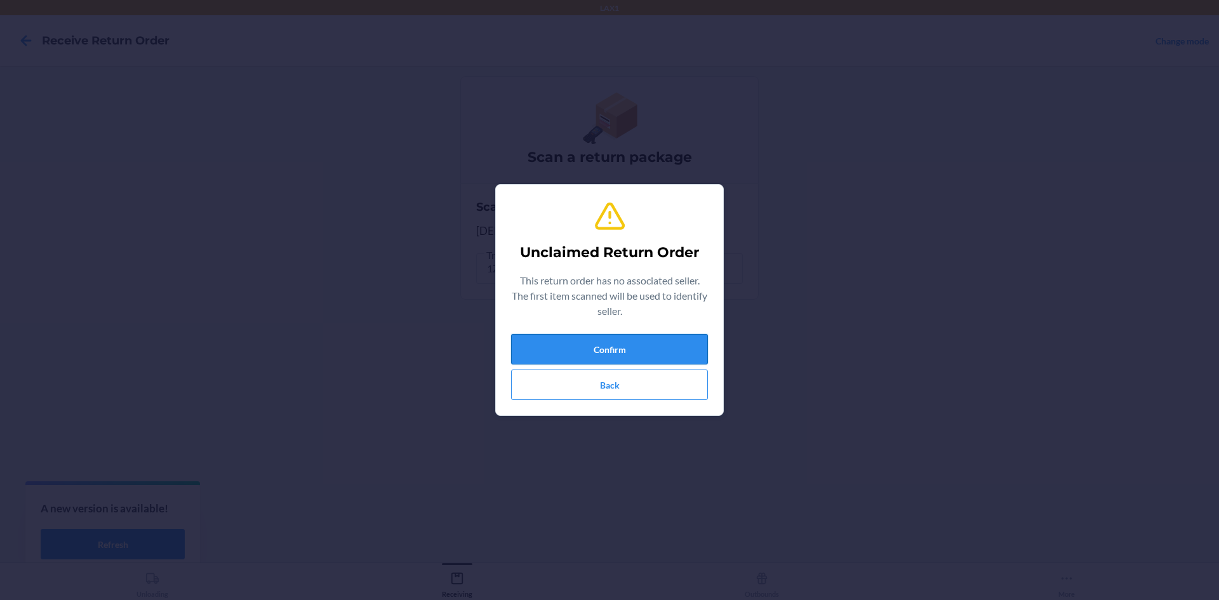
click at [563, 344] on button "Confirm" at bounding box center [609, 349] width 197 height 30
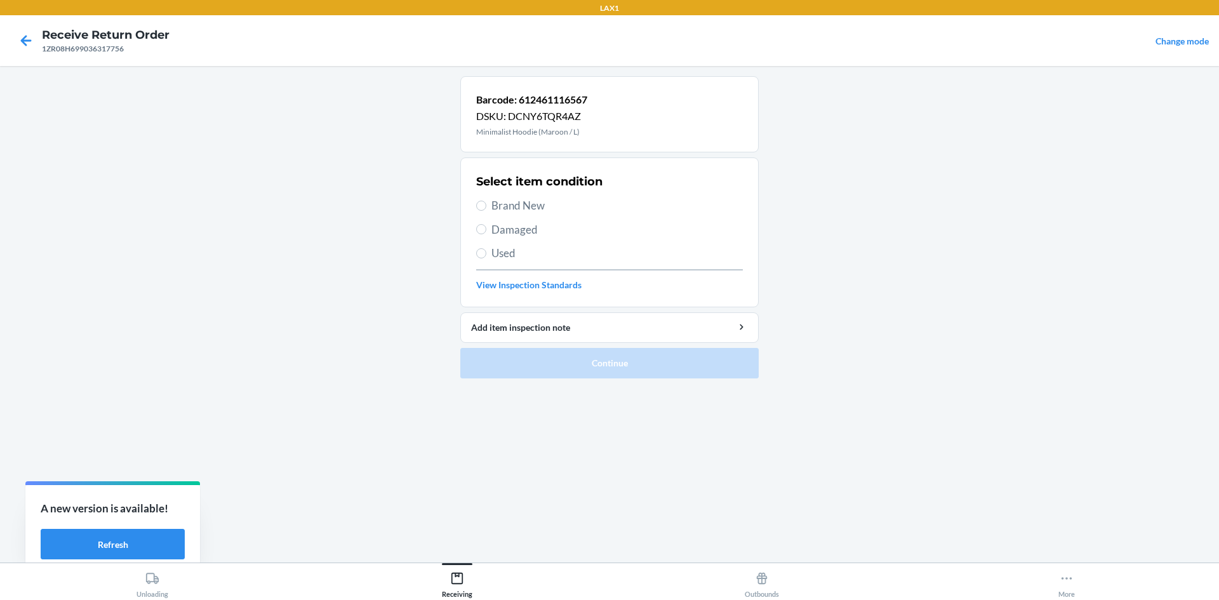
click at [512, 201] on span "Brand New" at bounding box center [617, 205] width 251 height 17
click at [486, 201] on input "Brand New" at bounding box center [481, 206] width 10 height 10
radio input "true"
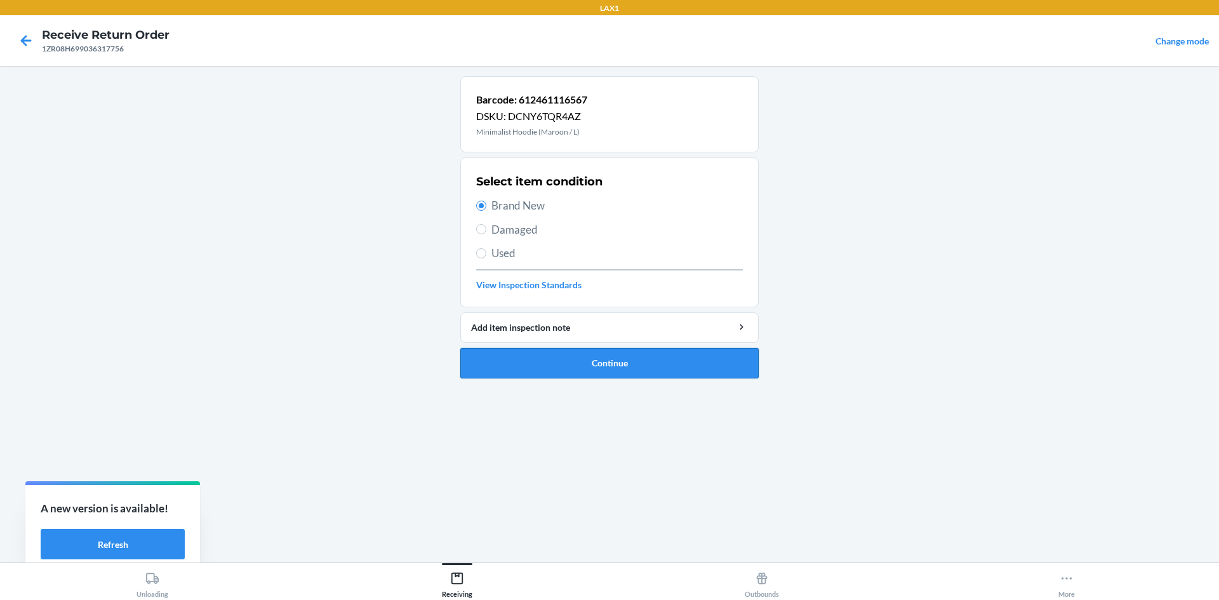
click at [544, 351] on button "Continue" at bounding box center [609, 363] width 298 height 30
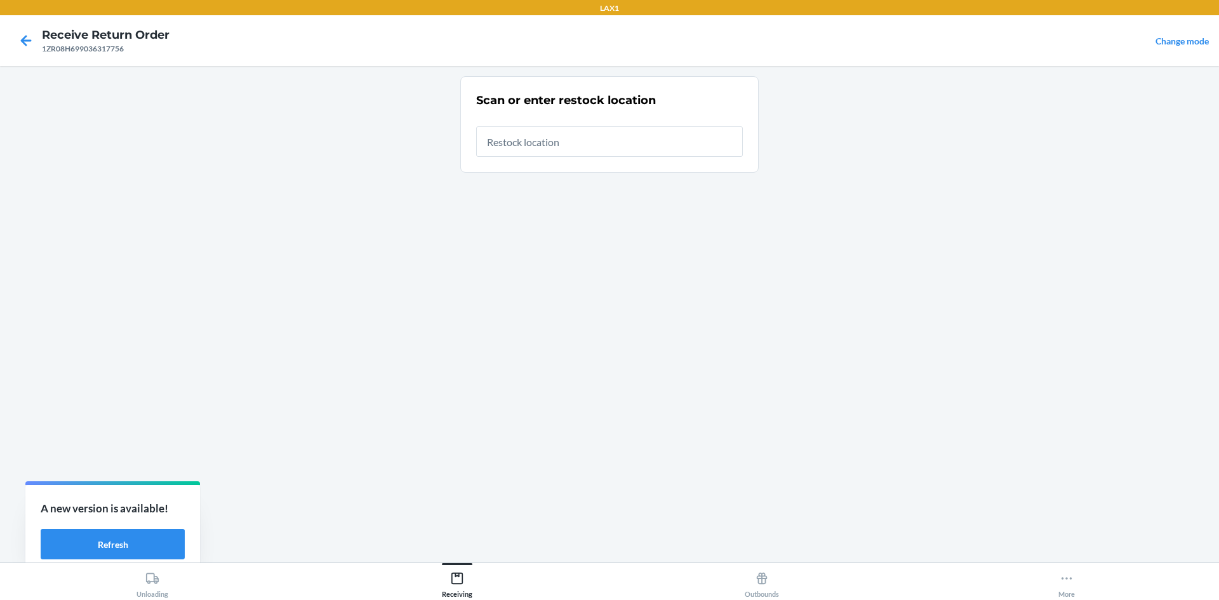
click at [544, 149] on input "text" at bounding box center [609, 141] width 267 height 30
type input "RTCART008"
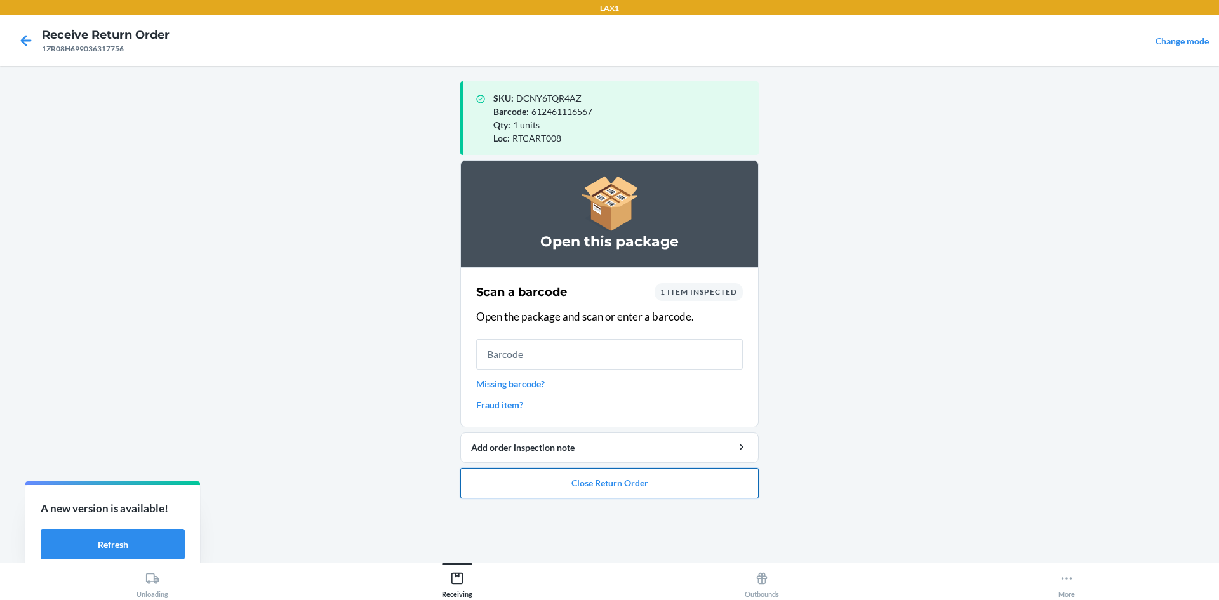
click at [580, 479] on button "Close Return Order" at bounding box center [609, 483] width 298 height 30
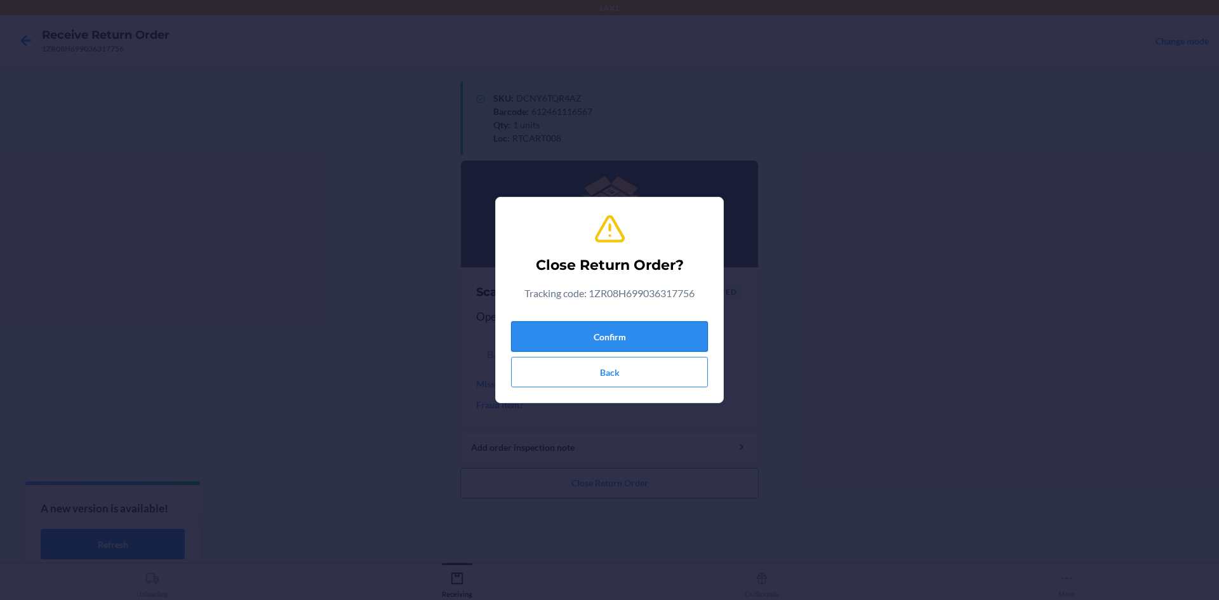
click at [594, 331] on button "Confirm" at bounding box center [609, 336] width 197 height 30
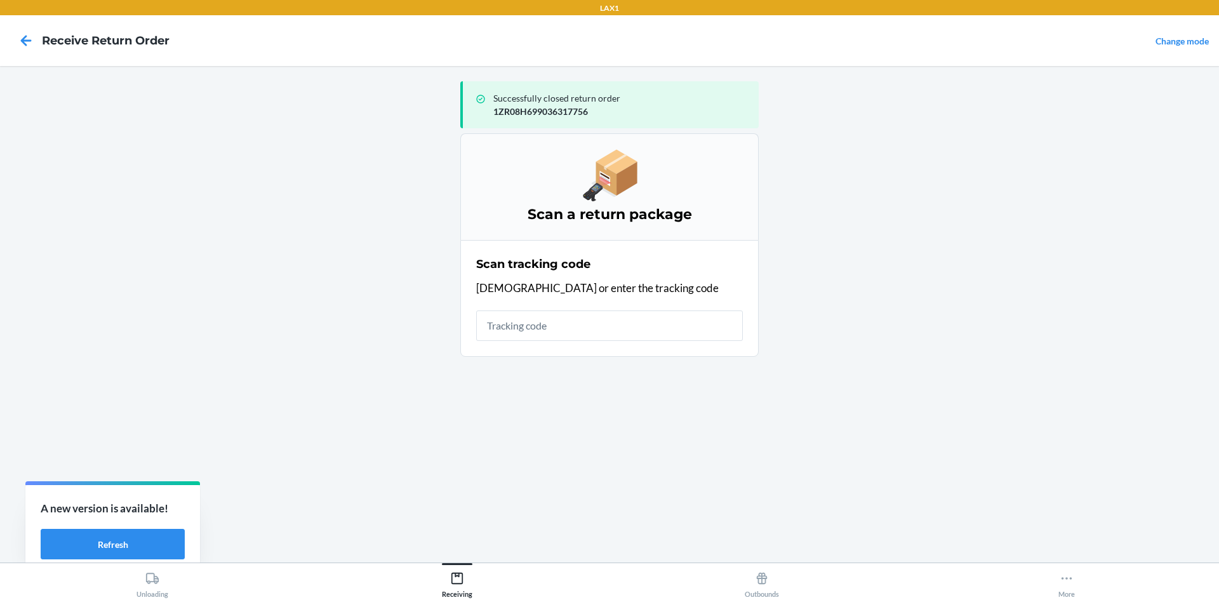
click at [556, 326] on input "text" at bounding box center [609, 326] width 267 height 30
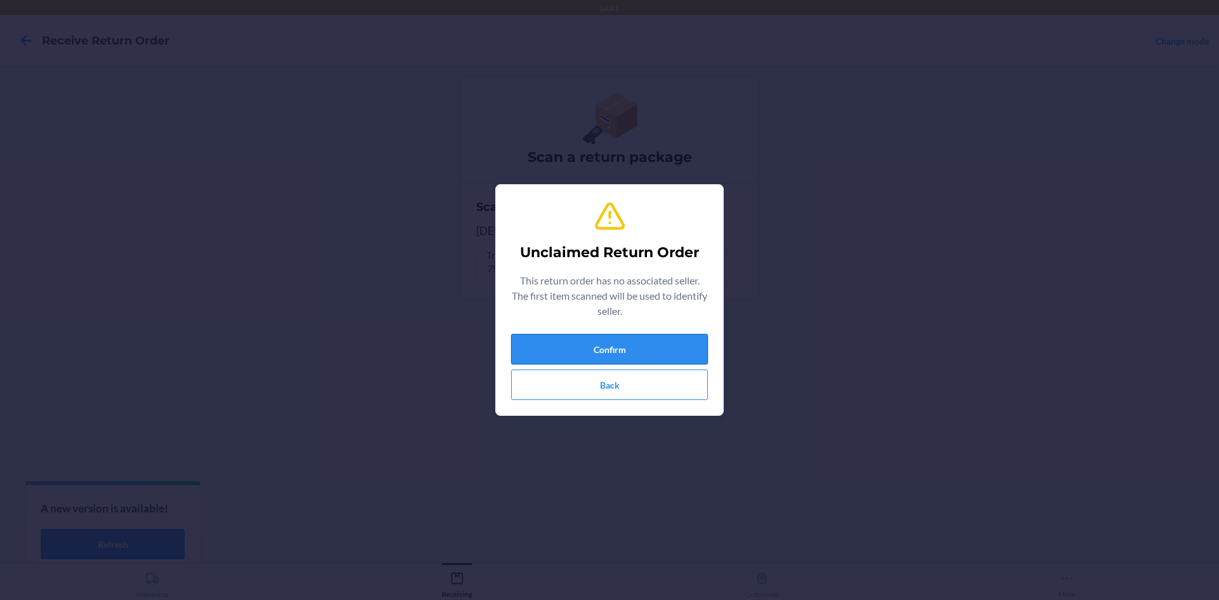
click at [593, 347] on button "Confirm" at bounding box center [609, 349] width 197 height 30
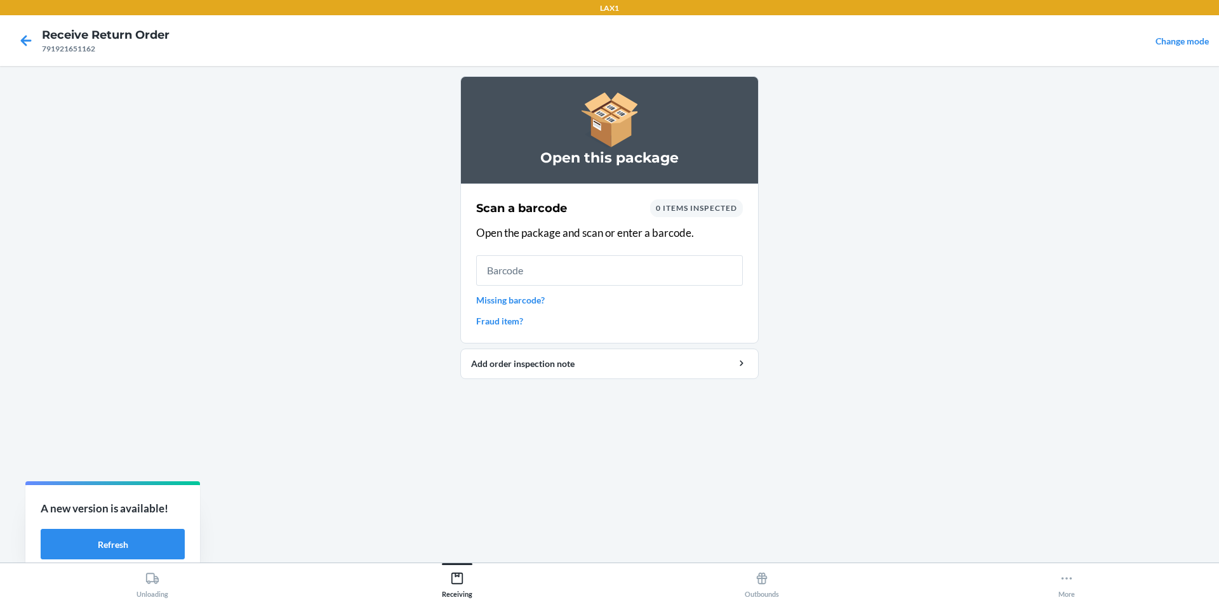
click at [610, 265] on input "text" at bounding box center [609, 270] width 267 height 30
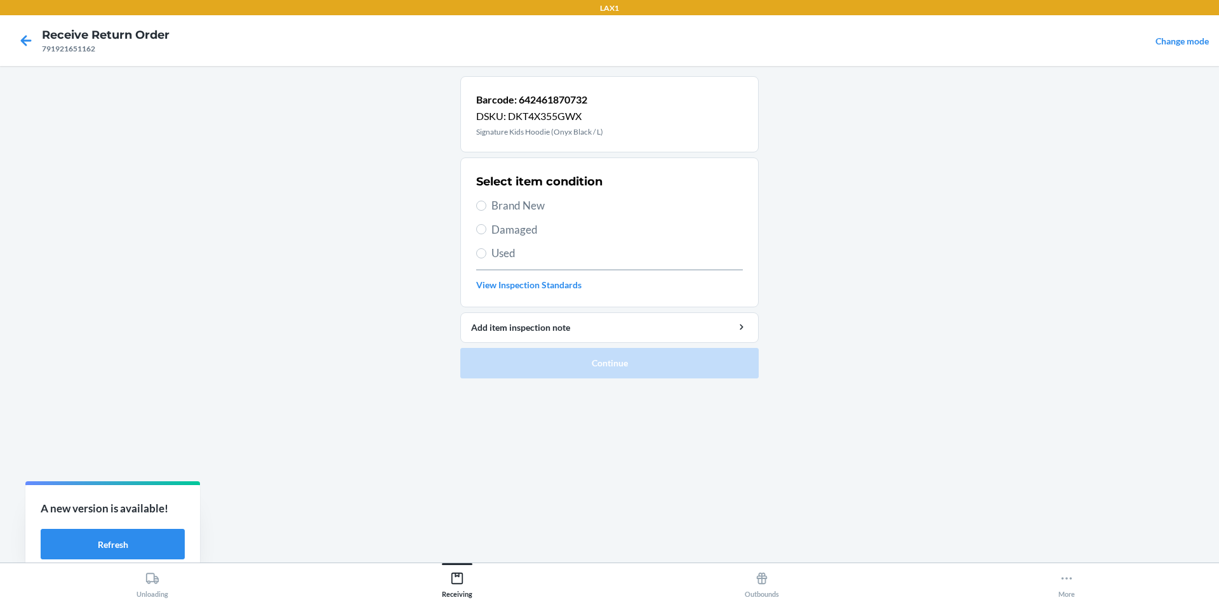
click at [520, 201] on span "Brand New" at bounding box center [617, 205] width 251 height 17
click at [486, 201] on input "Brand New" at bounding box center [481, 206] width 10 height 10
radio input "true"
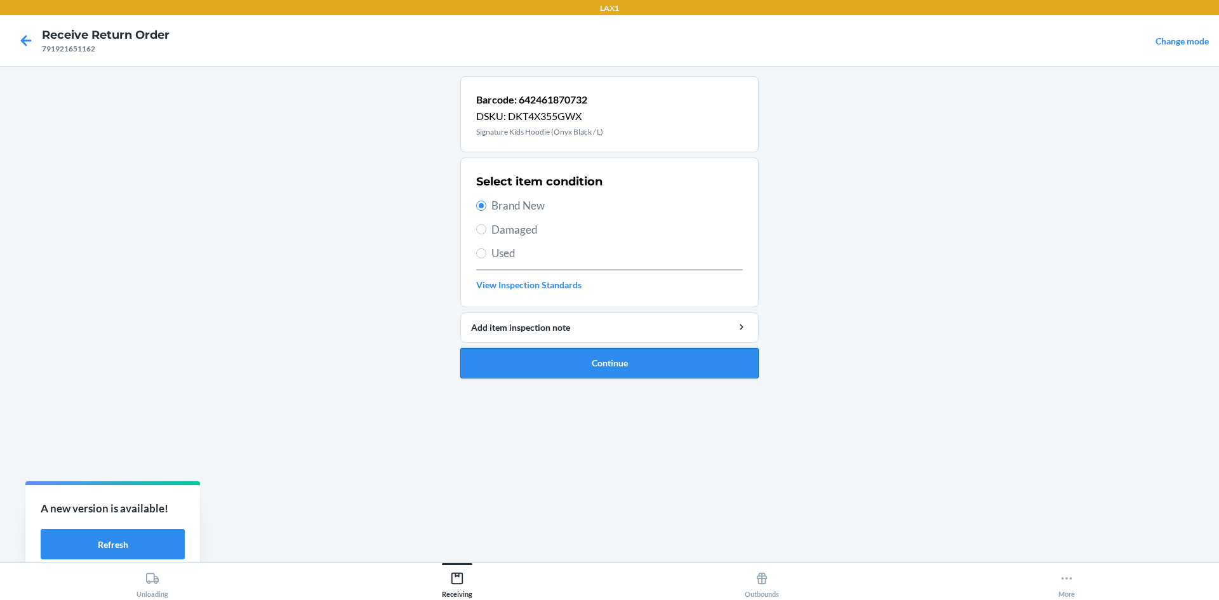
click at [566, 359] on button "Continue" at bounding box center [609, 363] width 298 height 30
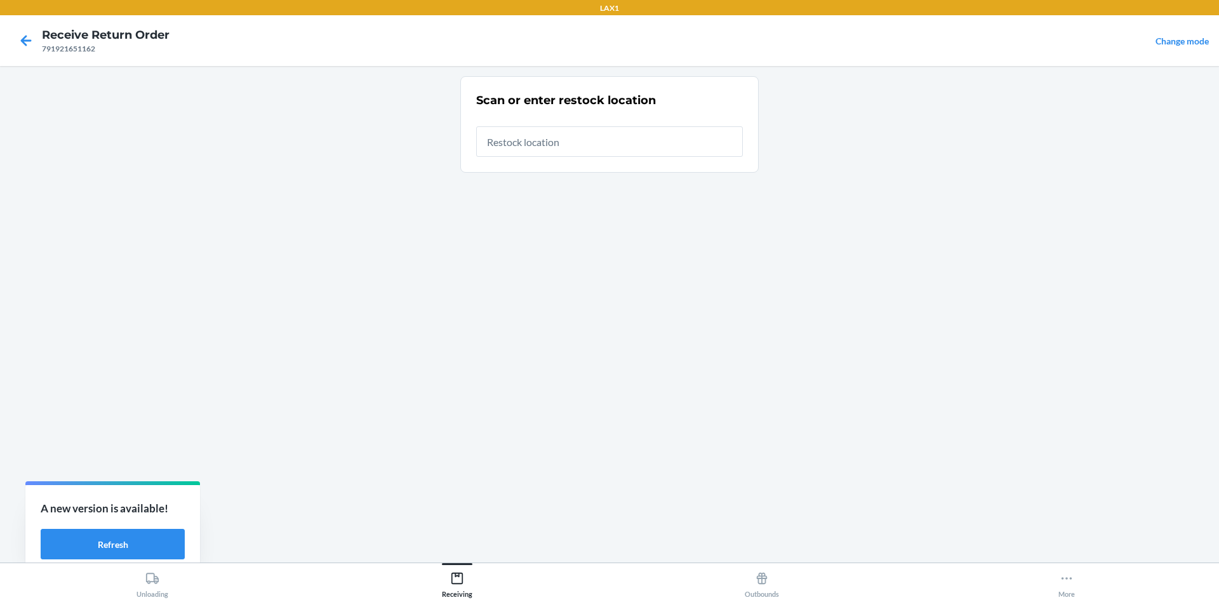
click at [554, 128] on input "text" at bounding box center [609, 141] width 267 height 30
type input "RTCART008"
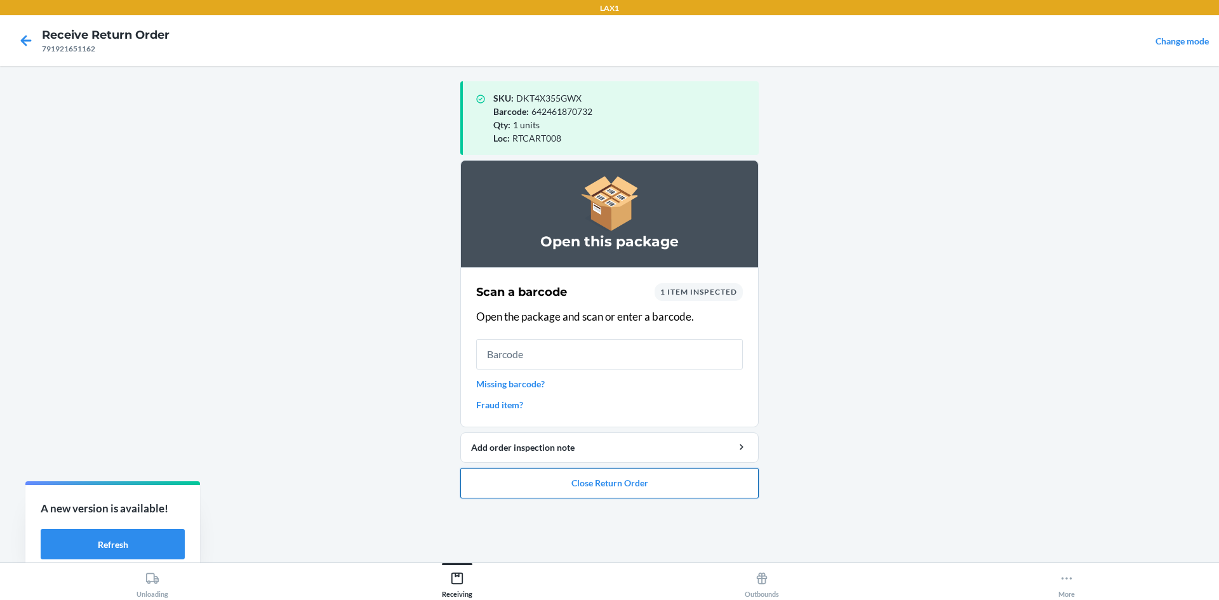
click at [591, 495] on button "Close Return Order" at bounding box center [609, 483] width 298 height 30
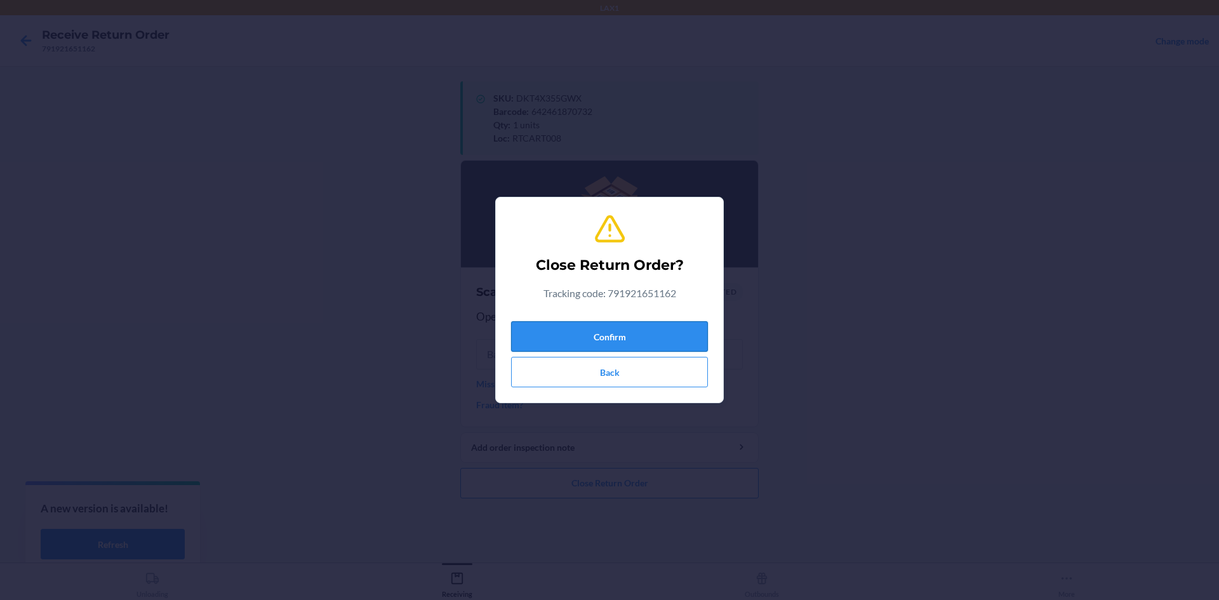
click at [595, 339] on button "Confirm" at bounding box center [609, 336] width 197 height 30
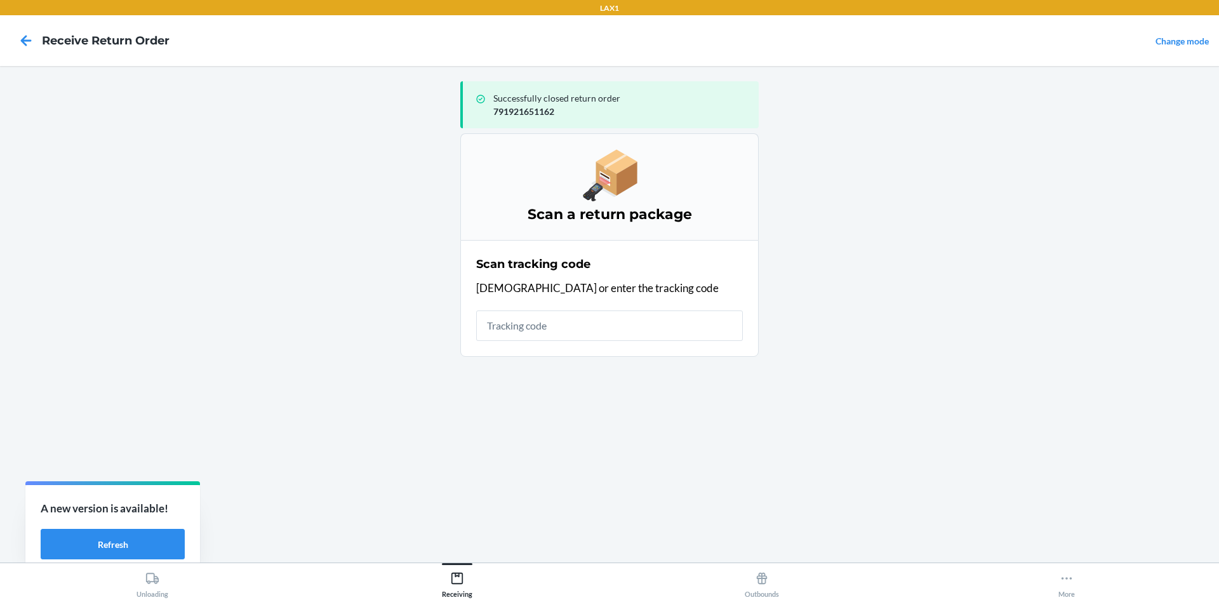
click at [575, 328] on input "text" at bounding box center [609, 326] width 267 height 30
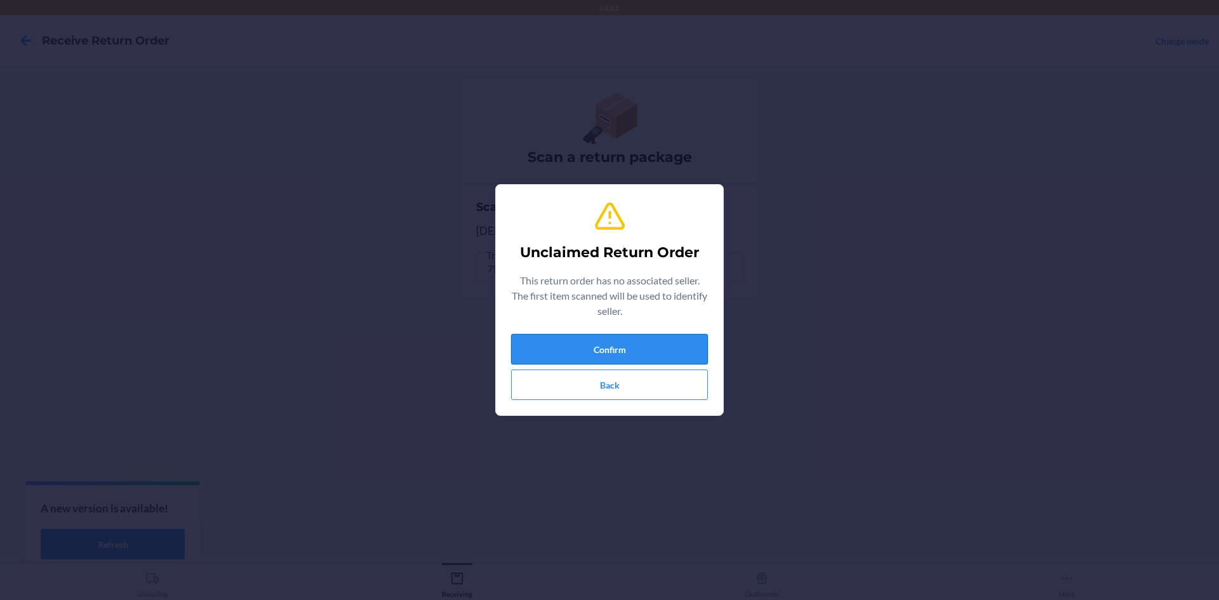
click at [572, 356] on button "Confirm" at bounding box center [609, 349] width 197 height 30
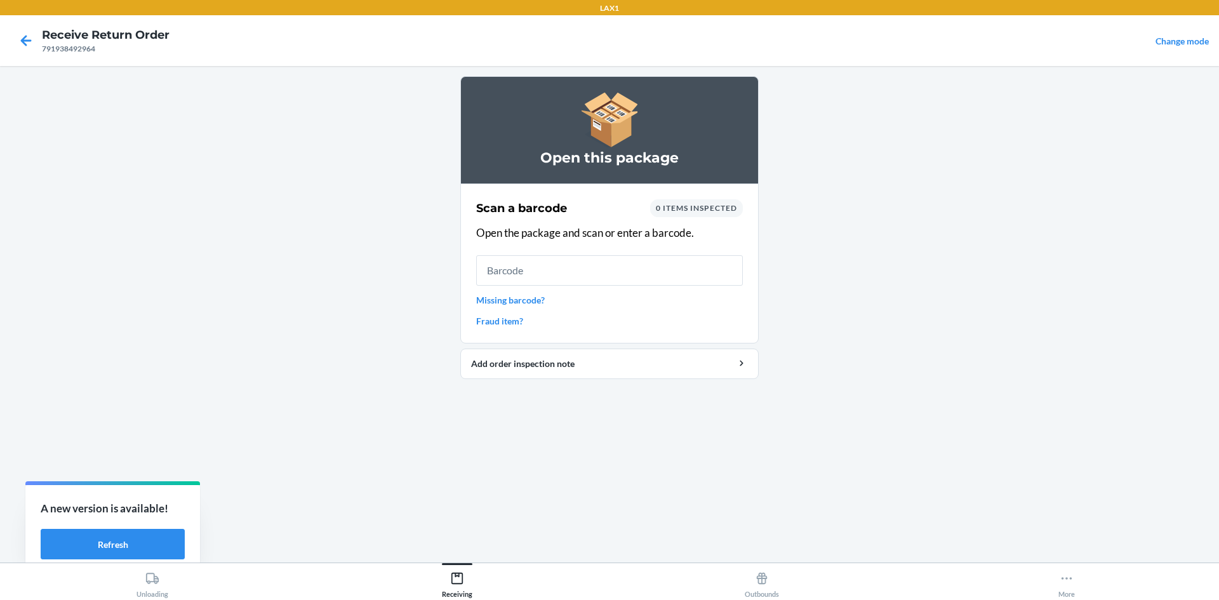
click at [612, 276] on input "text" at bounding box center [609, 270] width 267 height 30
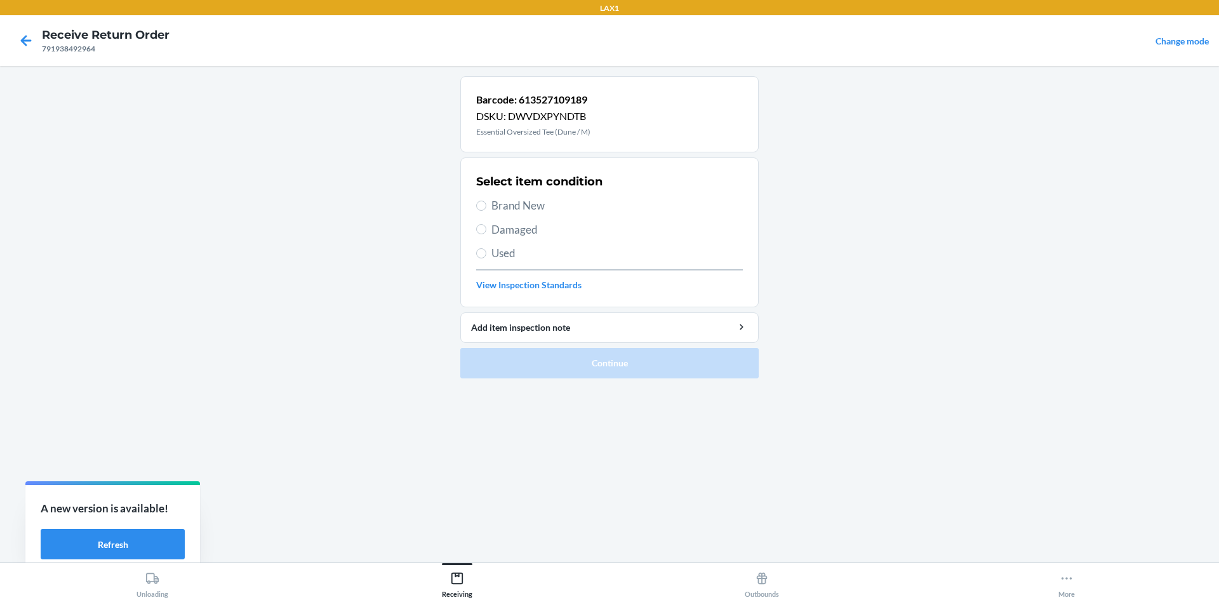
click at [513, 205] on span "Brand New" at bounding box center [617, 205] width 251 height 17
click at [486, 205] on input "Brand New" at bounding box center [481, 206] width 10 height 10
radio input "true"
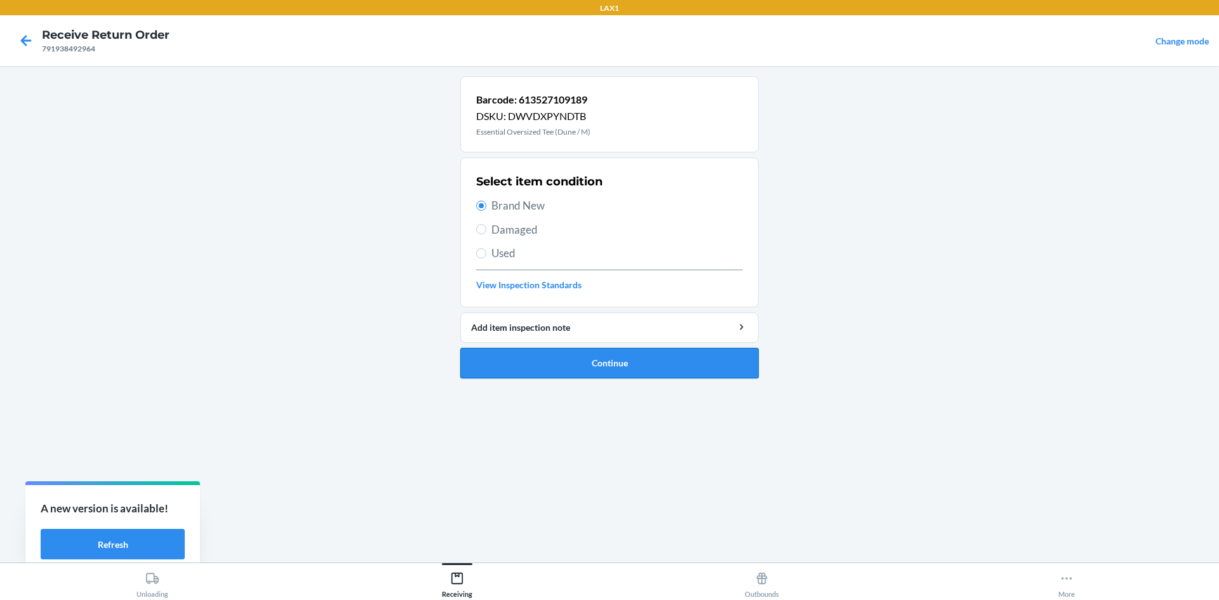
click at [610, 359] on button "Continue" at bounding box center [609, 363] width 298 height 30
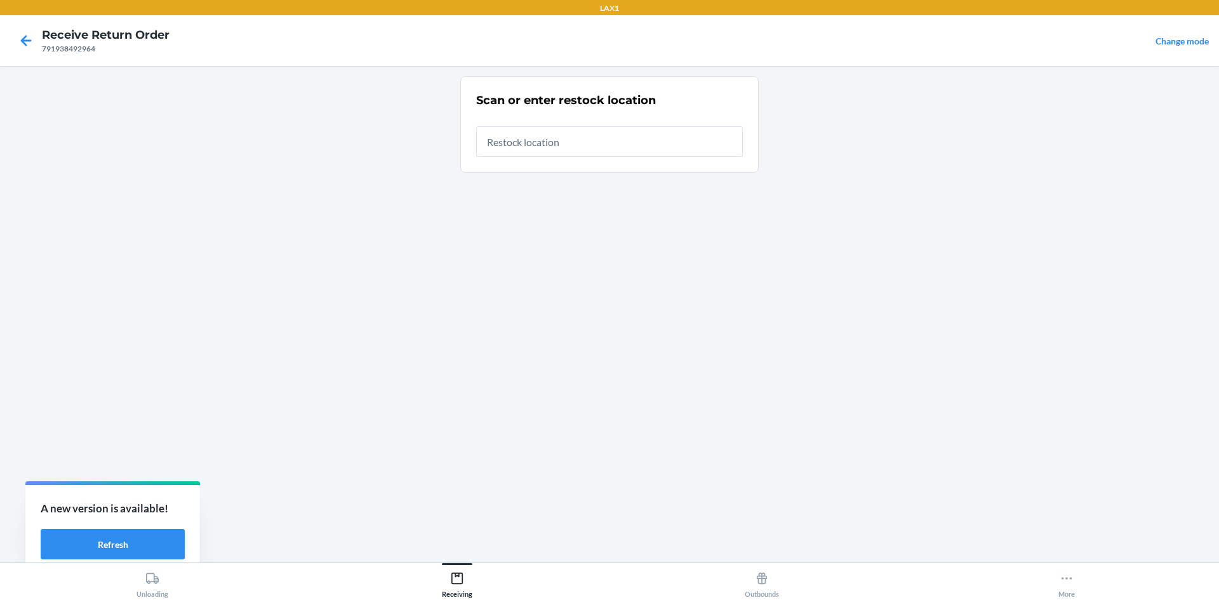
click at [583, 137] on input "text" at bounding box center [609, 141] width 267 height 30
type input "RTCART008"
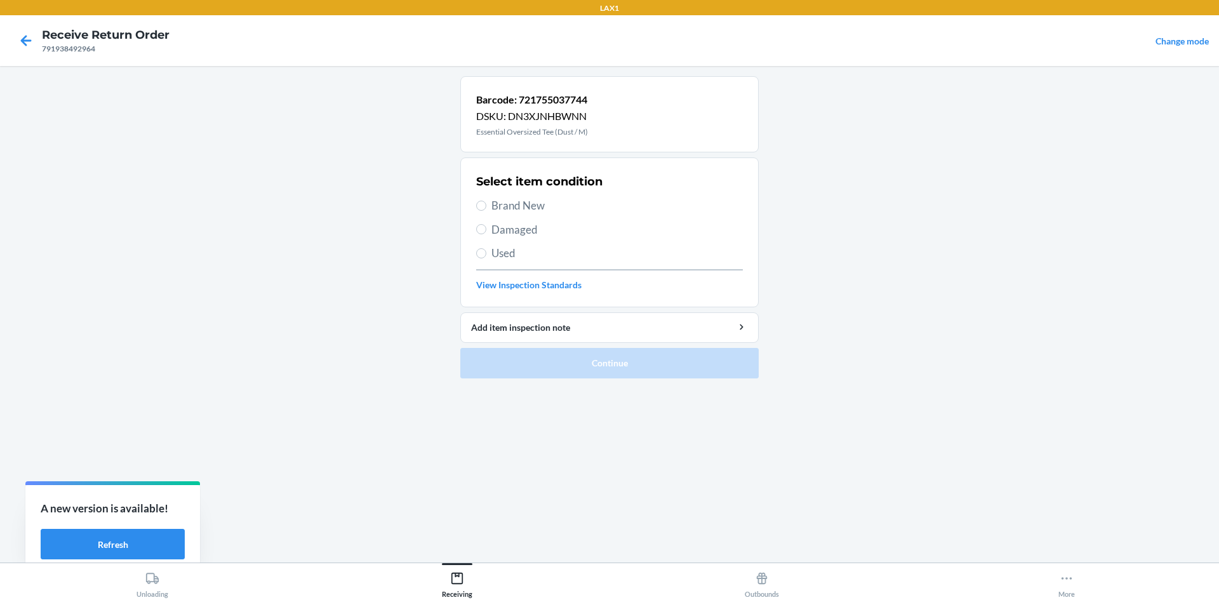
click at [495, 206] on span "Brand New" at bounding box center [617, 205] width 251 height 17
click at [486, 206] on input "Brand New" at bounding box center [481, 206] width 10 height 10
radio input "true"
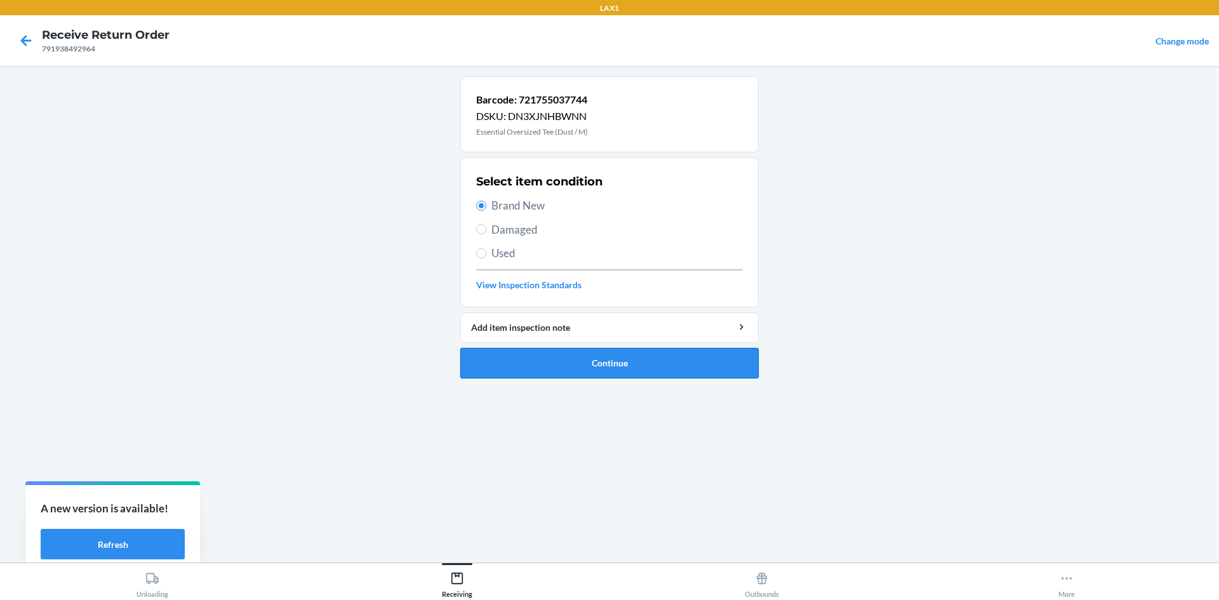
click at [545, 349] on button "Continue" at bounding box center [609, 363] width 298 height 30
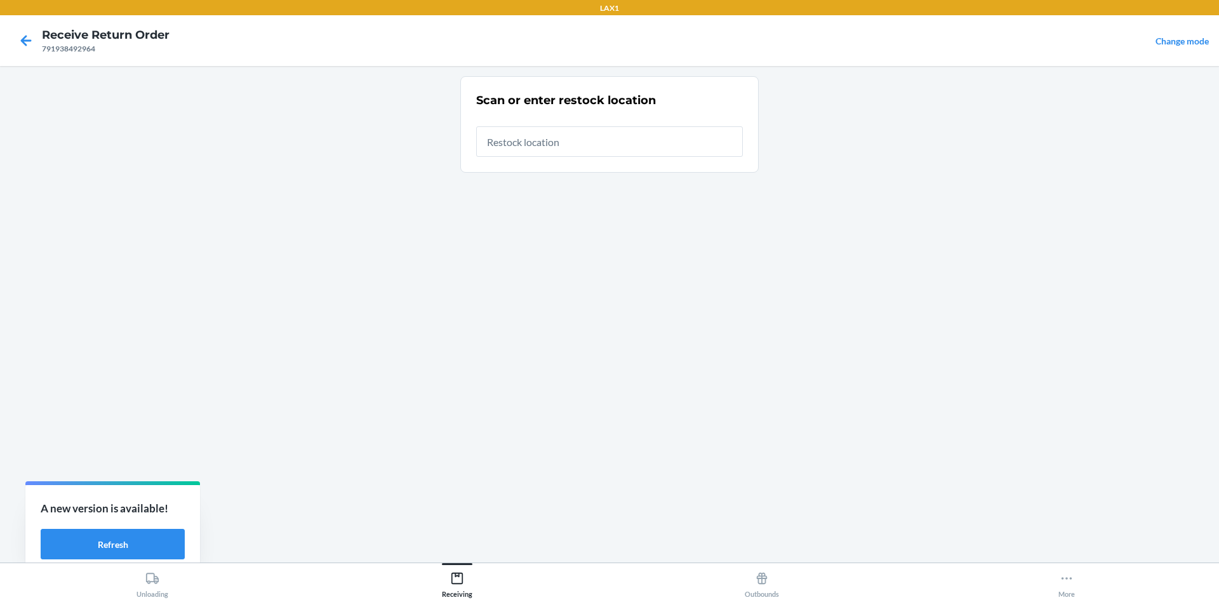
click at [568, 146] on input "text" at bounding box center [609, 141] width 267 height 30
type input "RTCART008"
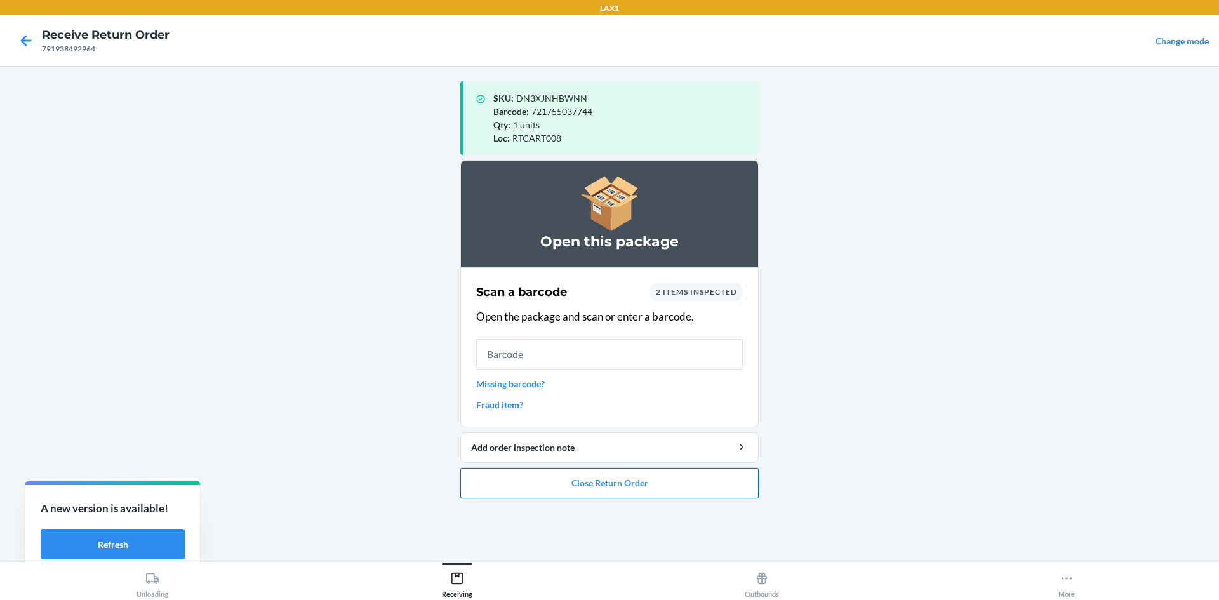
click at [624, 493] on button "Close Return Order" at bounding box center [609, 483] width 298 height 30
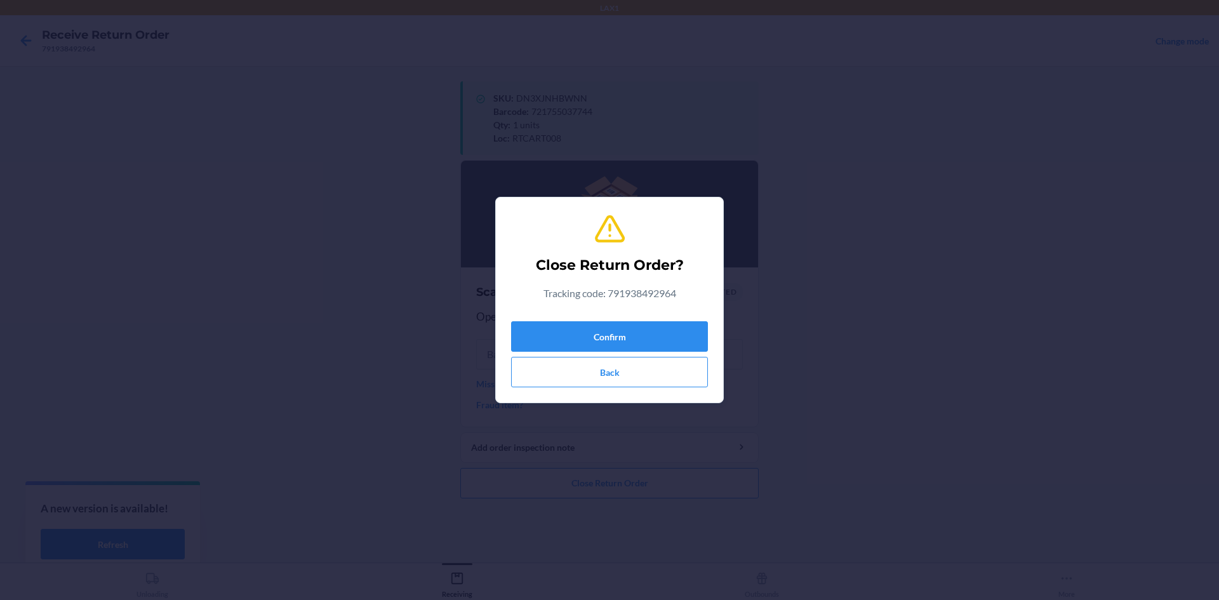
click at [626, 319] on div "Confirm Back" at bounding box center [609, 351] width 197 height 71
click at [625, 331] on button "Confirm" at bounding box center [609, 336] width 197 height 30
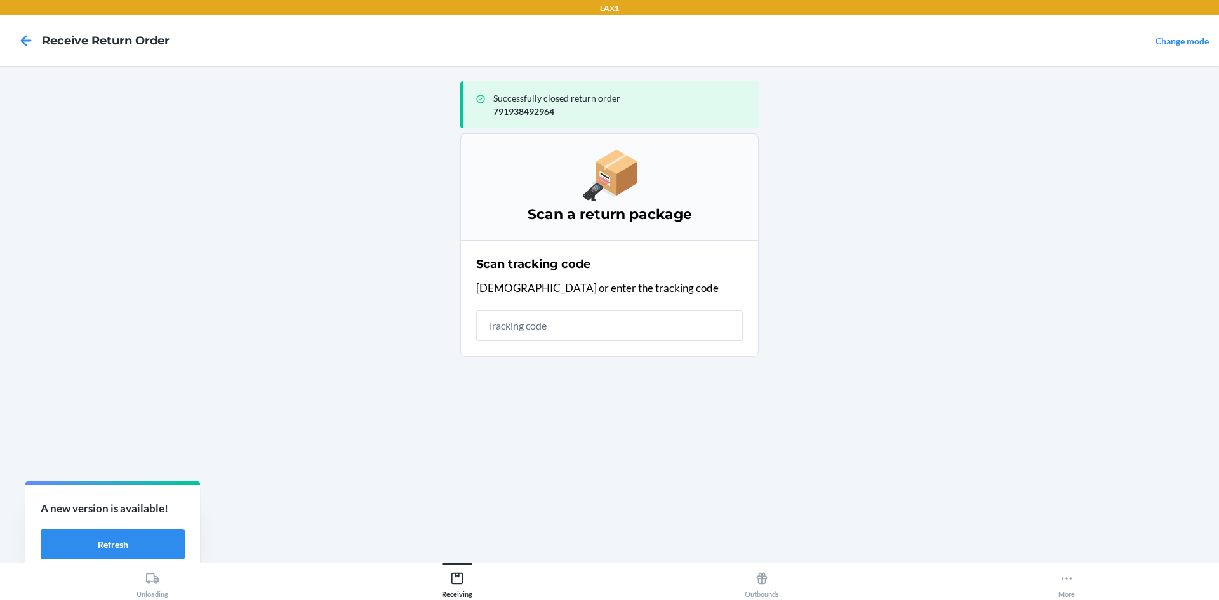
click at [615, 322] on input "text" at bounding box center [609, 326] width 267 height 30
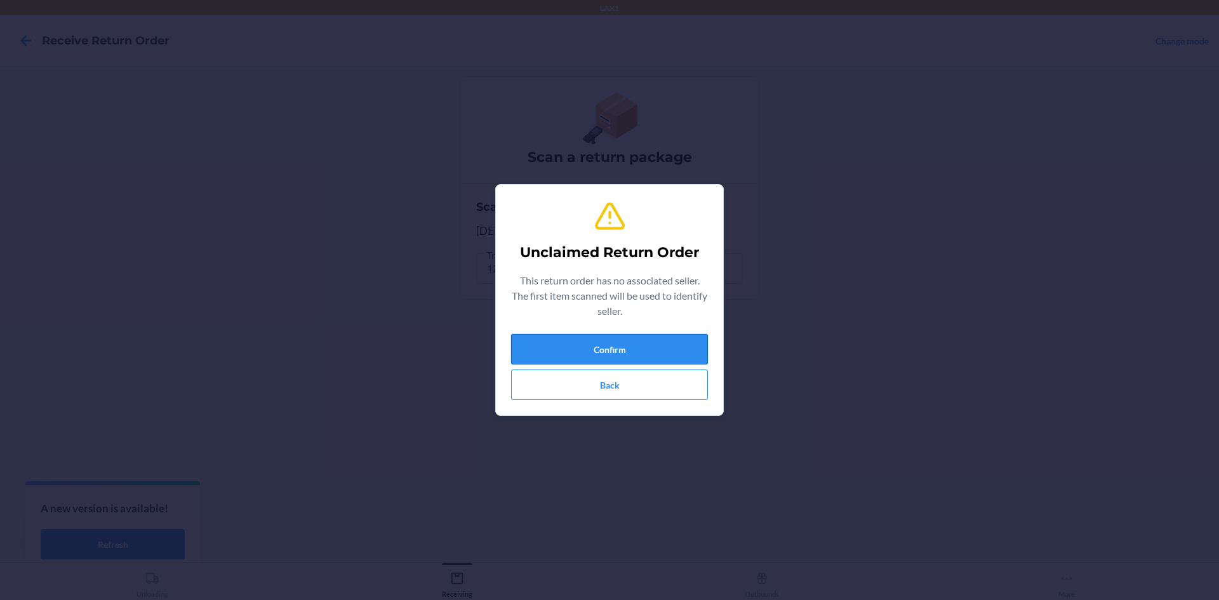
click at [611, 337] on button "Confirm" at bounding box center [609, 349] width 197 height 30
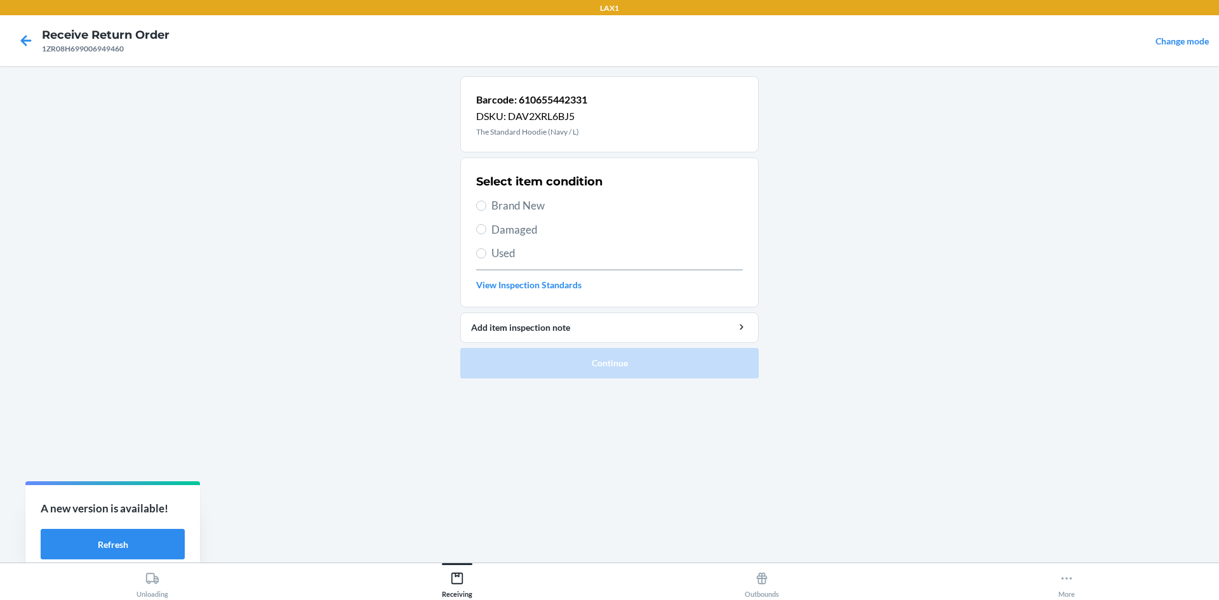
click at [508, 214] on div "Select item condition Brand New Damaged Used View Inspection Standards" at bounding box center [609, 233] width 267 height 126
click at [504, 208] on span "Brand New" at bounding box center [617, 205] width 251 height 17
click at [486, 208] on input "Brand New" at bounding box center [481, 206] width 10 height 10
radio input "true"
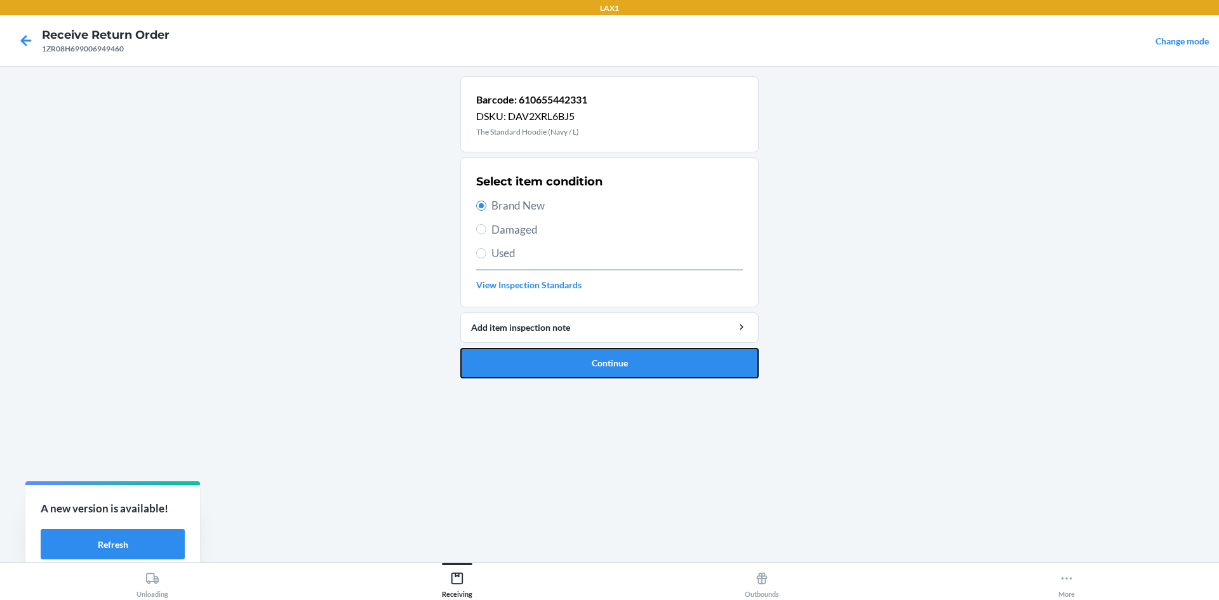
drag, startPoint x: 580, startPoint y: 359, endPoint x: 579, endPoint y: 260, distance: 99.1
click at [580, 358] on button "Continue" at bounding box center [609, 363] width 298 height 30
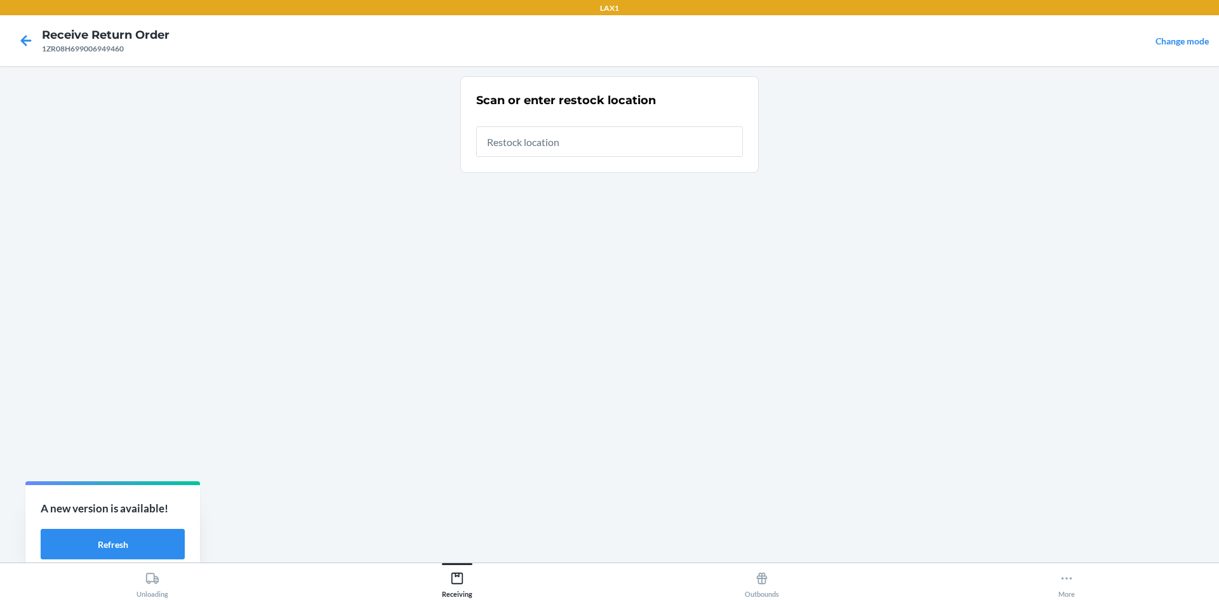
drag, startPoint x: 574, startPoint y: 149, endPoint x: 528, endPoint y: 192, distance: 63.8
click at [580, 149] on input "text" at bounding box center [609, 141] width 267 height 30
type input "RTCART008"
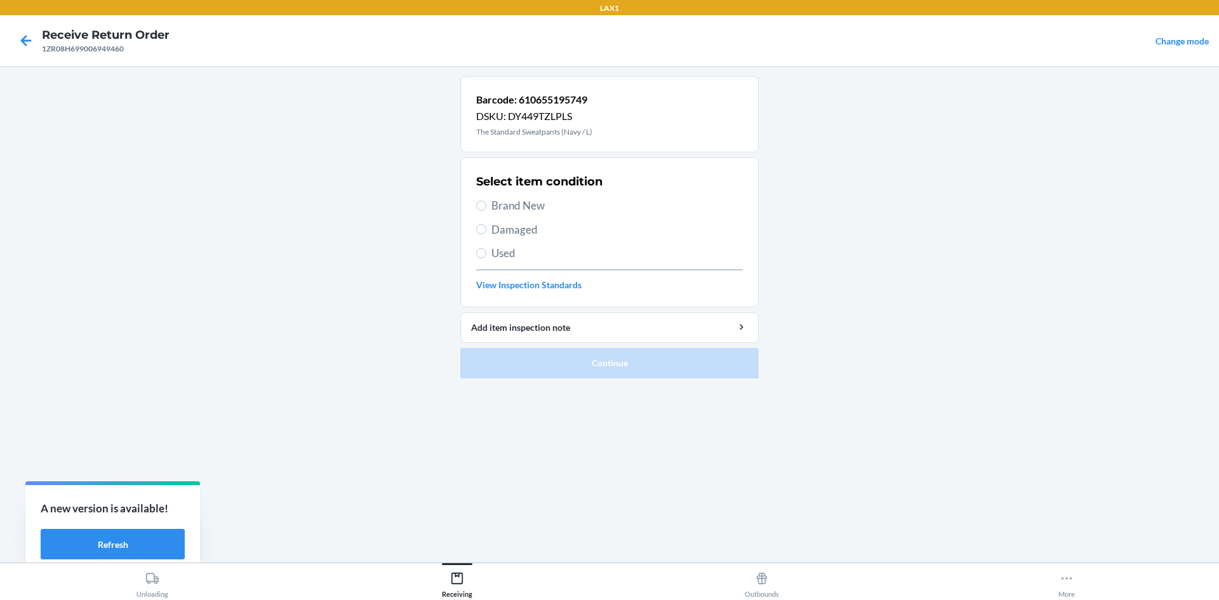
click at [526, 213] on span "Brand New" at bounding box center [617, 205] width 251 height 17
click at [486, 211] on input "Brand New" at bounding box center [481, 206] width 10 height 10
radio input "true"
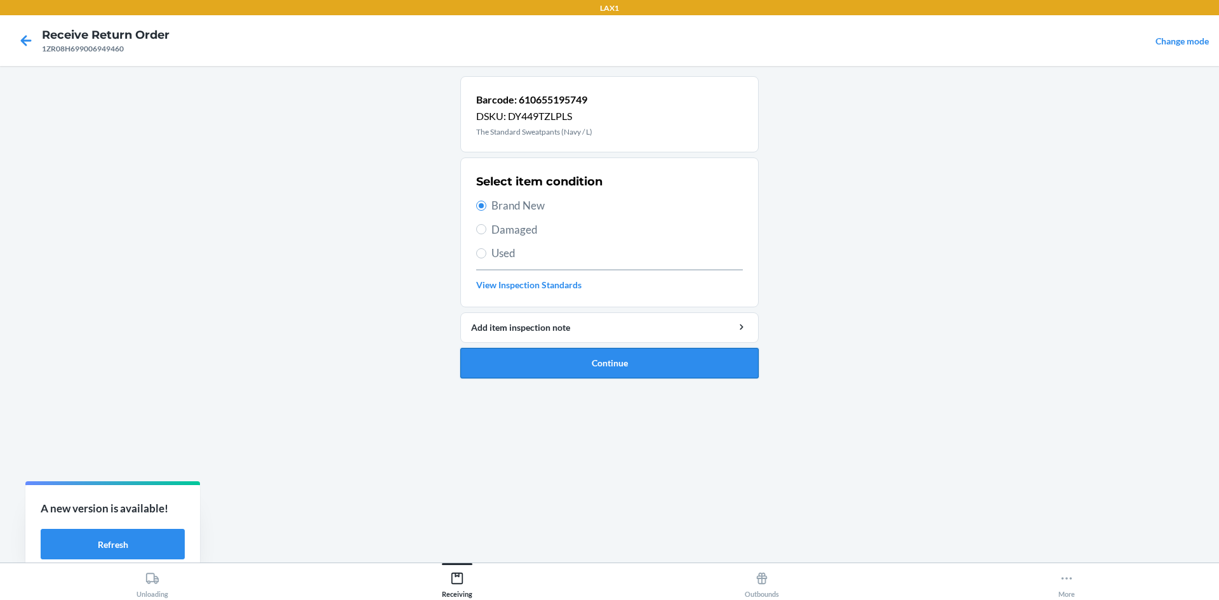
click at [584, 362] on button "Continue" at bounding box center [609, 363] width 298 height 30
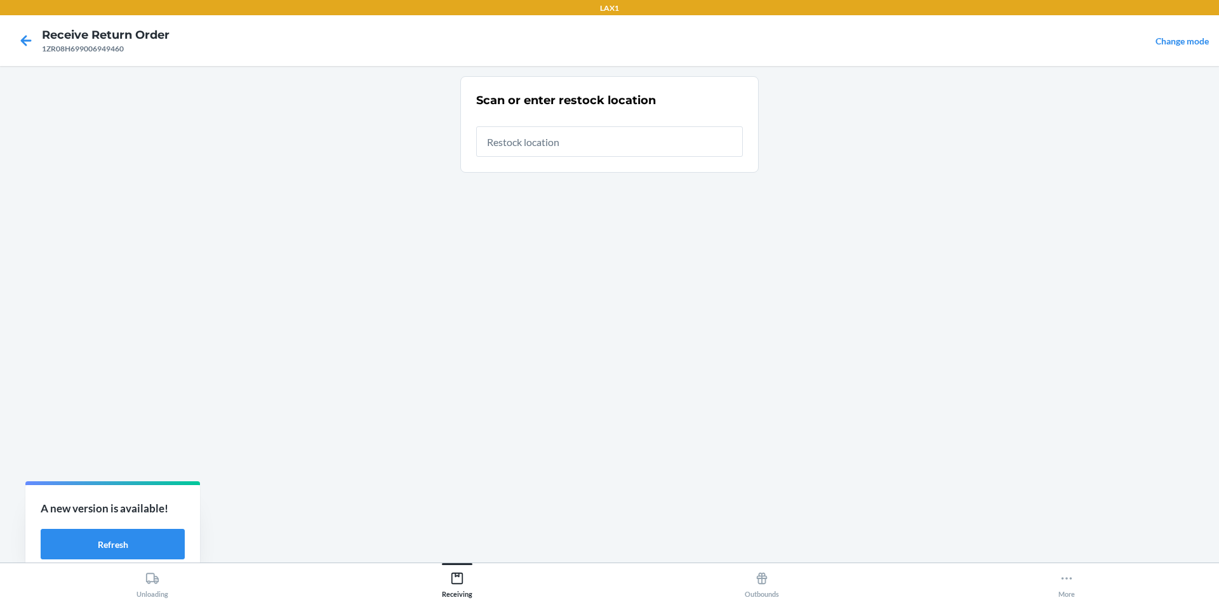
drag, startPoint x: 559, startPoint y: 163, endPoint x: 487, endPoint y: 96, distance: 98.4
click at [559, 162] on section "Scan or enter restock location" at bounding box center [609, 124] width 298 height 97
click at [540, 147] on input "text" at bounding box center [609, 141] width 267 height 30
type input "RTCART008"
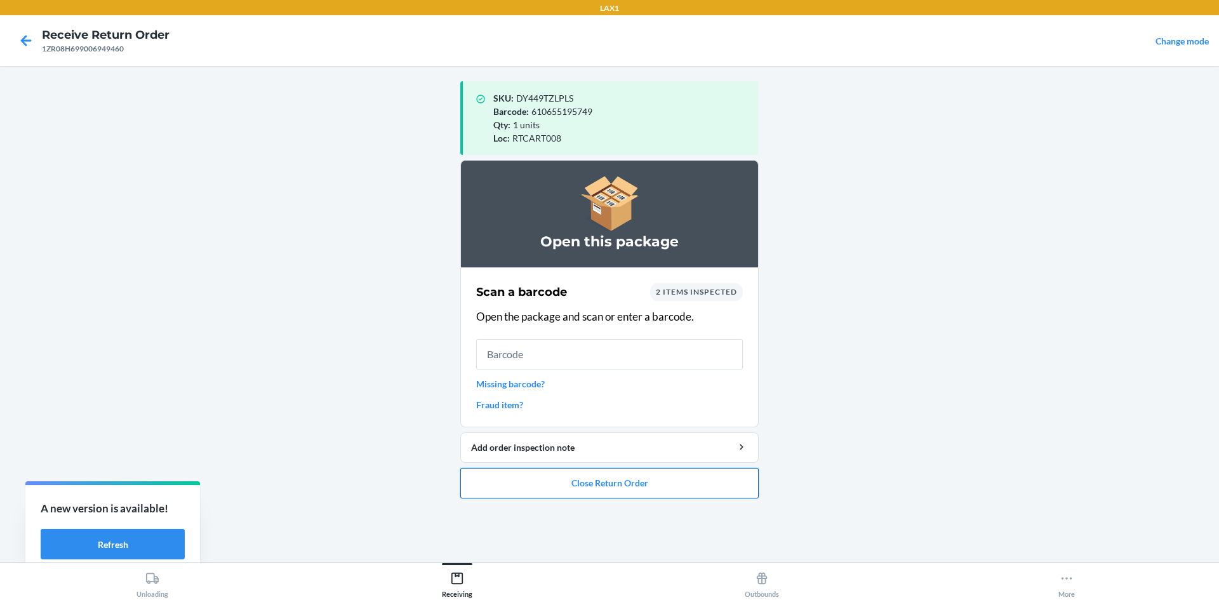
click at [596, 491] on button "Close Return Order" at bounding box center [609, 483] width 298 height 30
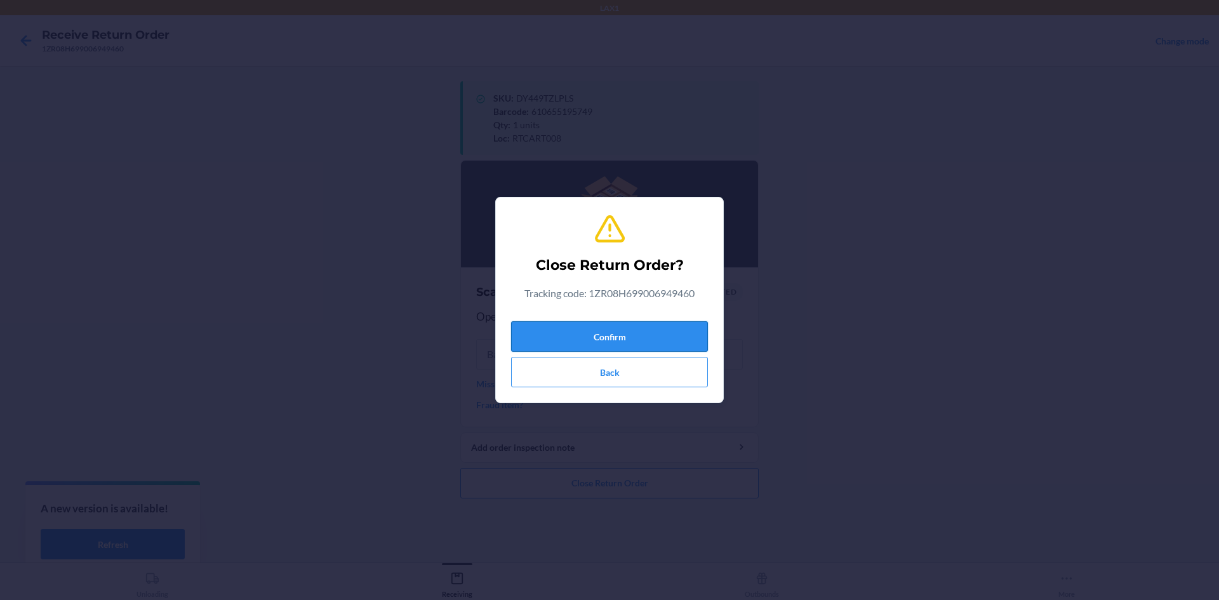
click at [618, 345] on button "Confirm" at bounding box center [609, 336] width 197 height 30
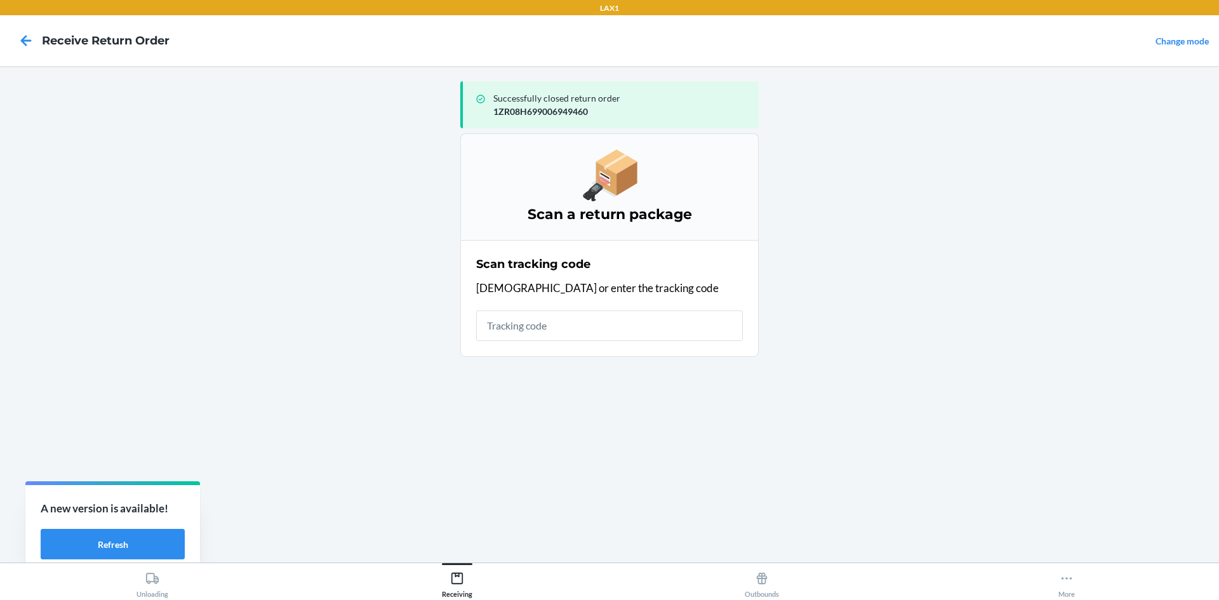
drag, startPoint x: 586, startPoint y: 334, endPoint x: 598, endPoint y: 345, distance: 16.6
click at [591, 333] on input "text" at bounding box center [609, 326] width 267 height 30
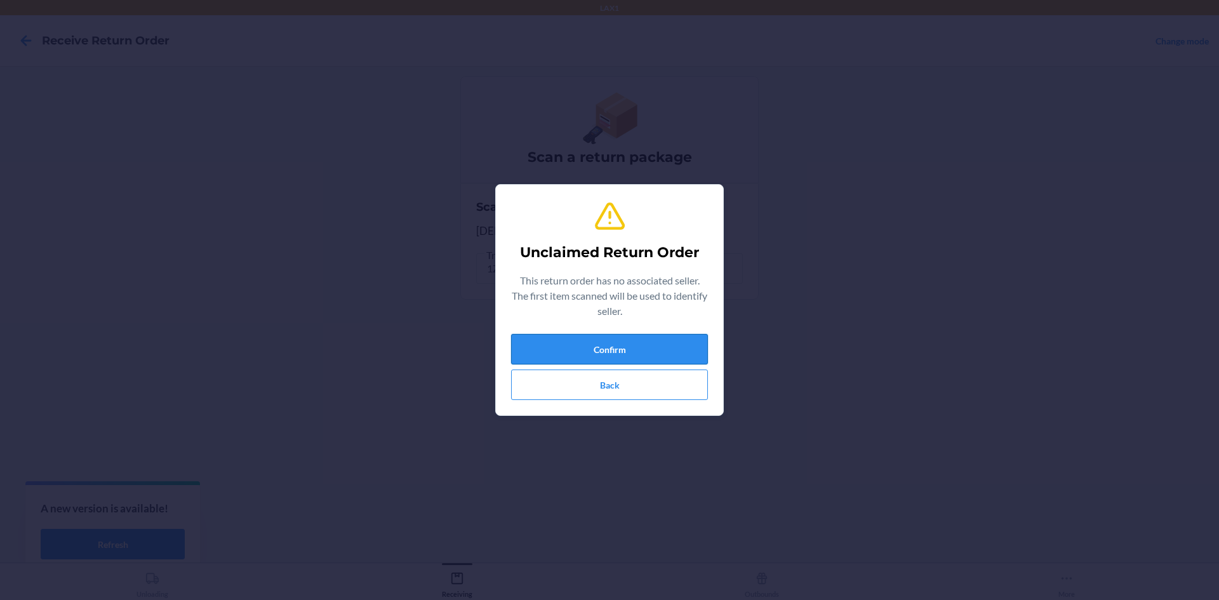
click at [596, 345] on button "Confirm" at bounding box center [609, 349] width 197 height 30
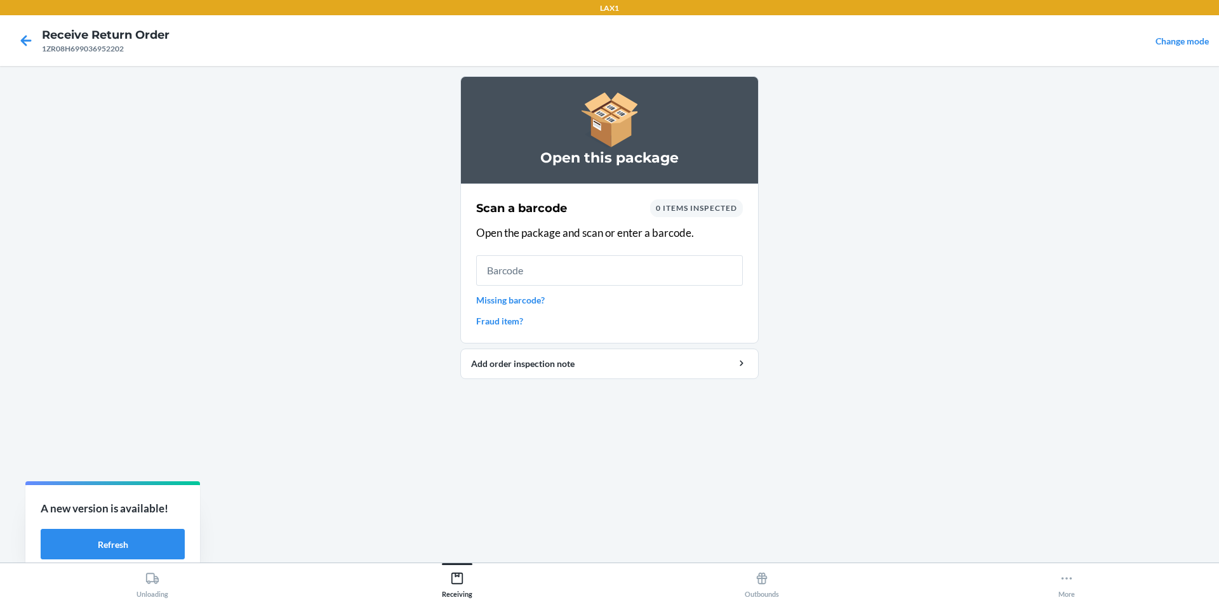
click at [590, 273] on input "text" at bounding box center [609, 270] width 267 height 30
click at [27, 41] on icon at bounding box center [26, 40] width 11 height 11
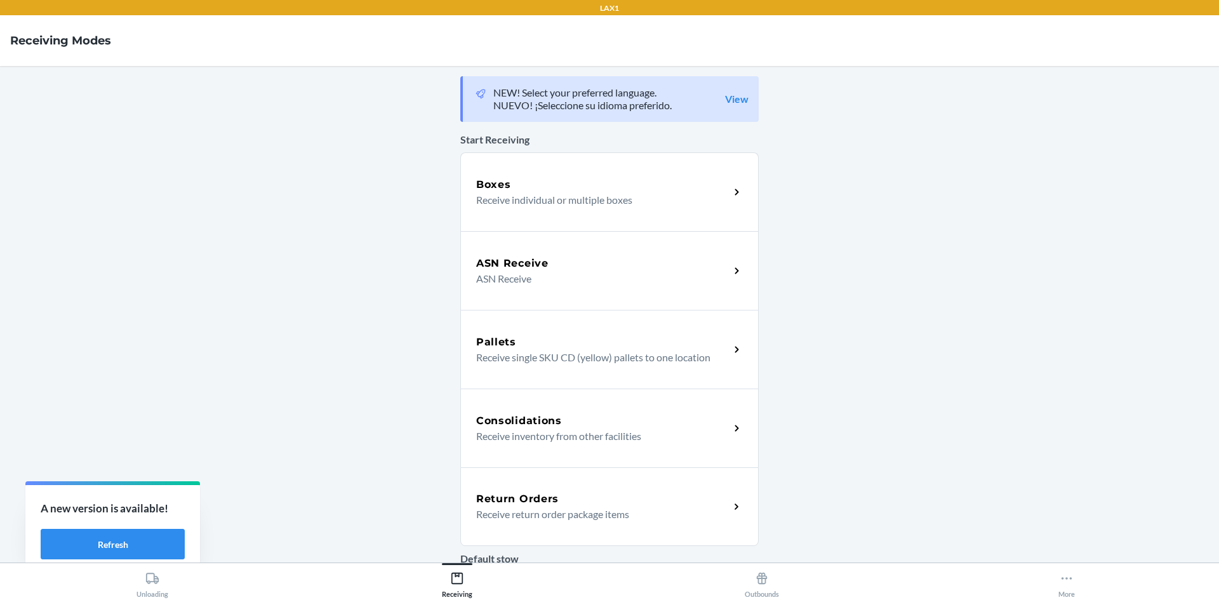
click at [502, 506] on h5 "Return Orders" at bounding box center [517, 499] width 83 height 15
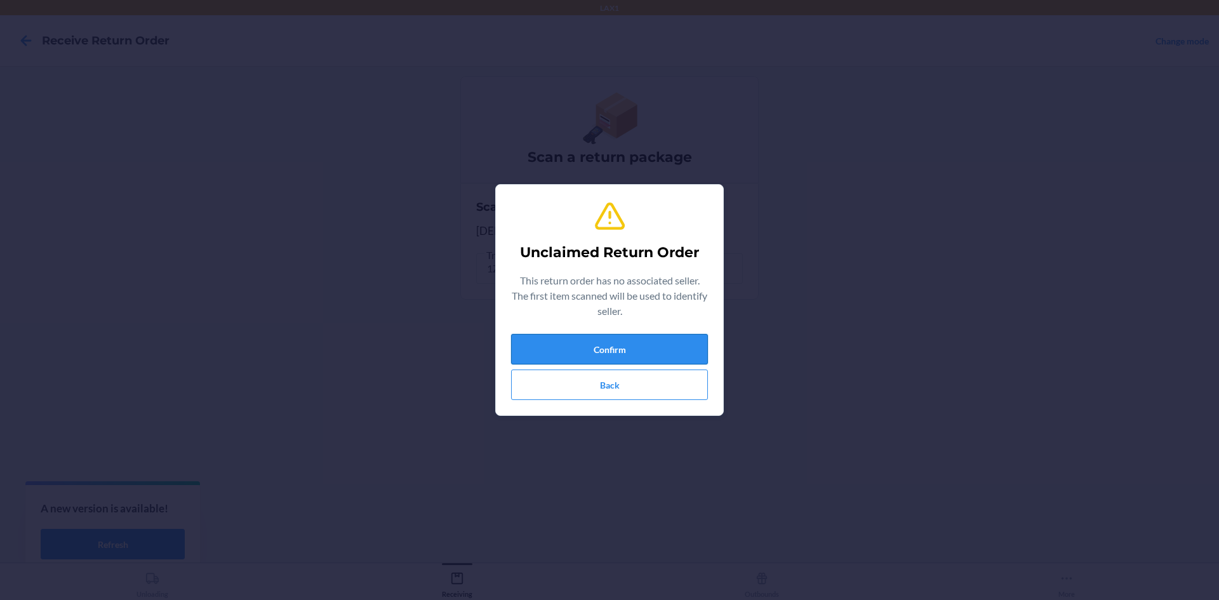
click at [561, 342] on button "Confirm" at bounding box center [609, 349] width 197 height 30
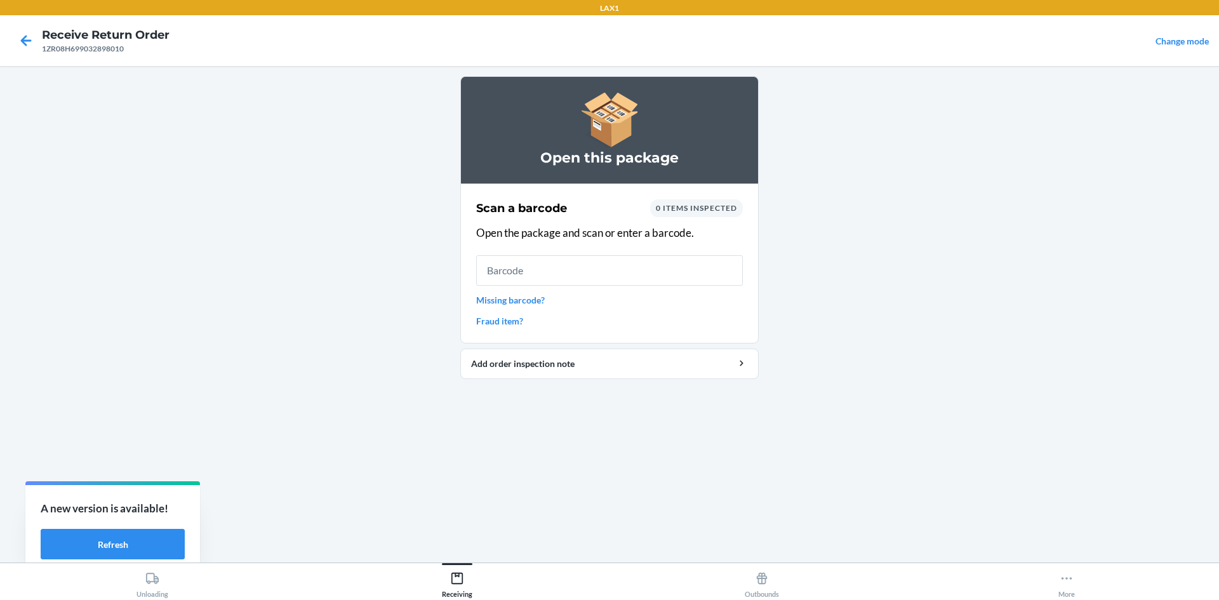
click at [591, 272] on input "text" at bounding box center [609, 270] width 267 height 30
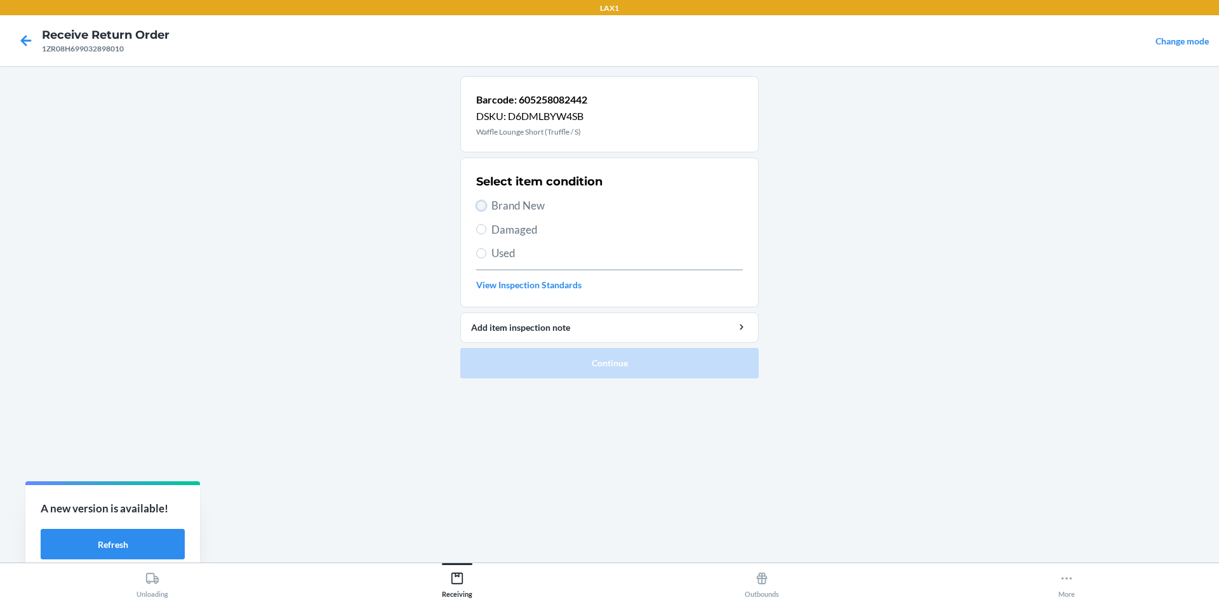
click at [483, 207] on input "Brand New" at bounding box center [481, 206] width 10 height 10
radio input "true"
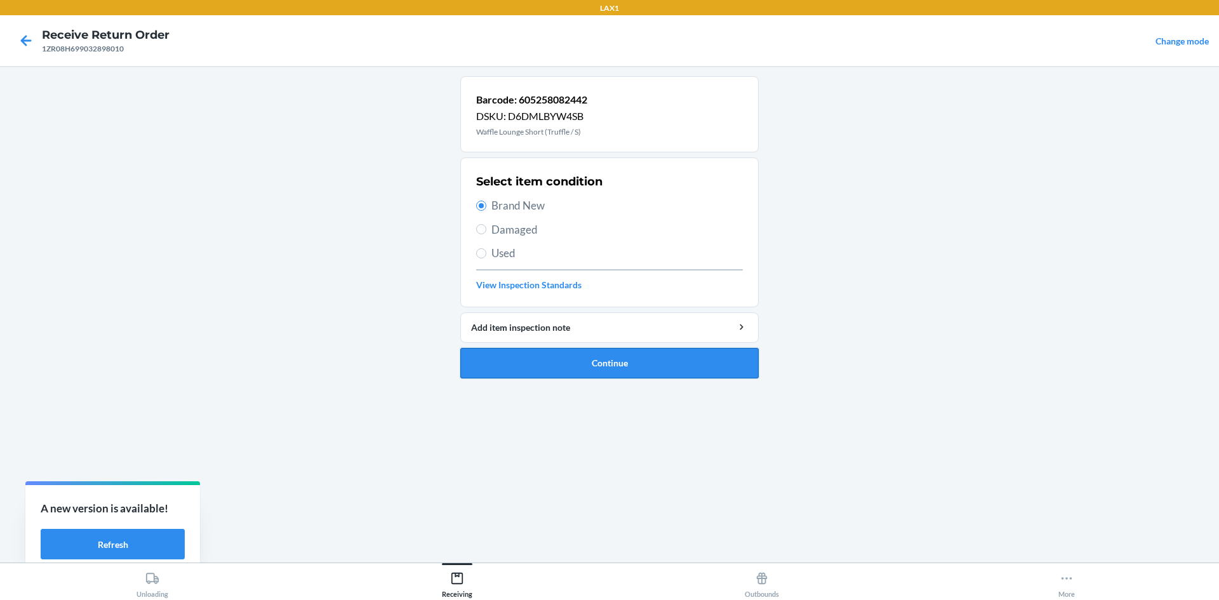
drag, startPoint x: 616, startPoint y: 365, endPoint x: 601, endPoint y: 363, distance: 14.7
click at [613, 365] on button "Continue" at bounding box center [609, 363] width 298 height 30
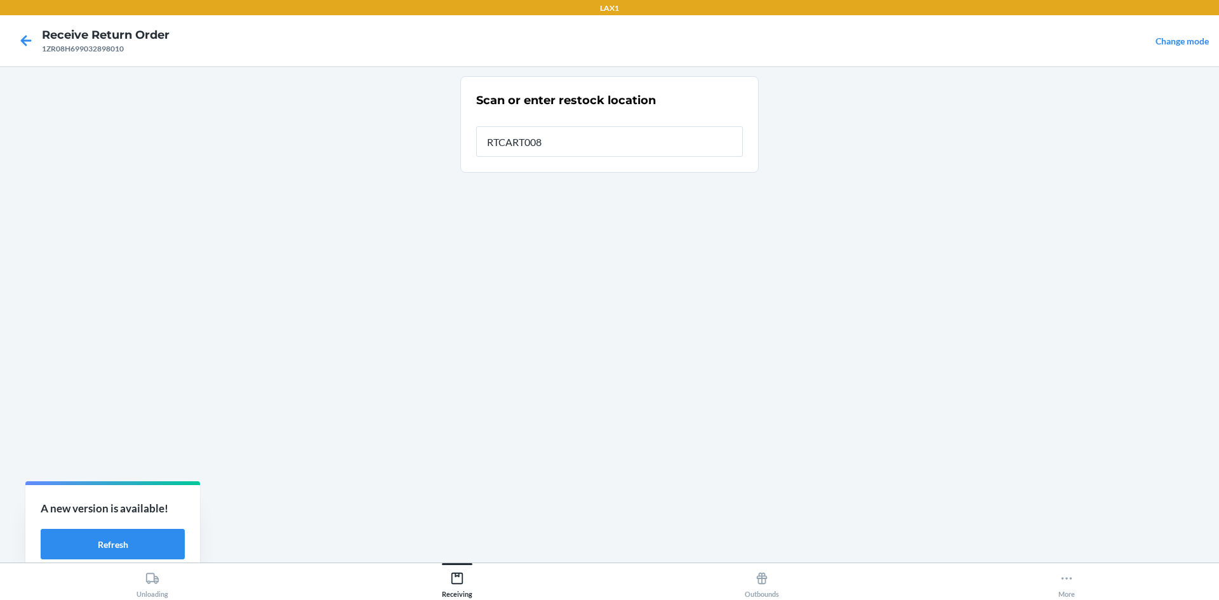
type input "RTCART008"
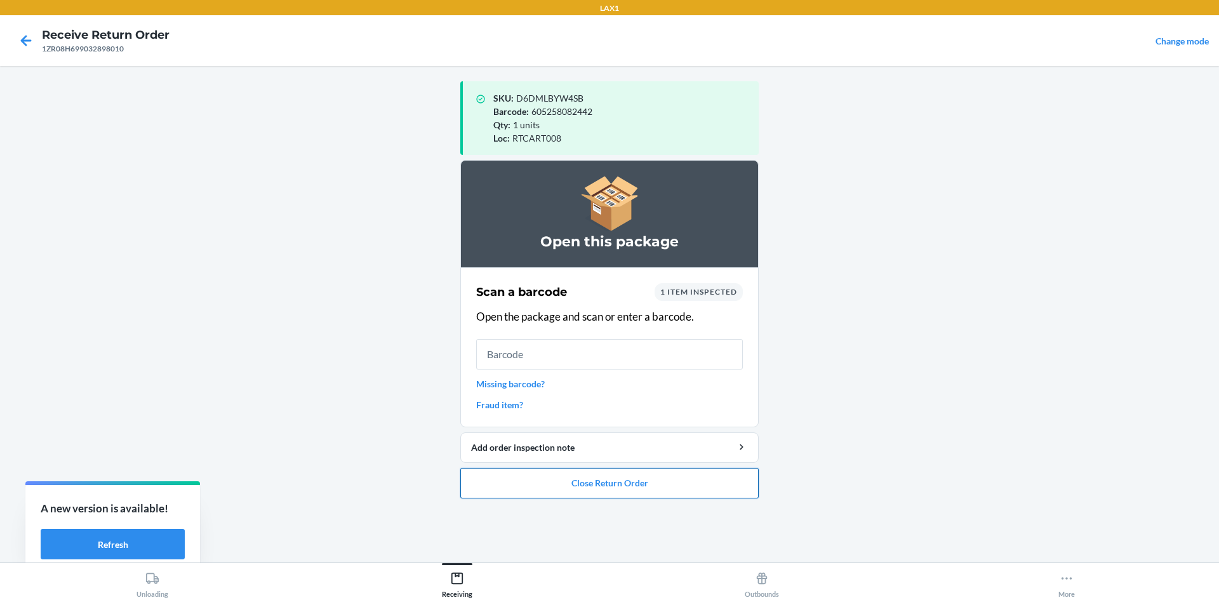
click at [556, 491] on button "Close Return Order" at bounding box center [609, 483] width 298 height 30
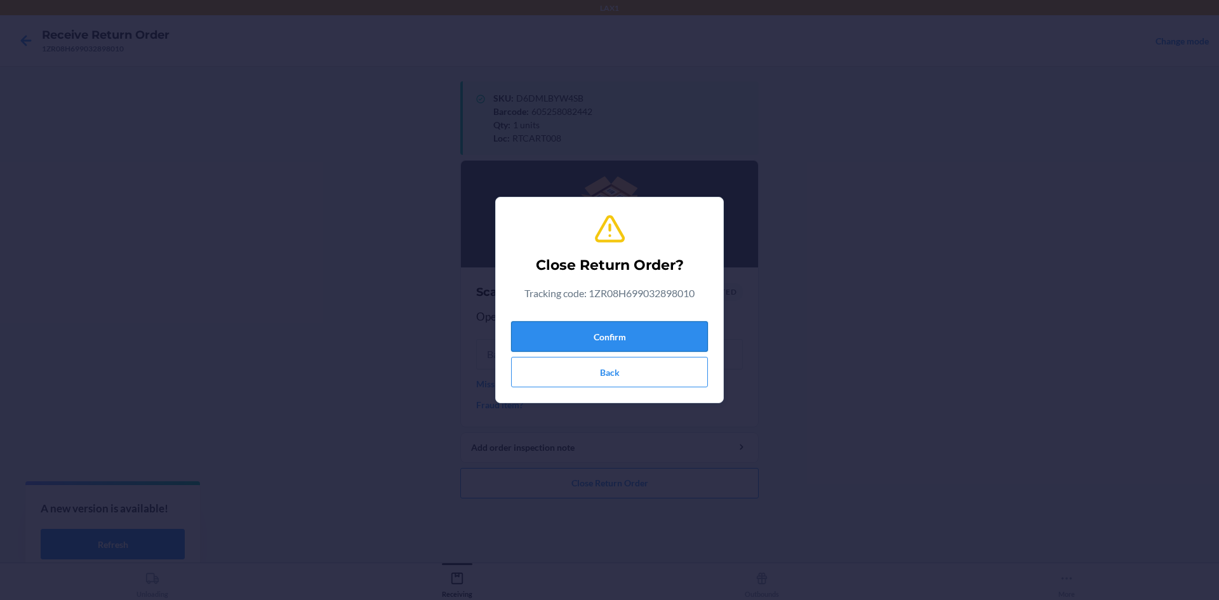
click at [584, 325] on button "Confirm" at bounding box center [609, 336] width 197 height 30
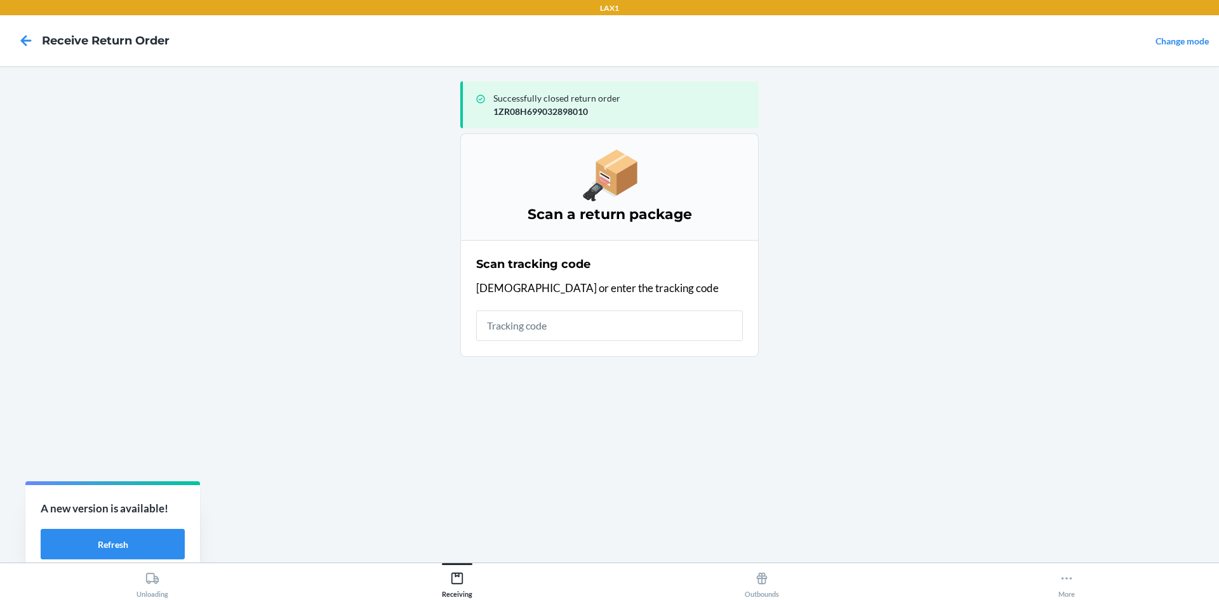
click at [605, 326] on input "text" at bounding box center [609, 326] width 267 height 30
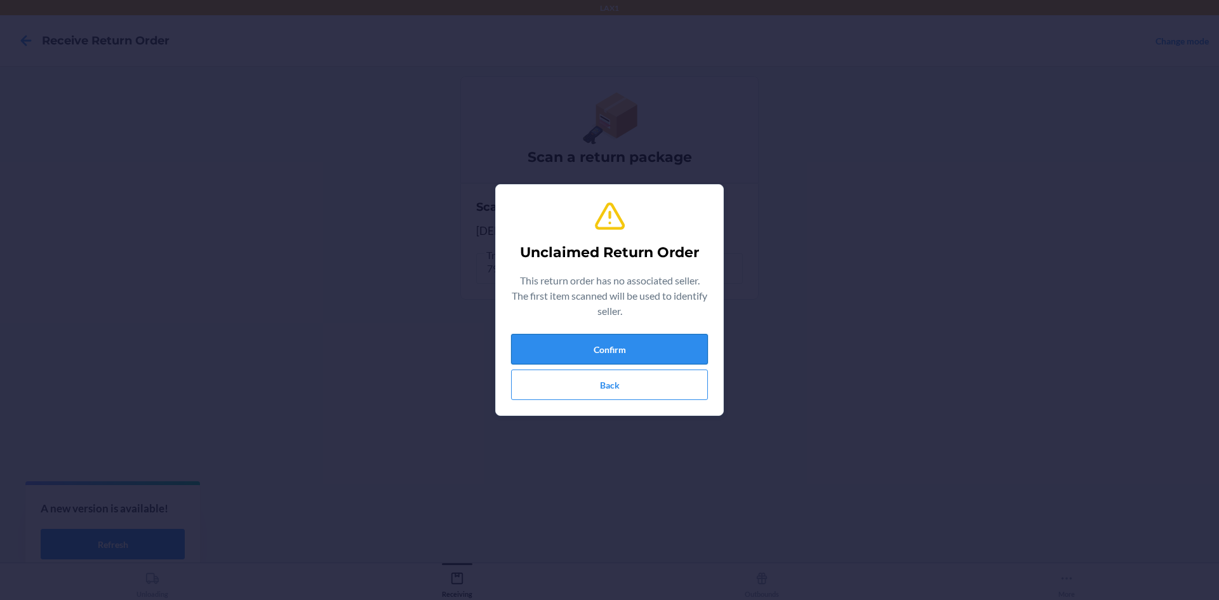
click at [605, 338] on button "Confirm" at bounding box center [609, 349] width 197 height 30
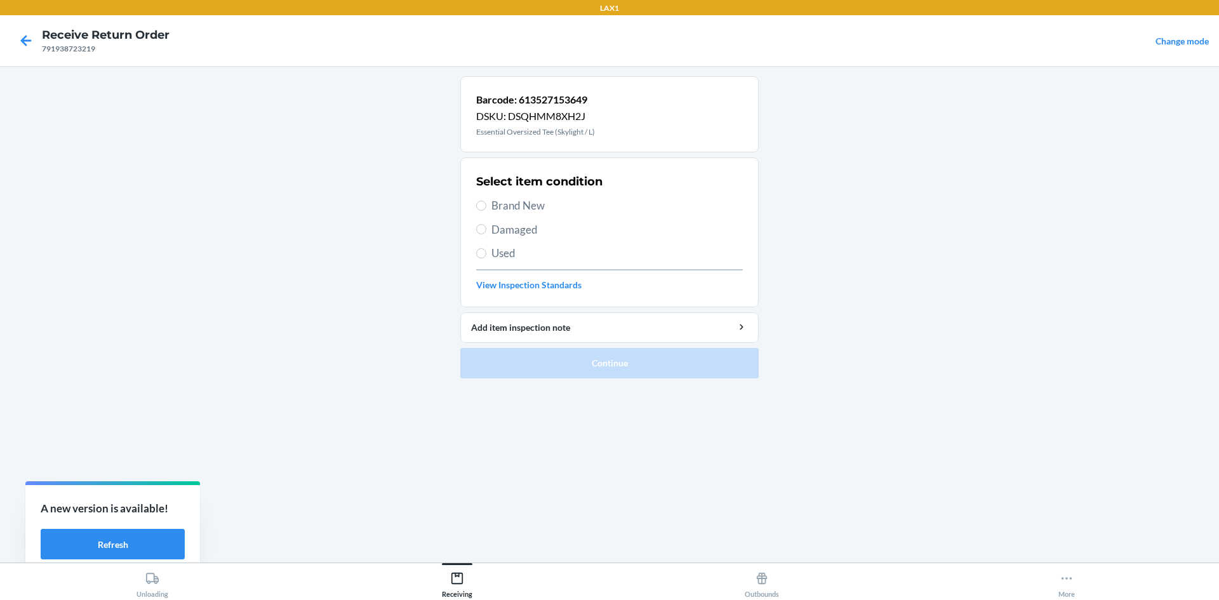
click at [525, 199] on span "Brand New" at bounding box center [617, 205] width 251 height 17
click at [486, 201] on input "Brand New" at bounding box center [481, 206] width 10 height 10
radio input "true"
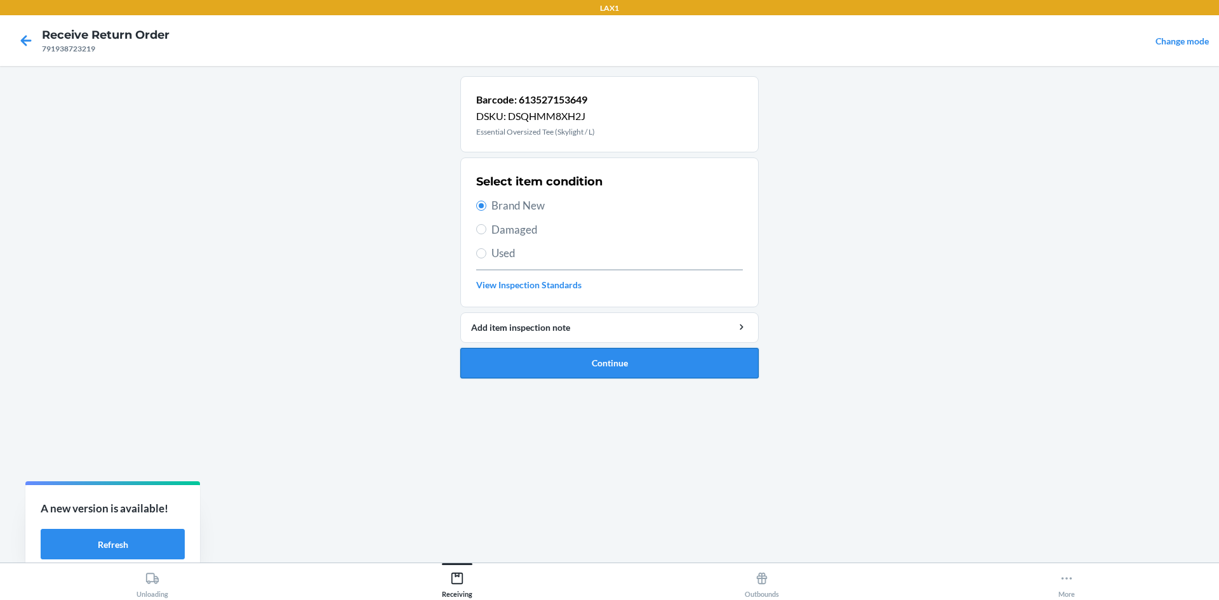
click at [573, 353] on button "Continue" at bounding box center [609, 363] width 298 height 30
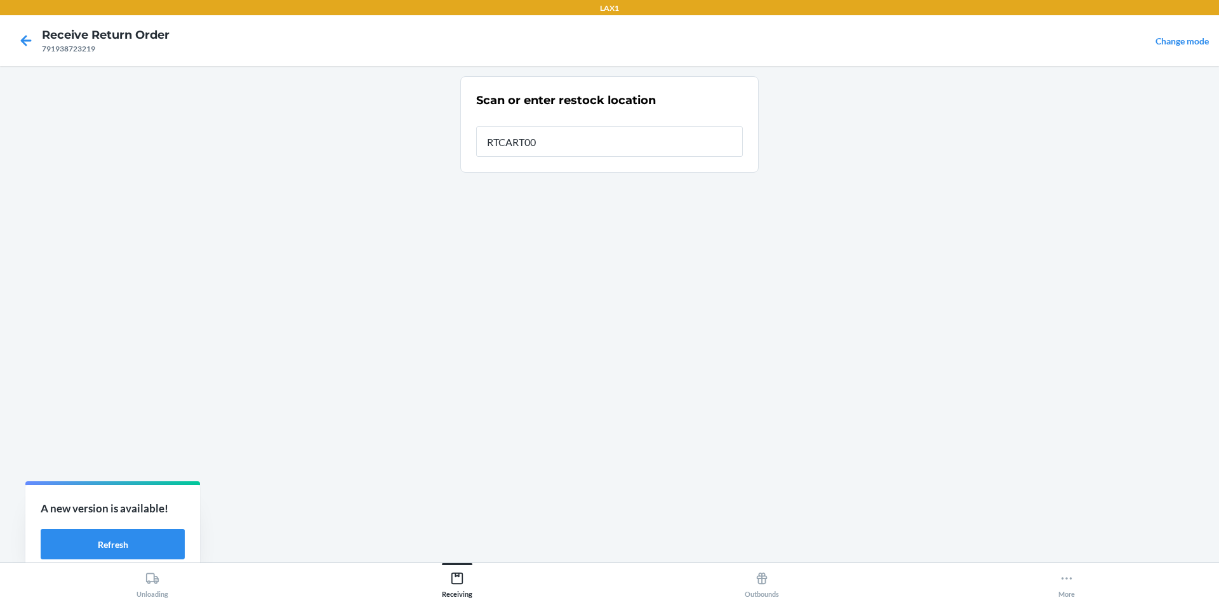
type input "RTCART008"
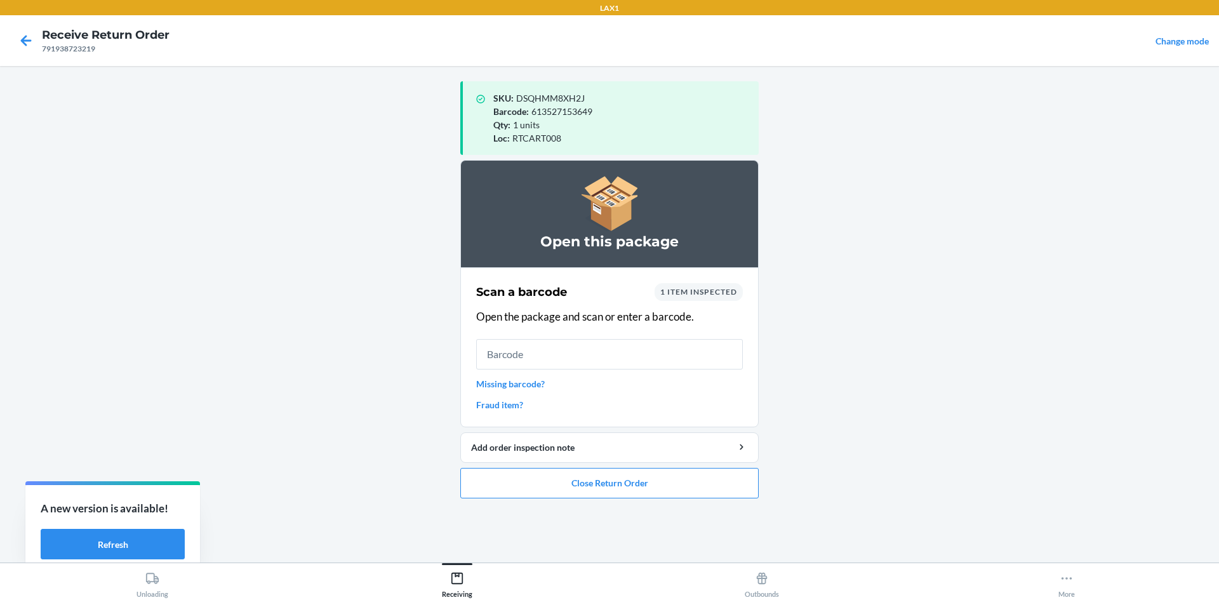
click at [519, 350] on input "text" at bounding box center [609, 354] width 267 height 30
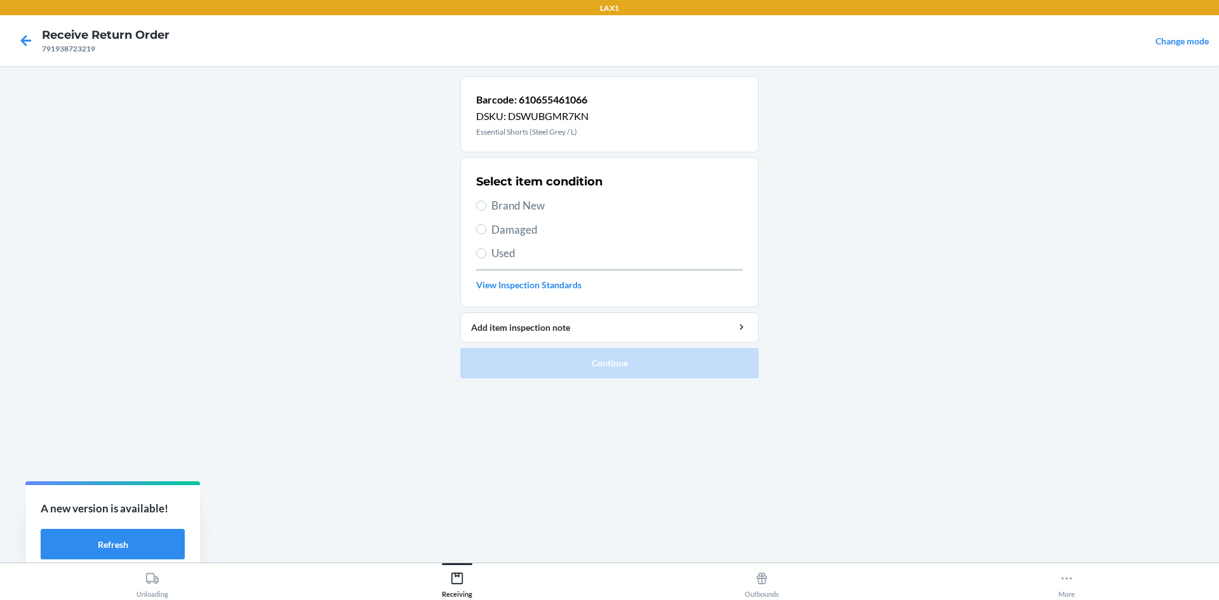
click at [511, 208] on span "Brand New" at bounding box center [617, 205] width 251 height 17
click at [486, 208] on input "Brand New" at bounding box center [481, 206] width 10 height 10
radio input "true"
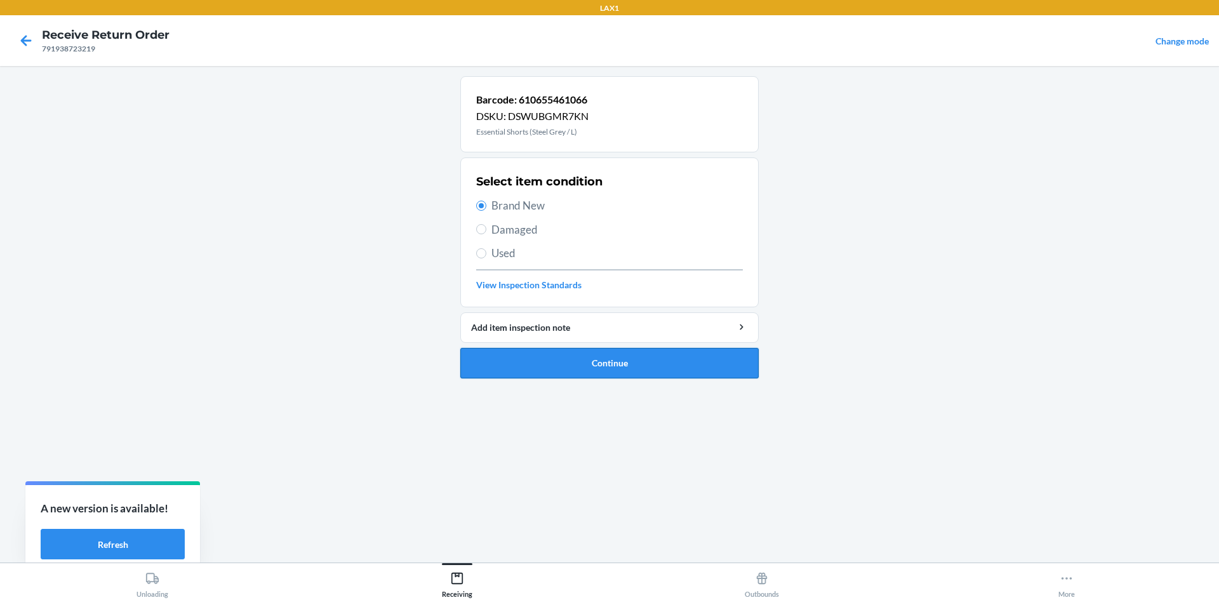
click at [554, 367] on button "Continue" at bounding box center [609, 363] width 298 height 30
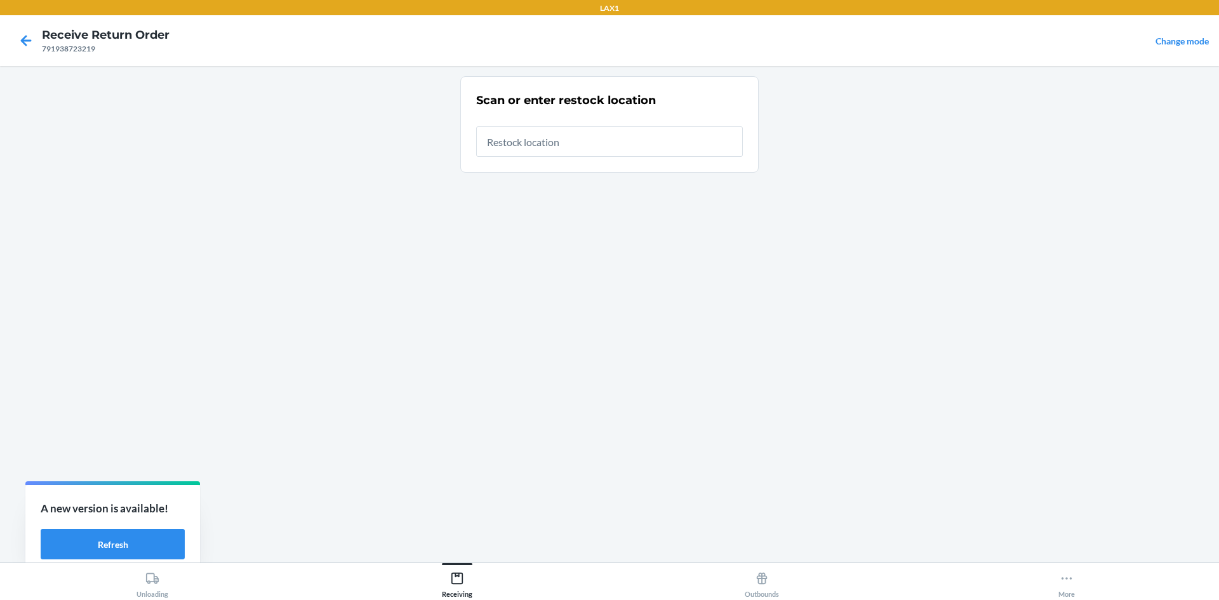
click at [566, 139] on input "text" at bounding box center [609, 141] width 267 height 30
type input "RTCART008"
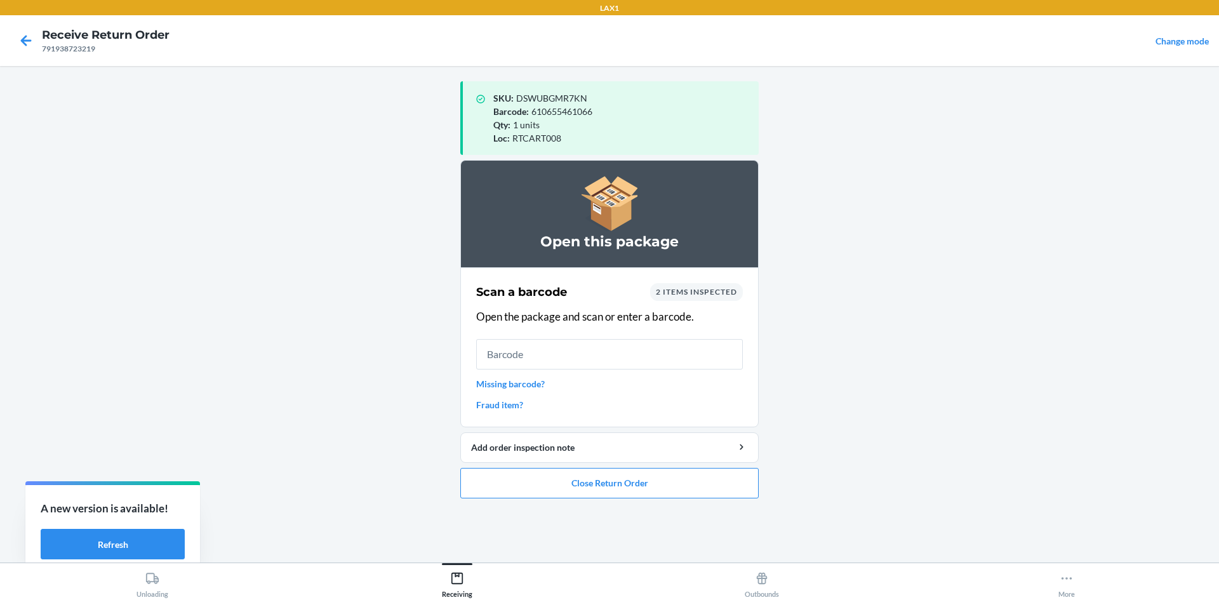
click at [572, 500] on ol "Open this package Scan a barcode 2 items inspected Open the package and scan or…" at bounding box center [609, 334] width 298 height 349
click at [576, 479] on button "Close Return Order" at bounding box center [609, 483] width 298 height 30
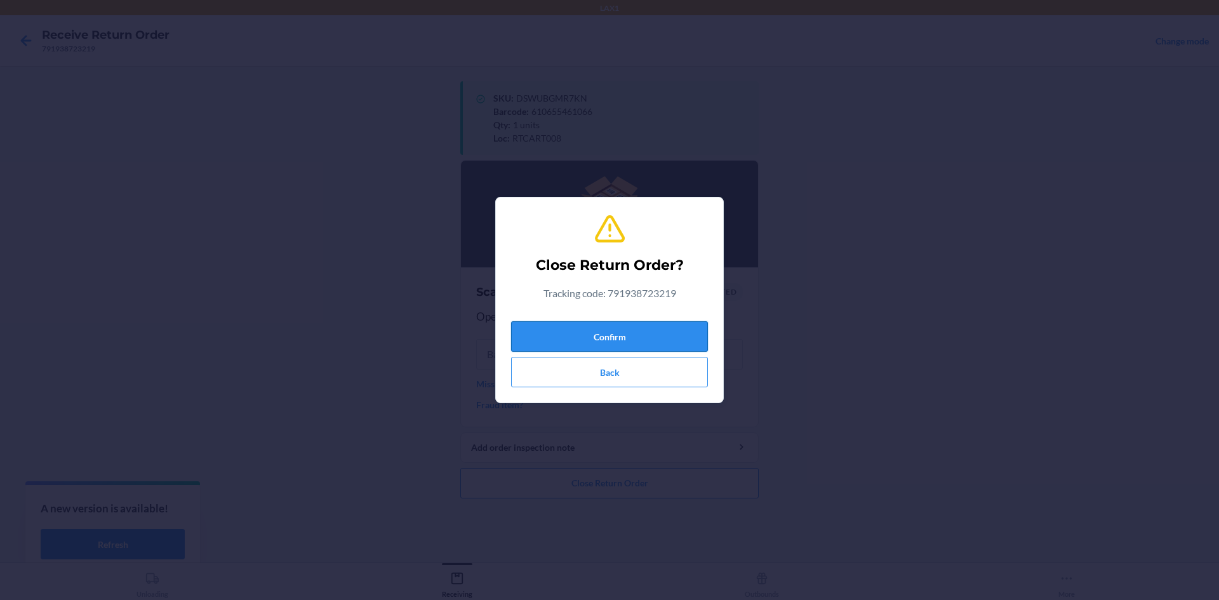
click at [603, 333] on button "Confirm" at bounding box center [609, 336] width 197 height 30
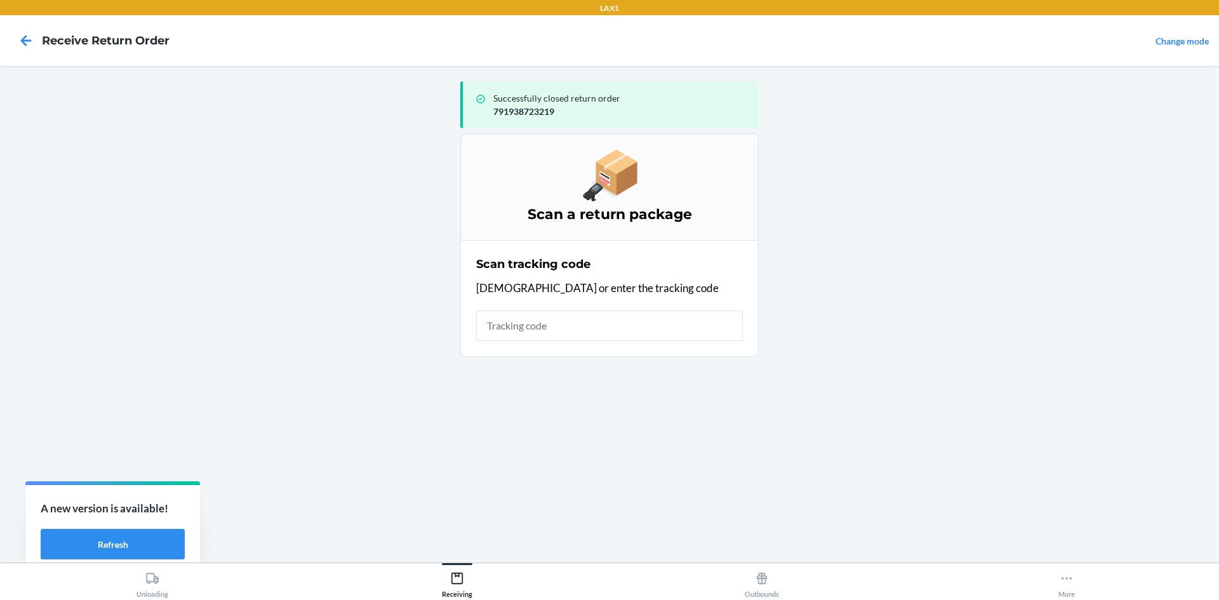
click at [528, 328] on input "text" at bounding box center [609, 326] width 267 height 30
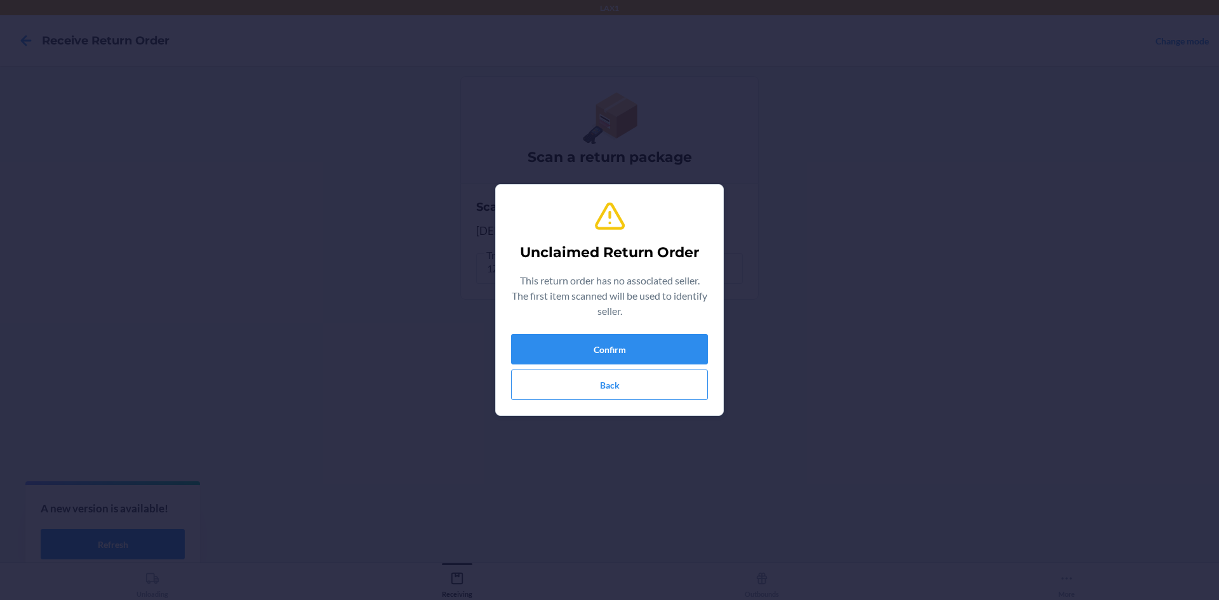
click at [624, 332] on div "Unclaimed Return Order This return order has no associated seller. The first it…" at bounding box center [609, 300] width 197 height 210
click at [619, 342] on button "Confirm" at bounding box center [609, 349] width 197 height 30
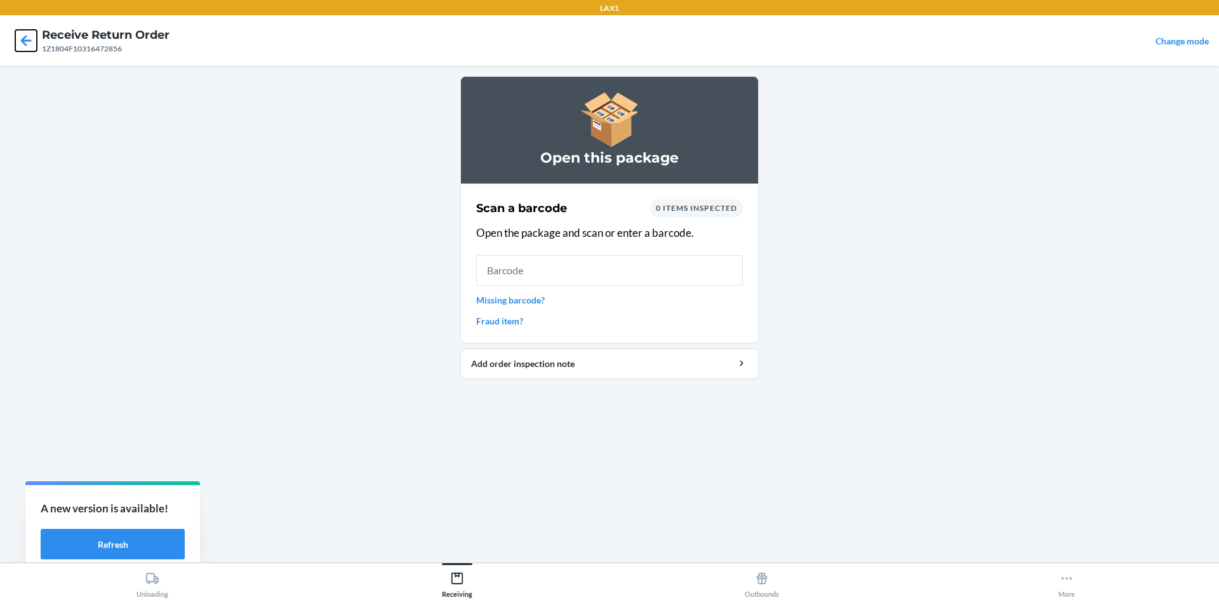
click at [22, 32] on icon at bounding box center [26, 41] width 22 height 22
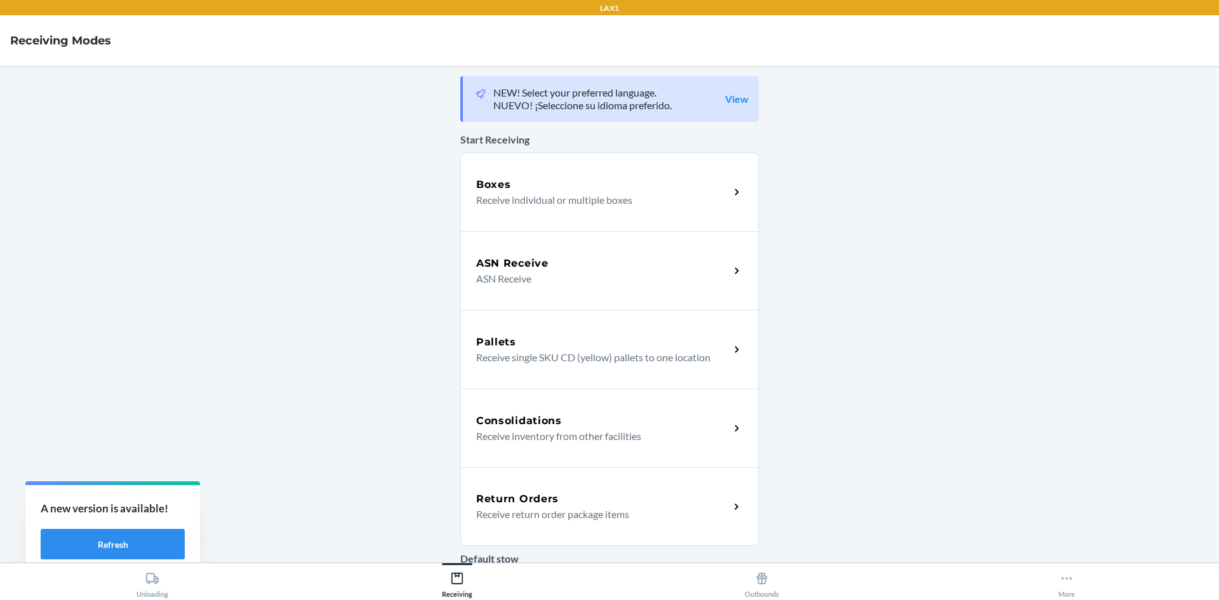
click at [554, 499] on div "Return Orders" at bounding box center [602, 499] width 253 height 15
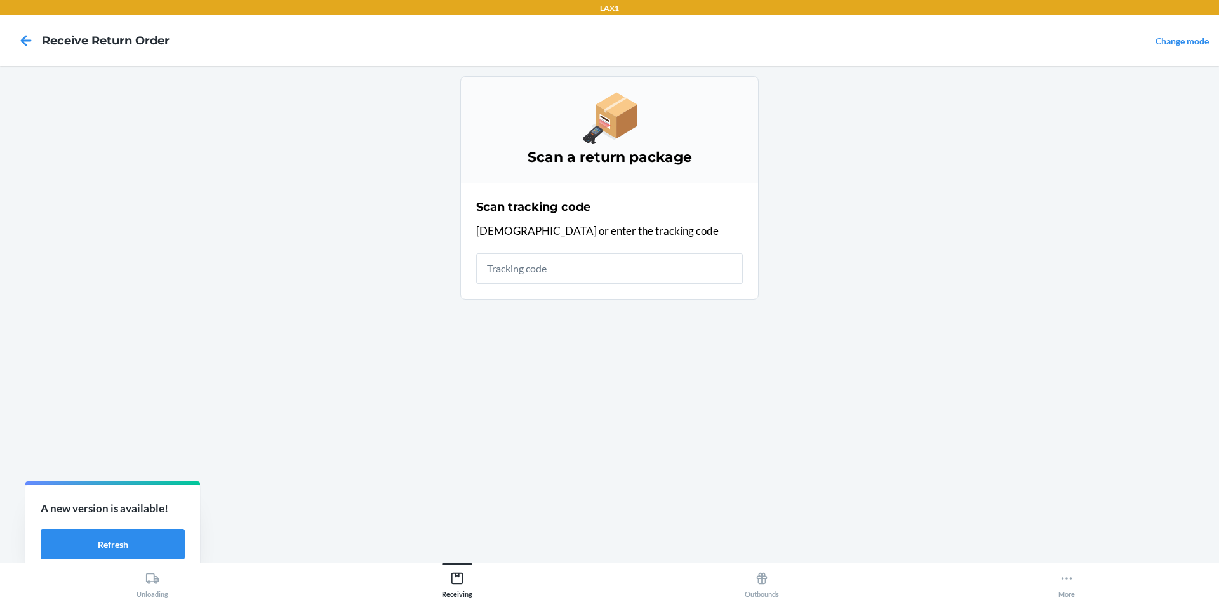
click at [577, 277] on input "text" at bounding box center [609, 268] width 267 height 30
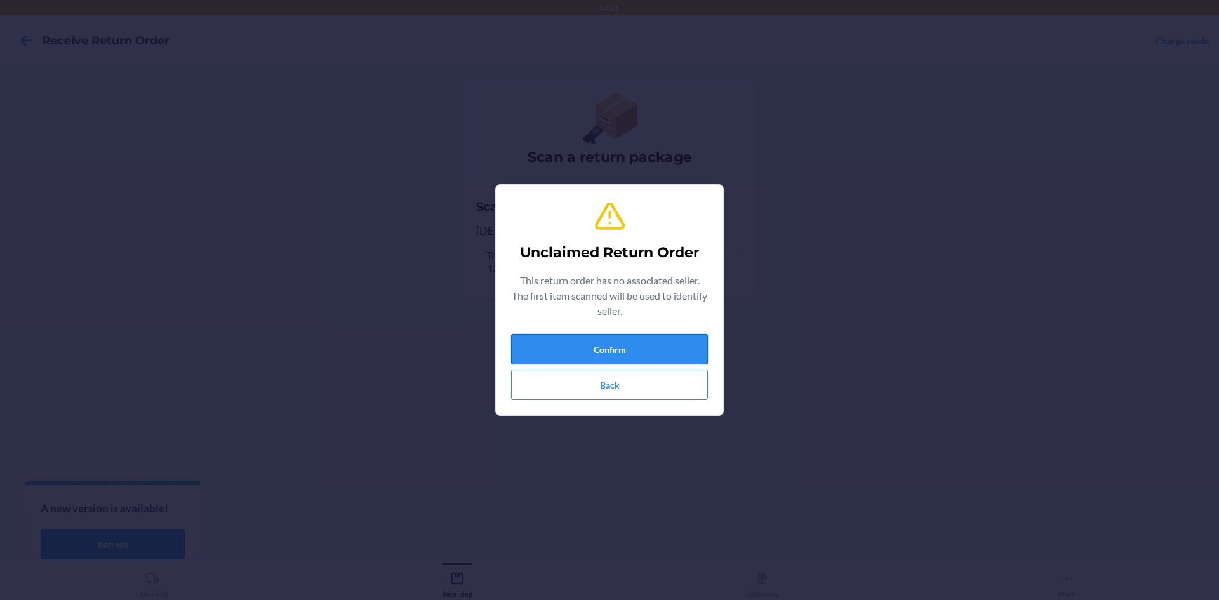
click at [650, 335] on button "Confirm" at bounding box center [609, 349] width 197 height 30
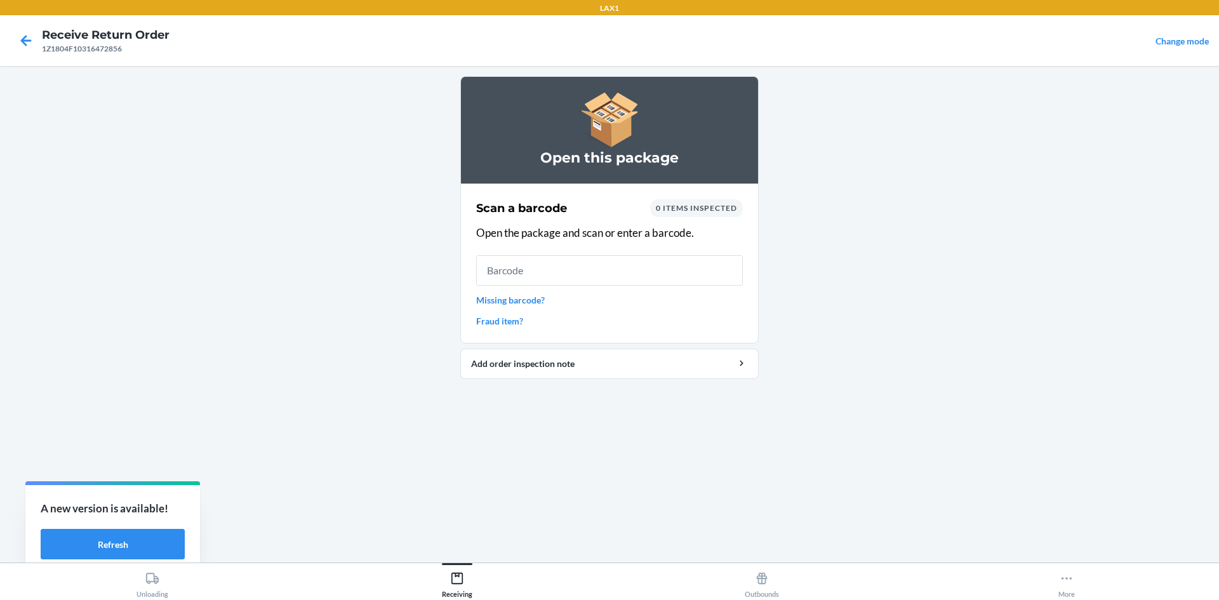
click at [639, 282] on input "text" at bounding box center [609, 270] width 267 height 30
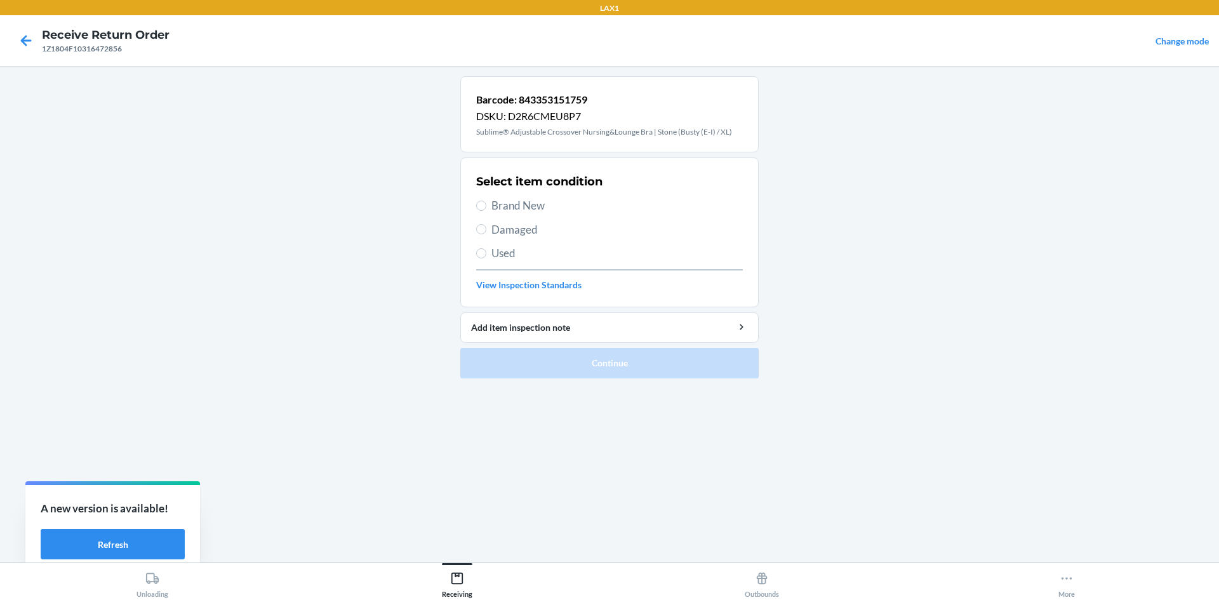
click at [525, 199] on span "Brand New" at bounding box center [617, 205] width 251 height 17
click at [486, 201] on input "Brand New" at bounding box center [481, 206] width 10 height 10
radio input "true"
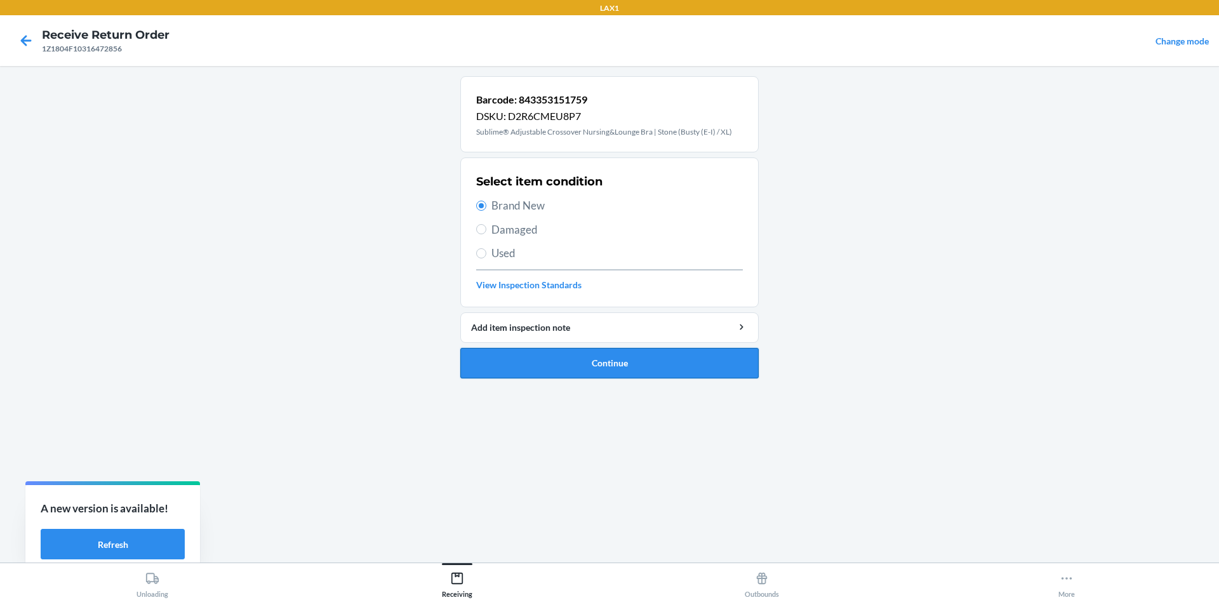
click at [589, 350] on button "Continue" at bounding box center [609, 363] width 298 height 30
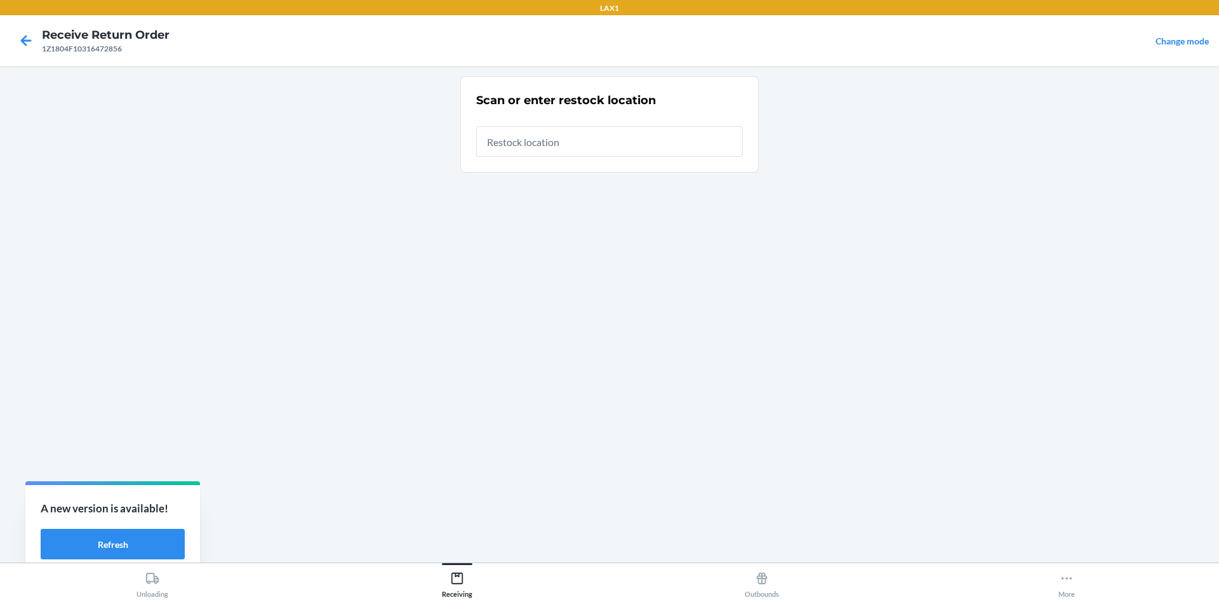
click at [575, 135] on input "text" at bounding box center [609, 141] width 267 height 30
type input "RTCART008"
